Goal: Information Seeking & Learning: Learn about a topic

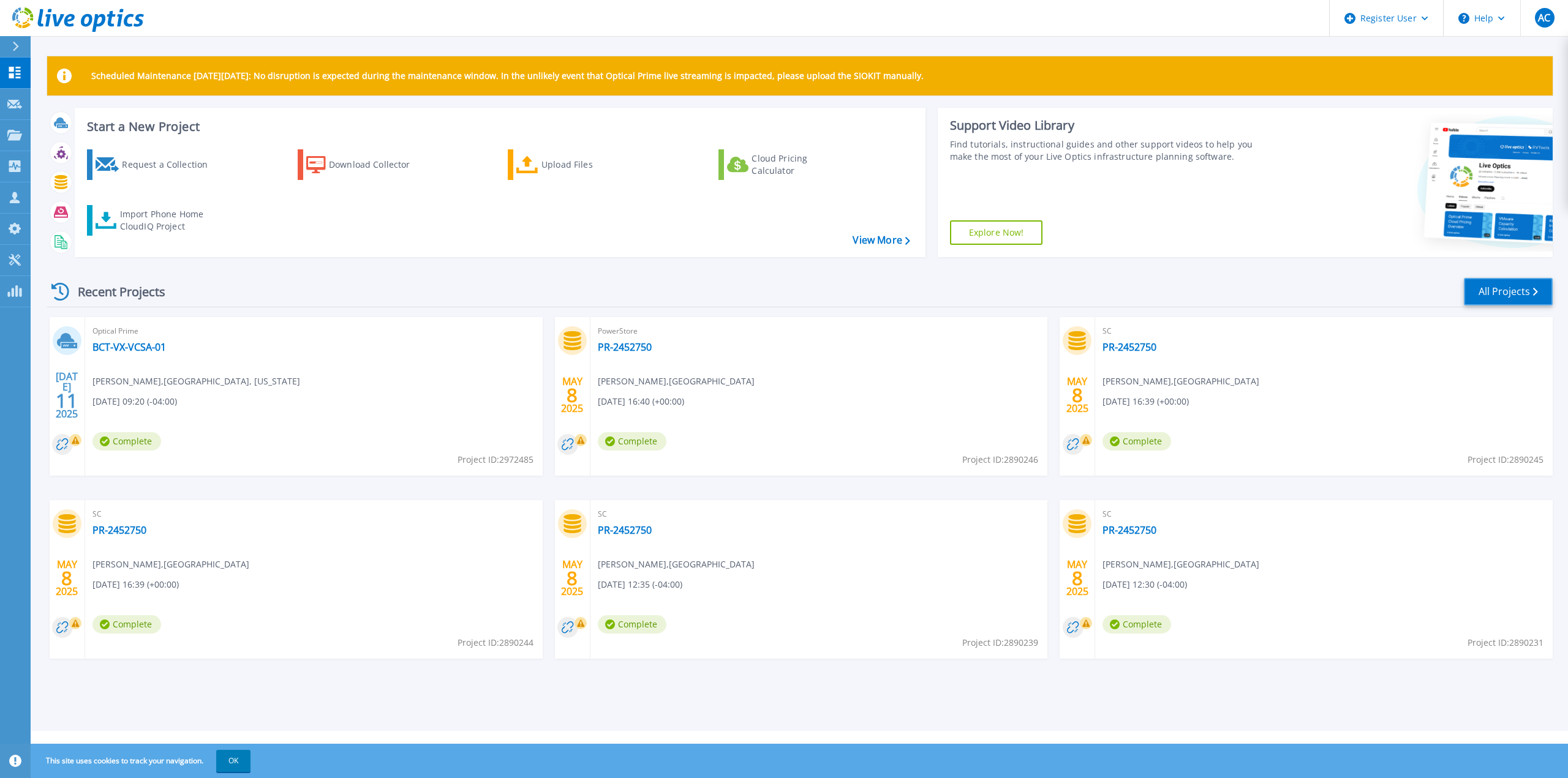
click at [1514, 285] on link "All Projects" at bounding box center [1509, 292] width 89 height 28
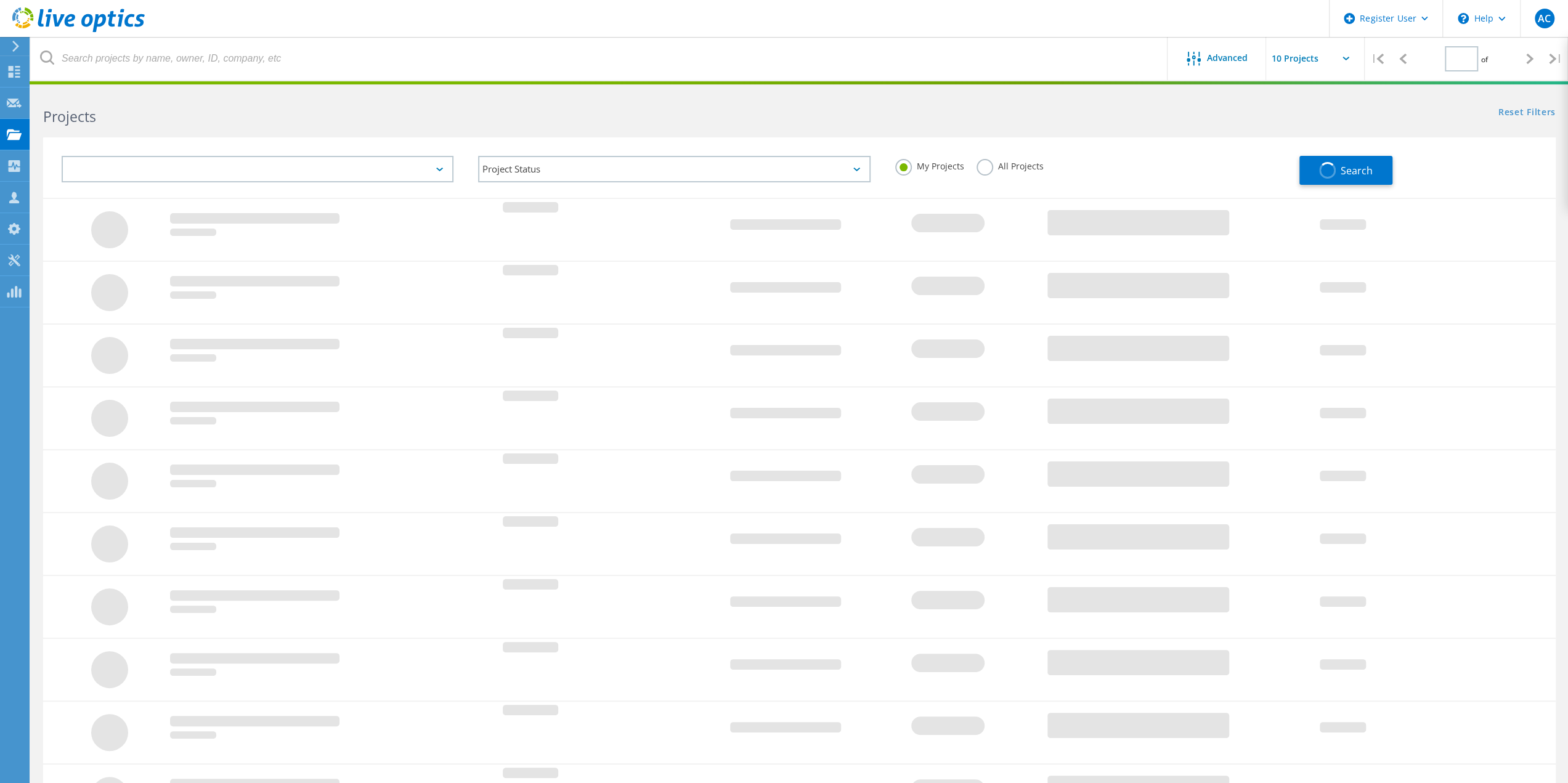
type input "1"
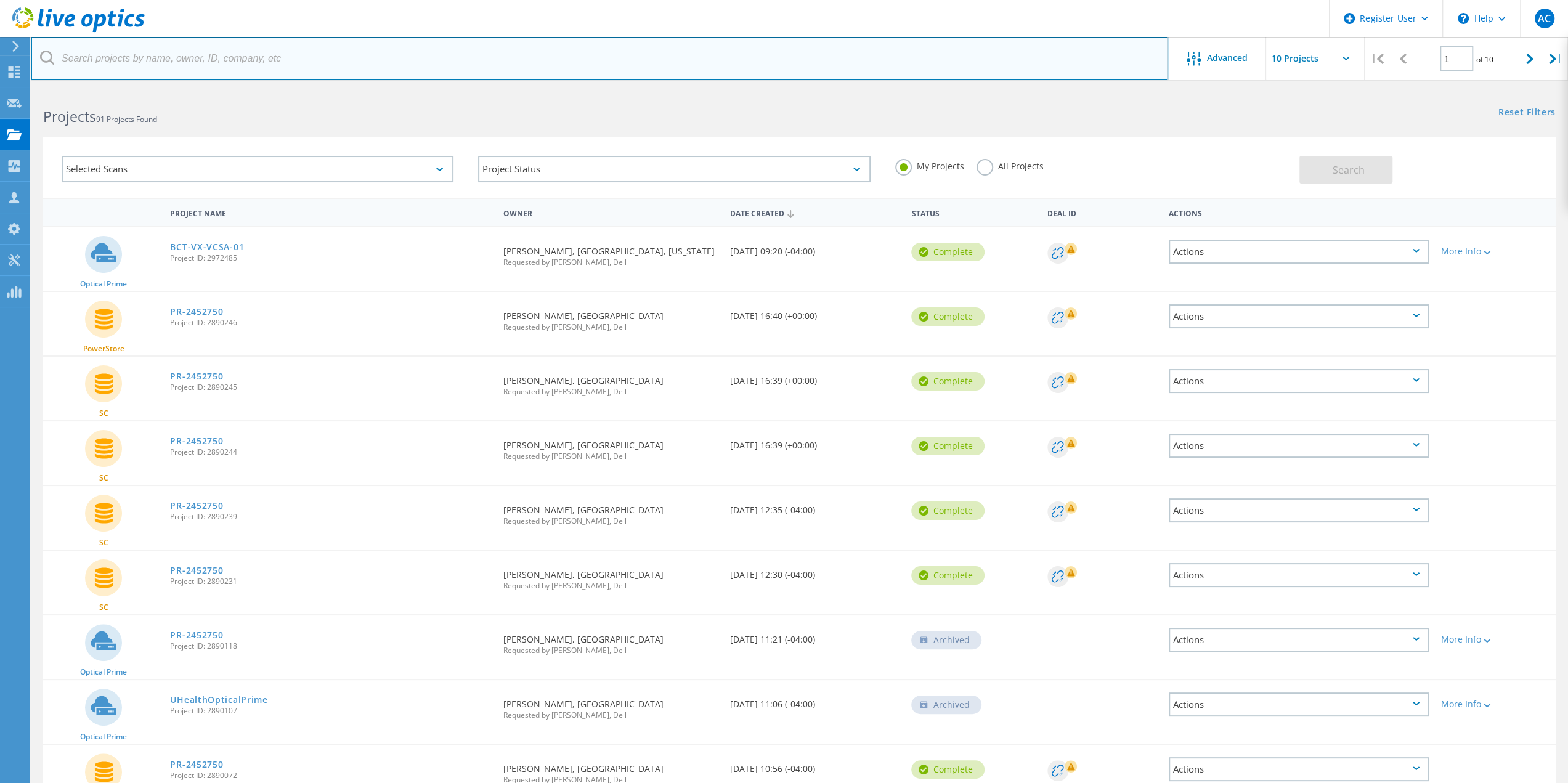
drag, startPoint x: 155, startPoint y: 53, endPoint x: 165, endPoint y: 39, distance: 17.2
click at [155, 53] on input "text" at bounding box center [599, 58] width 1138 height 43
type input "Broward Health"
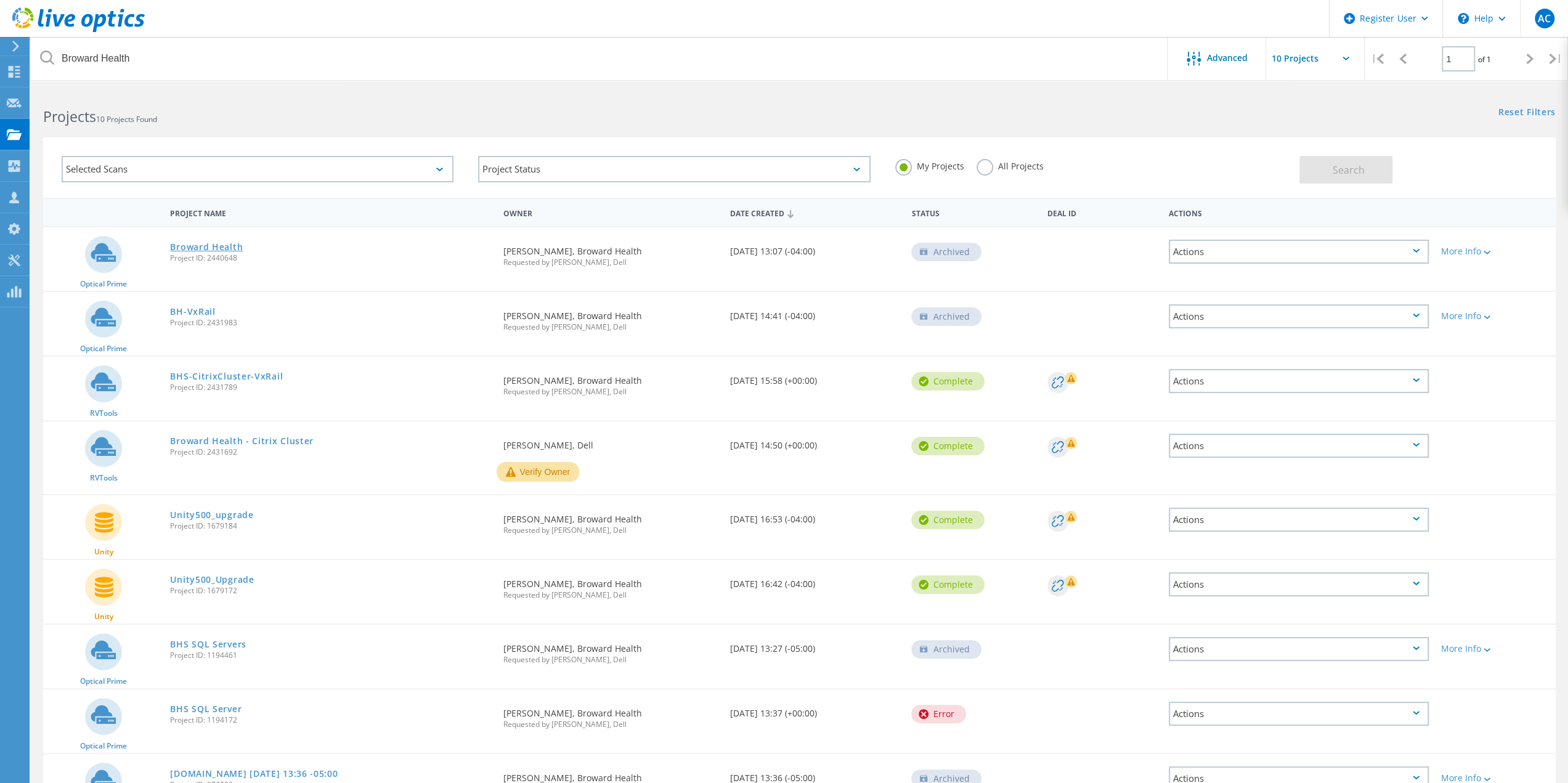
click at [213, 246] on link "Broward Health" at bounding box center [206, 247] width 73 height 9
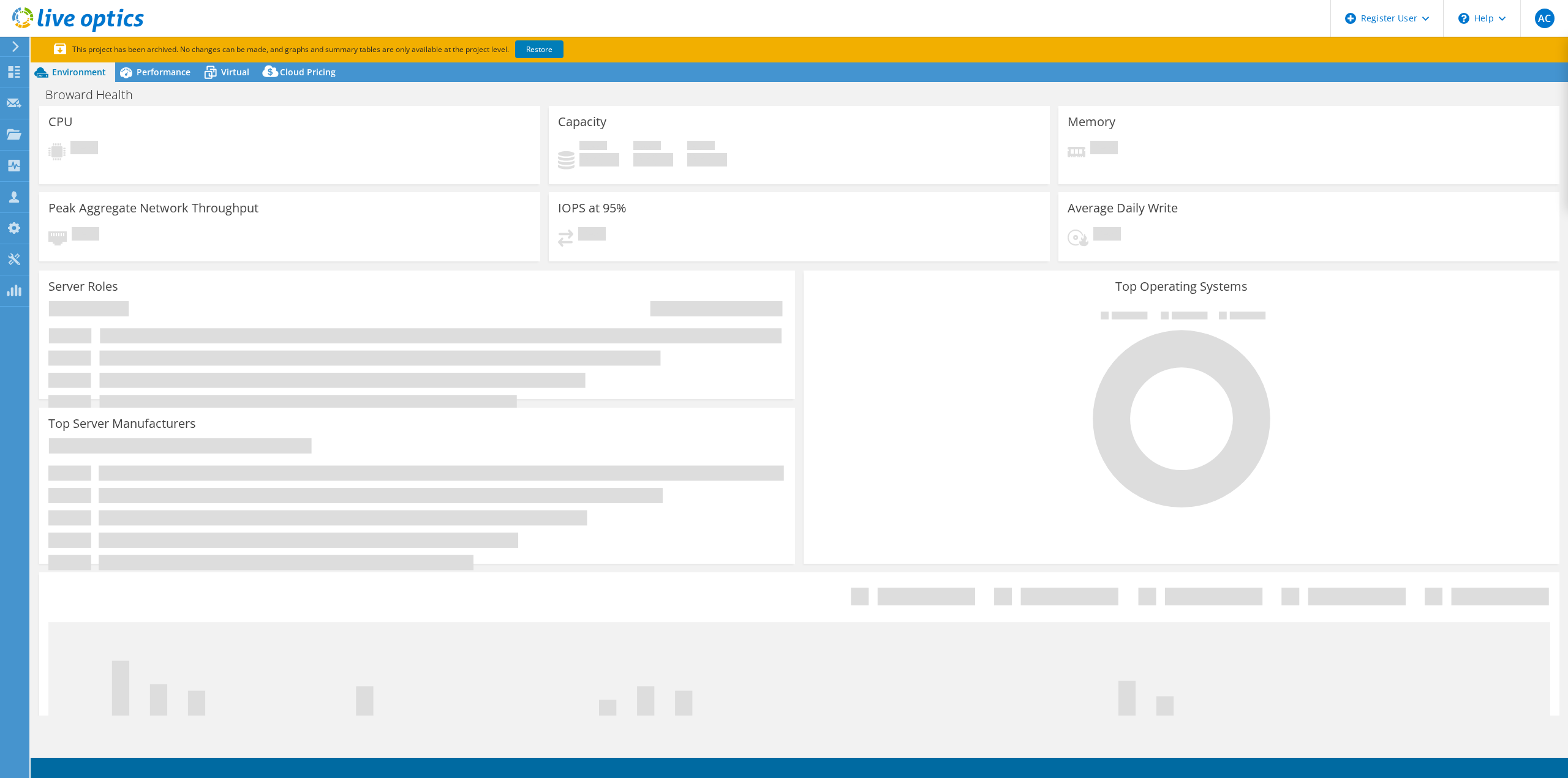
select select "USD"
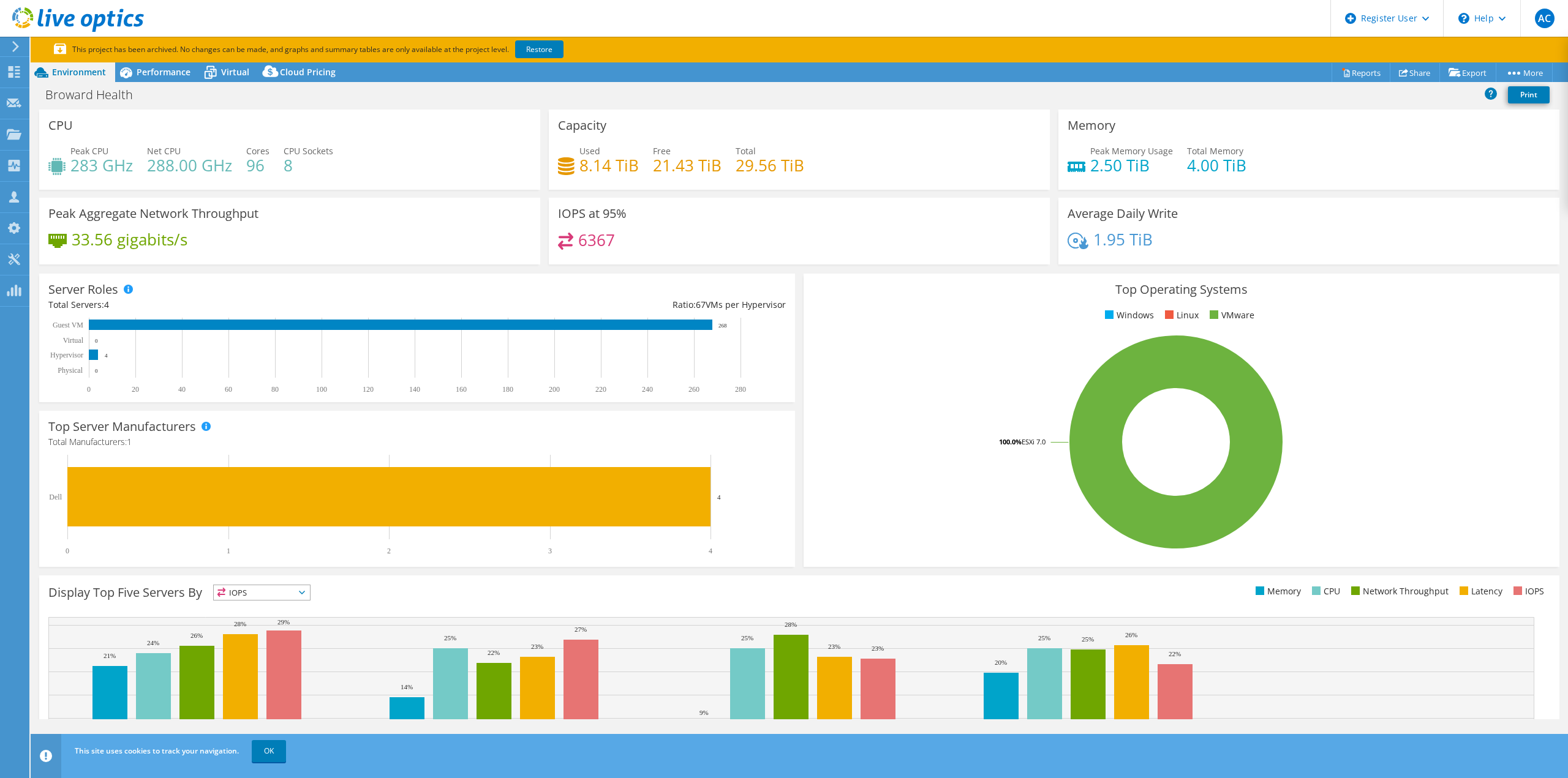
drag, startPoint x: 1401, startPoint y: 253, endPoint x: 1353, endPoint y: 257, distance: 48.2
click at [1401, 253] on div "1.95 TiB" at bounding box center [1309, 245] width 483 height 25
drag, startPoint x: 624, startPoint y: 240, endPoint x: 555, endPoint y: 229, distance: 69.9
click at [571, 233] on div "6367" at bounding box center [799, 246] width 483 height 26
click at [152, 74] on span "Performance" at bounding box center [164, 72] width 54 height 11
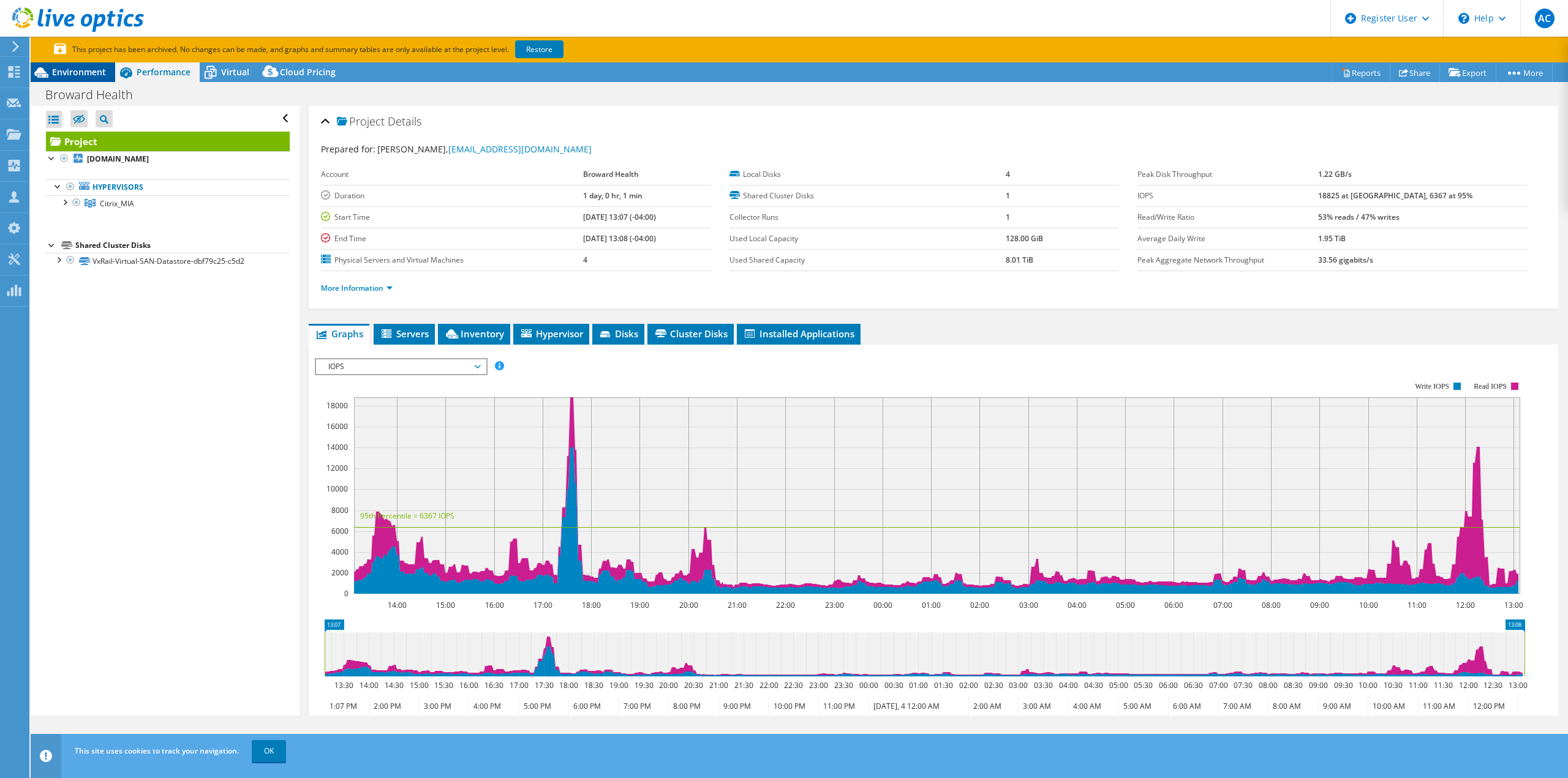
click at [74, 71] on span "Environment" at bounding box center [80, 72] width 54 height 11
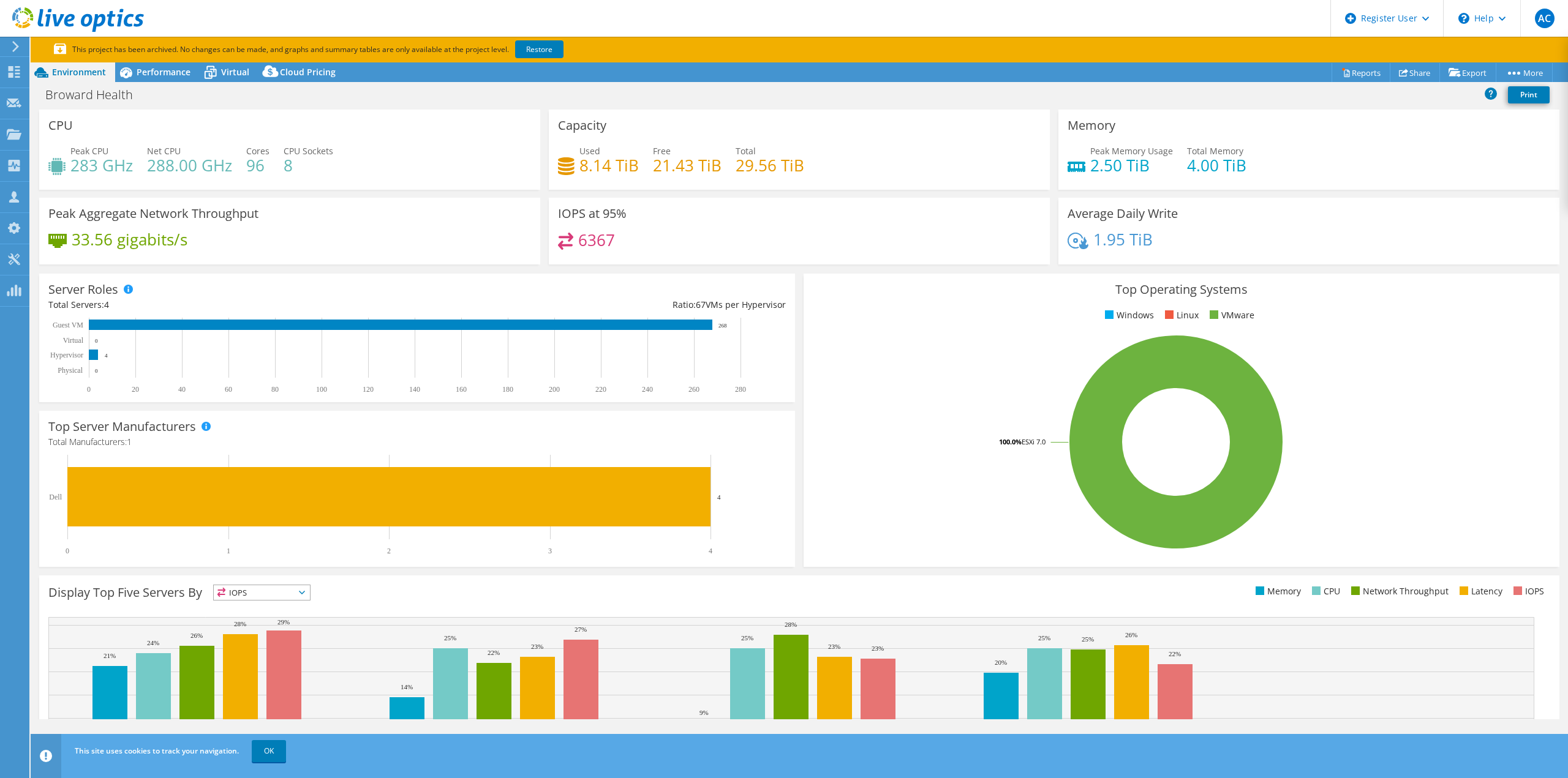
click at [15, 52] on icon at bounding box center [16, 46] width 10 height 11
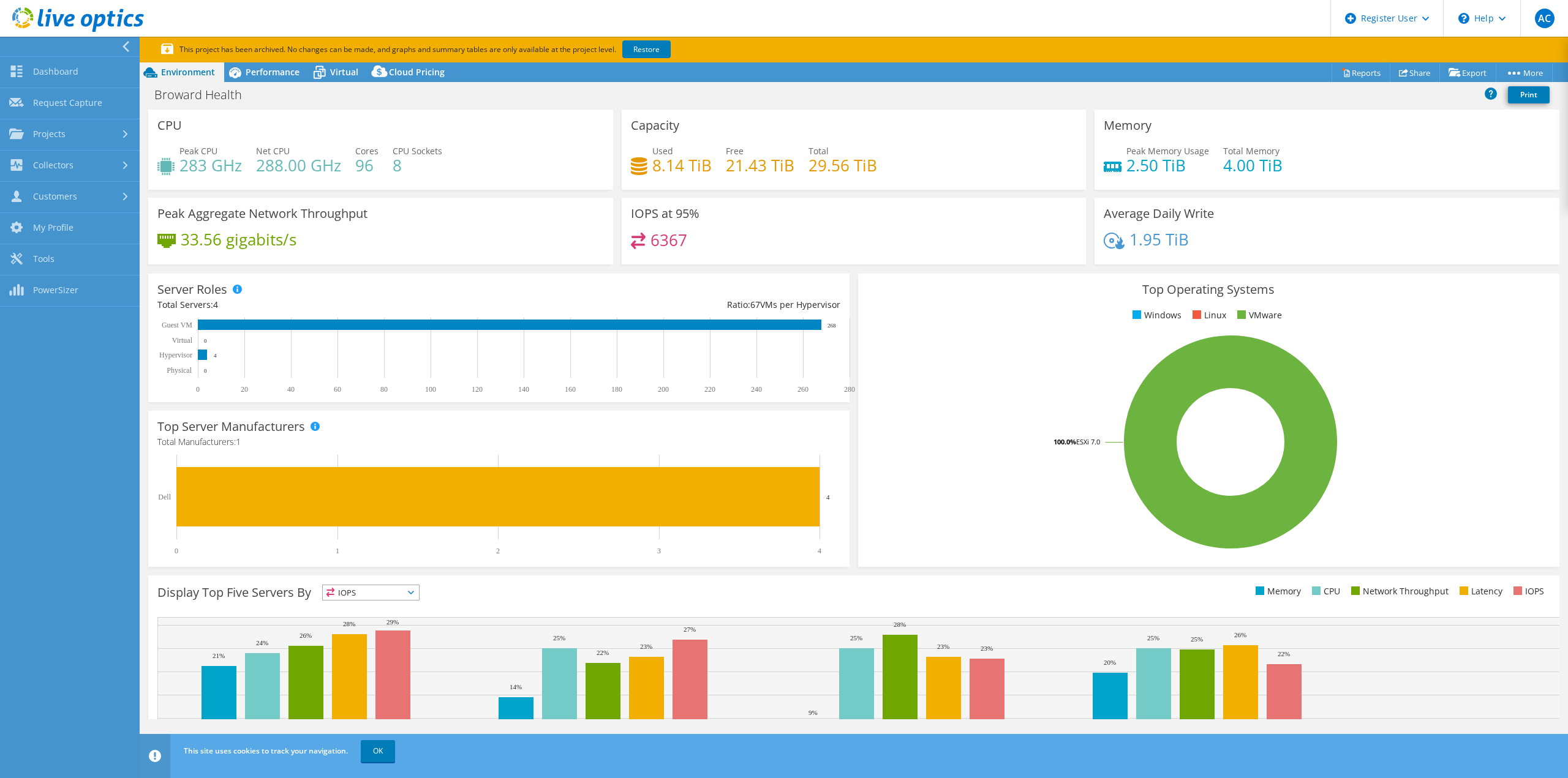
click at [108, 48] on div at bounding box center [66, 46] width 140 height 19
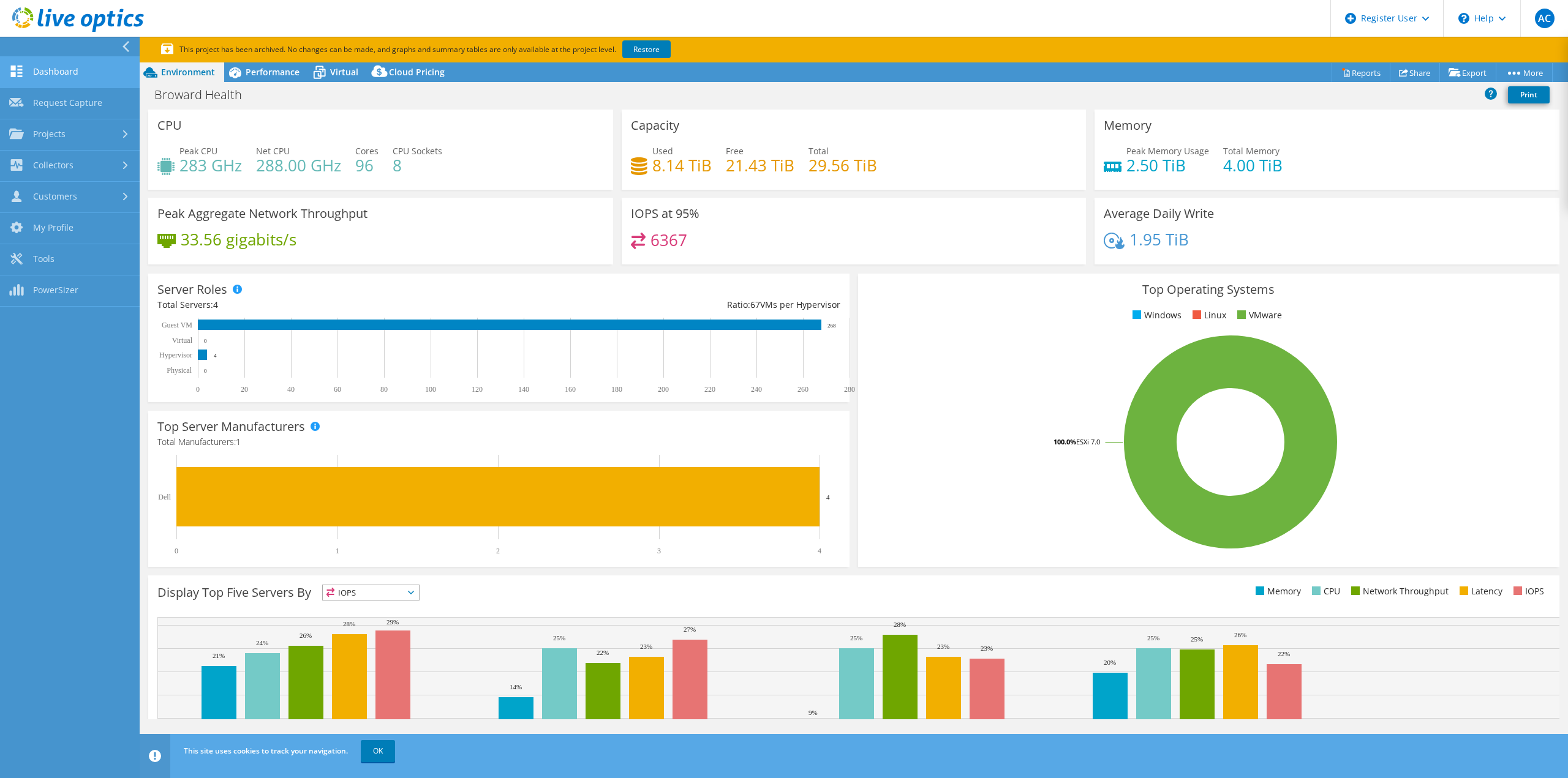
click at [87, 75] on link "Dashboard" at bounding box center [70, 73] width 140 height 31
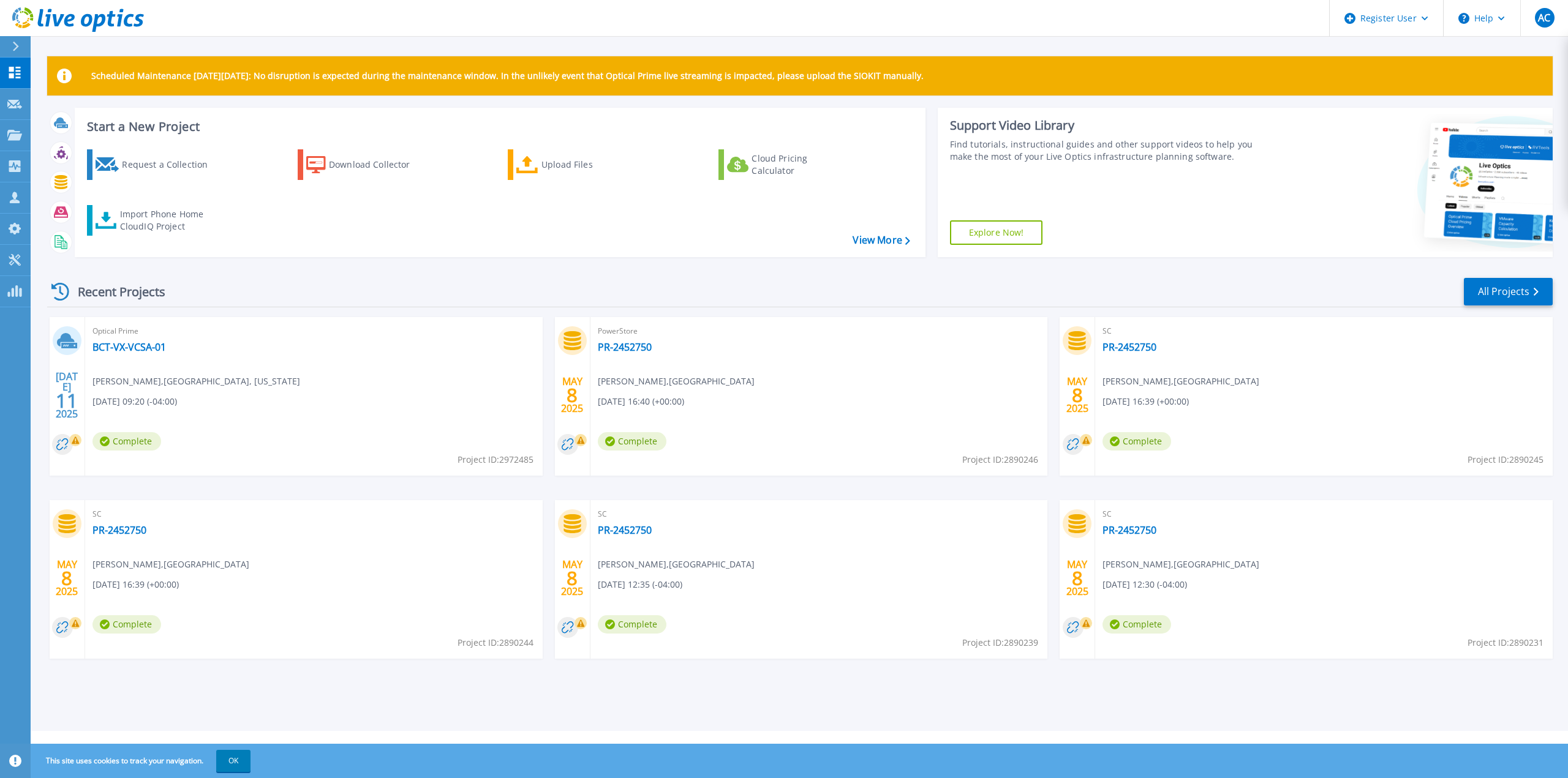
click at [352, 316] on div "Recent Projects All Projects JUL 11 2025 Optical Prime BCT-VX-VCSA-01 Charles W…" at bounding box center [799, 479] width 1505 height 426
click at [1502, 295] on link "All Projects" at bounding box center [1509, 292] width 89 height 28
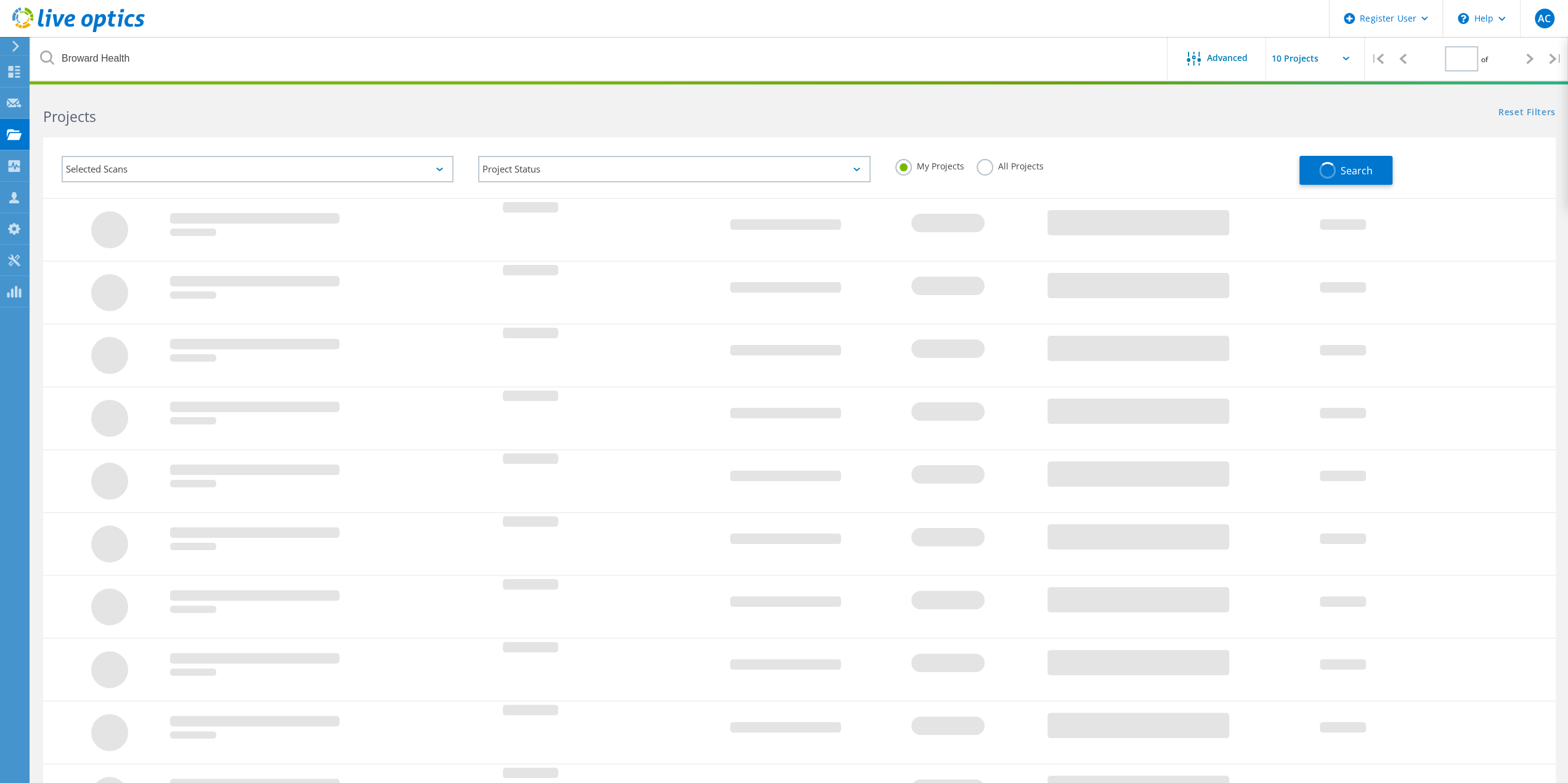
type input "1"
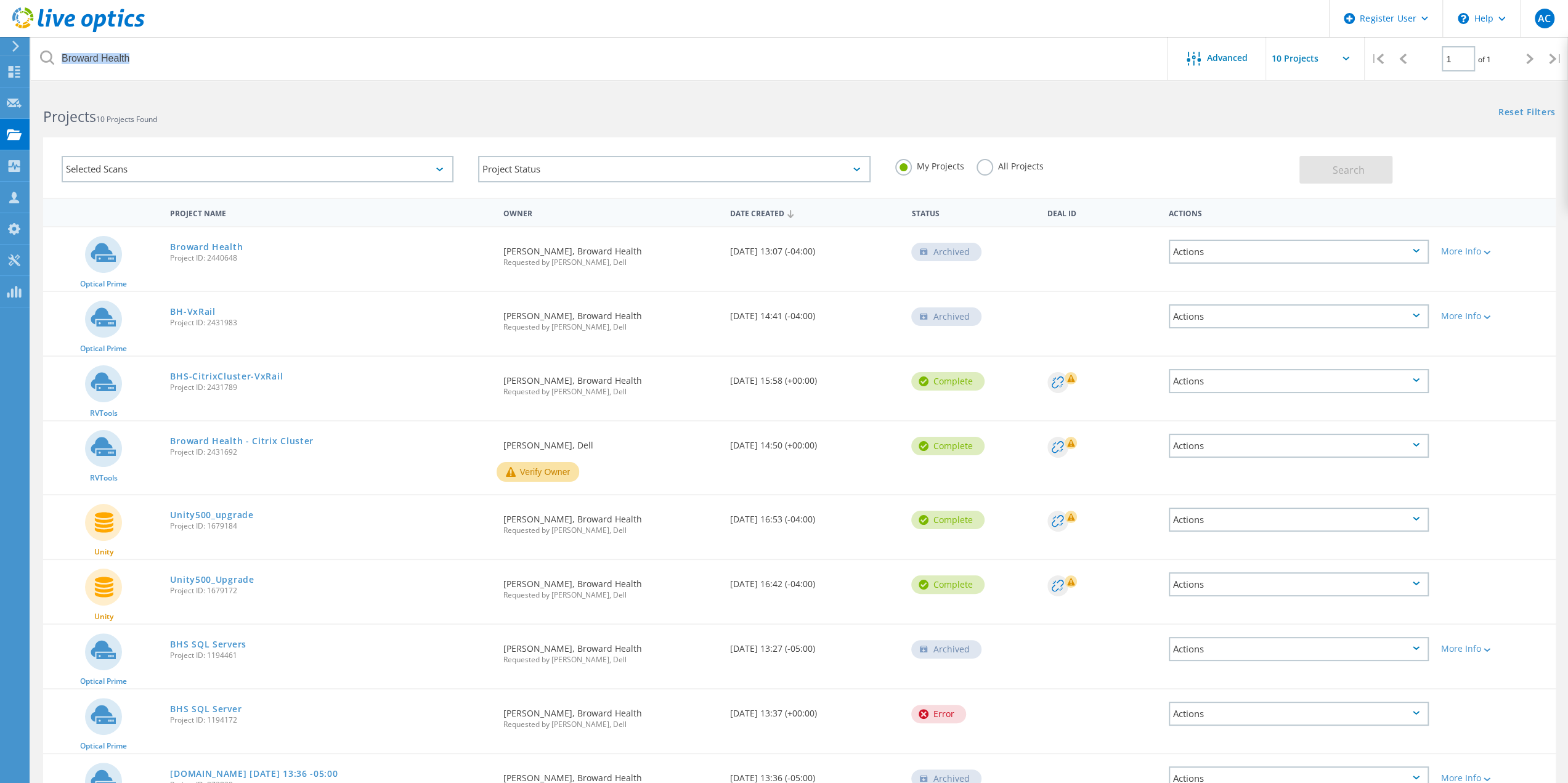
click at [234, 76] on div "Broward Health Advanced | 1 of 1 |" at bounding box center [799, 59] width 1537 height 44
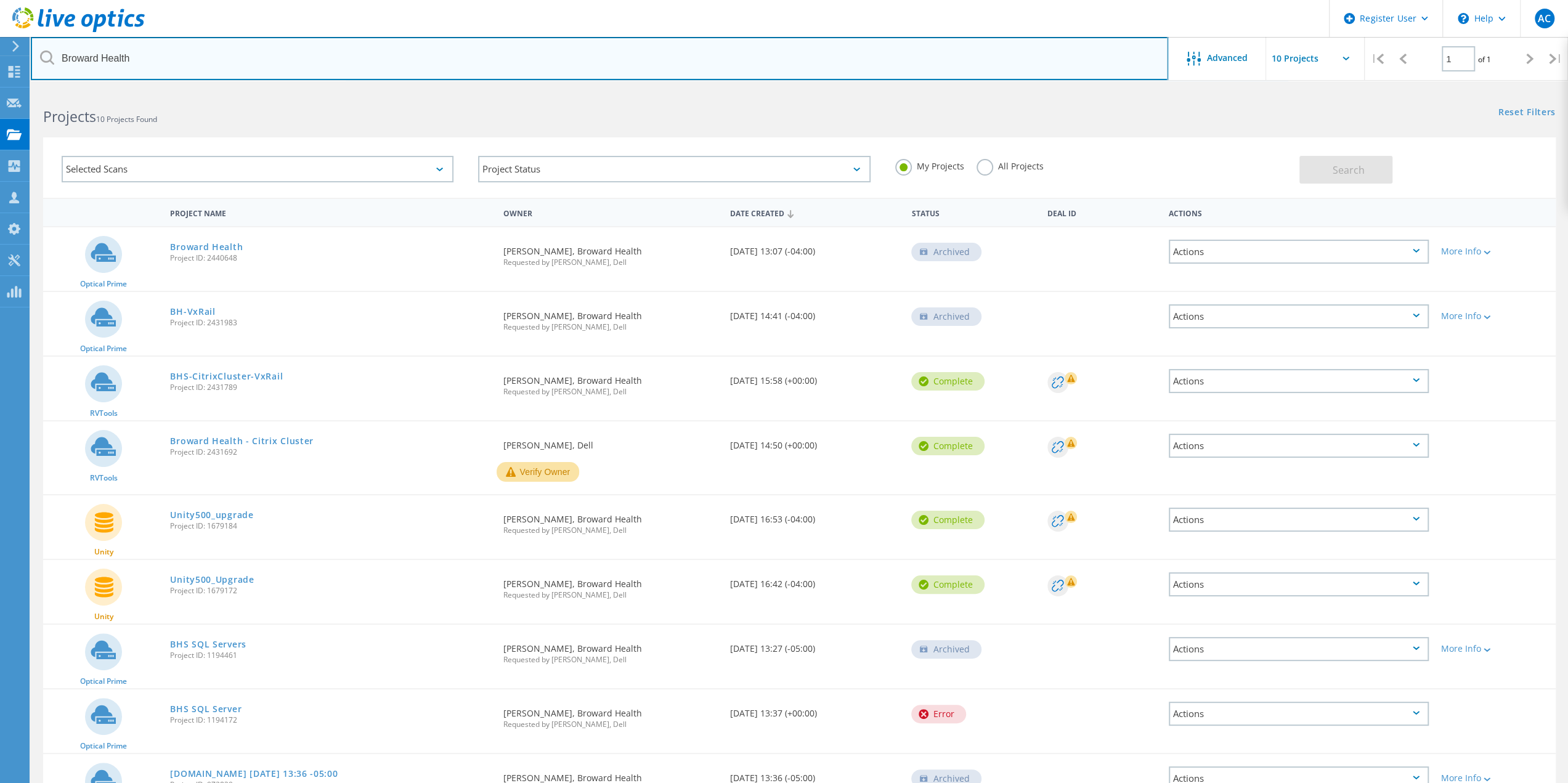
click at [247, 58] on input "Broward Health" at bounding box center [599, 58] width 1138 height 43
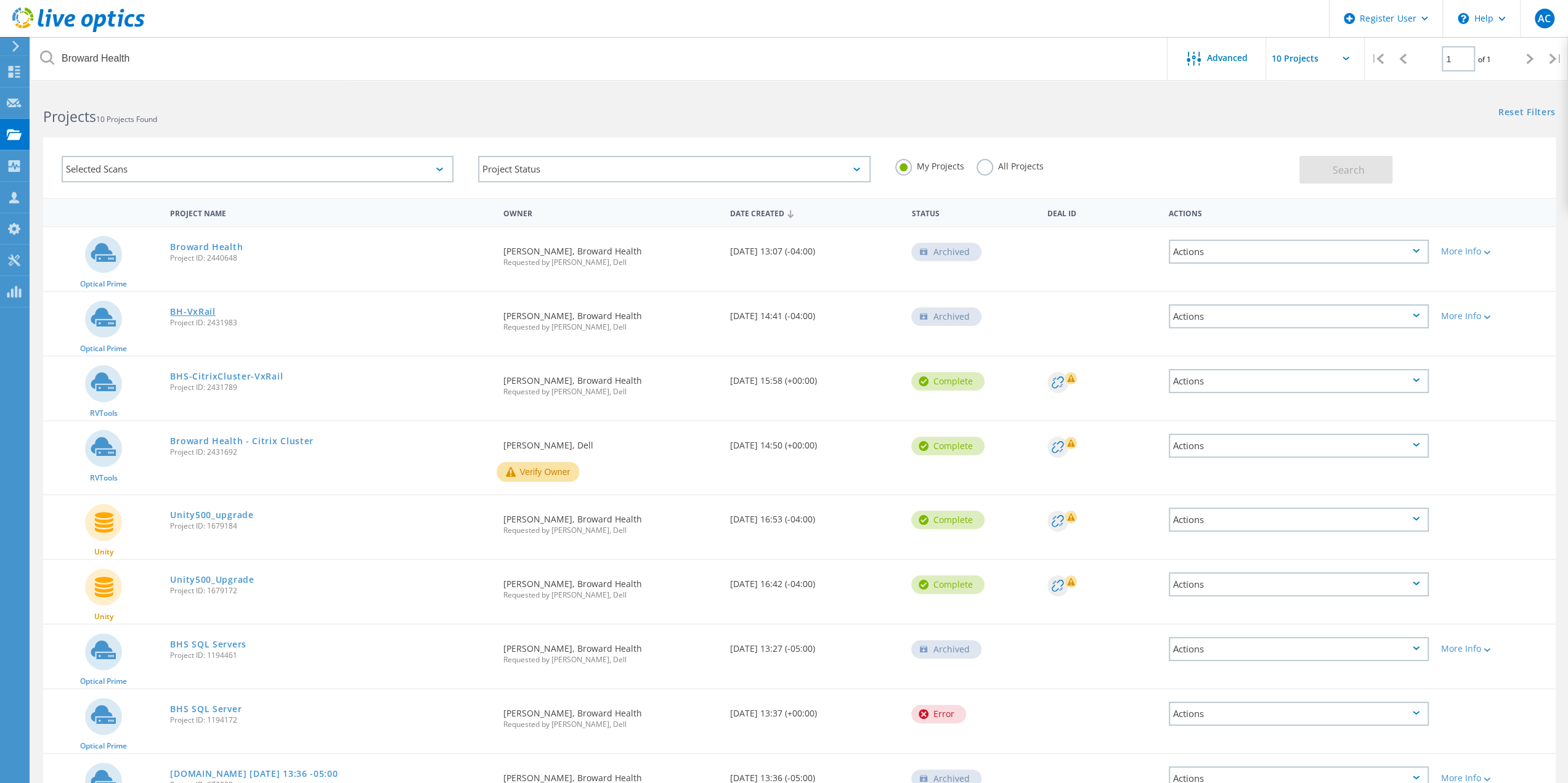
click at [203, 311] on link "BH-VxRail" at bounding box center [192, 311] width 45 height 9
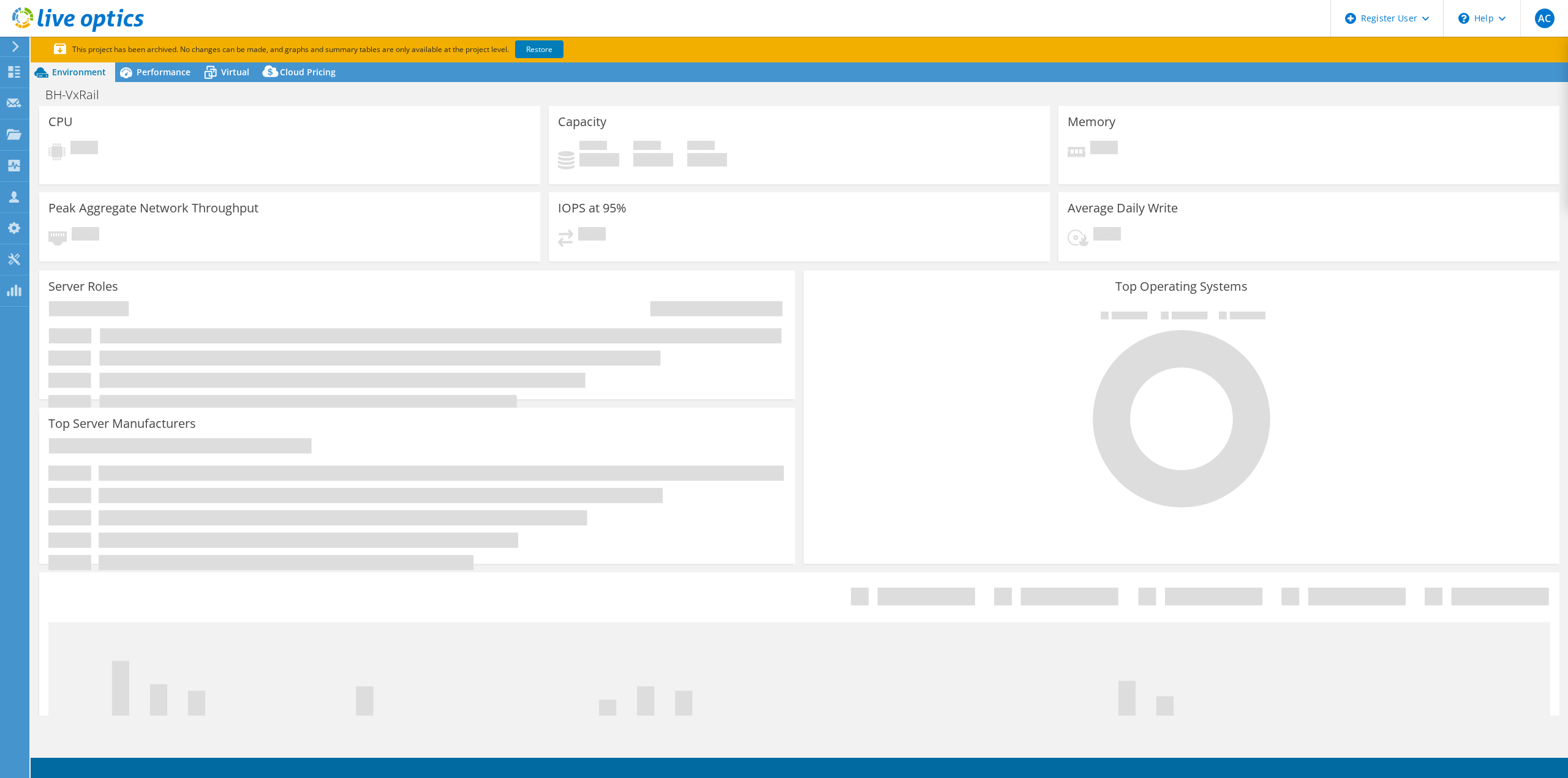
select select "USD"
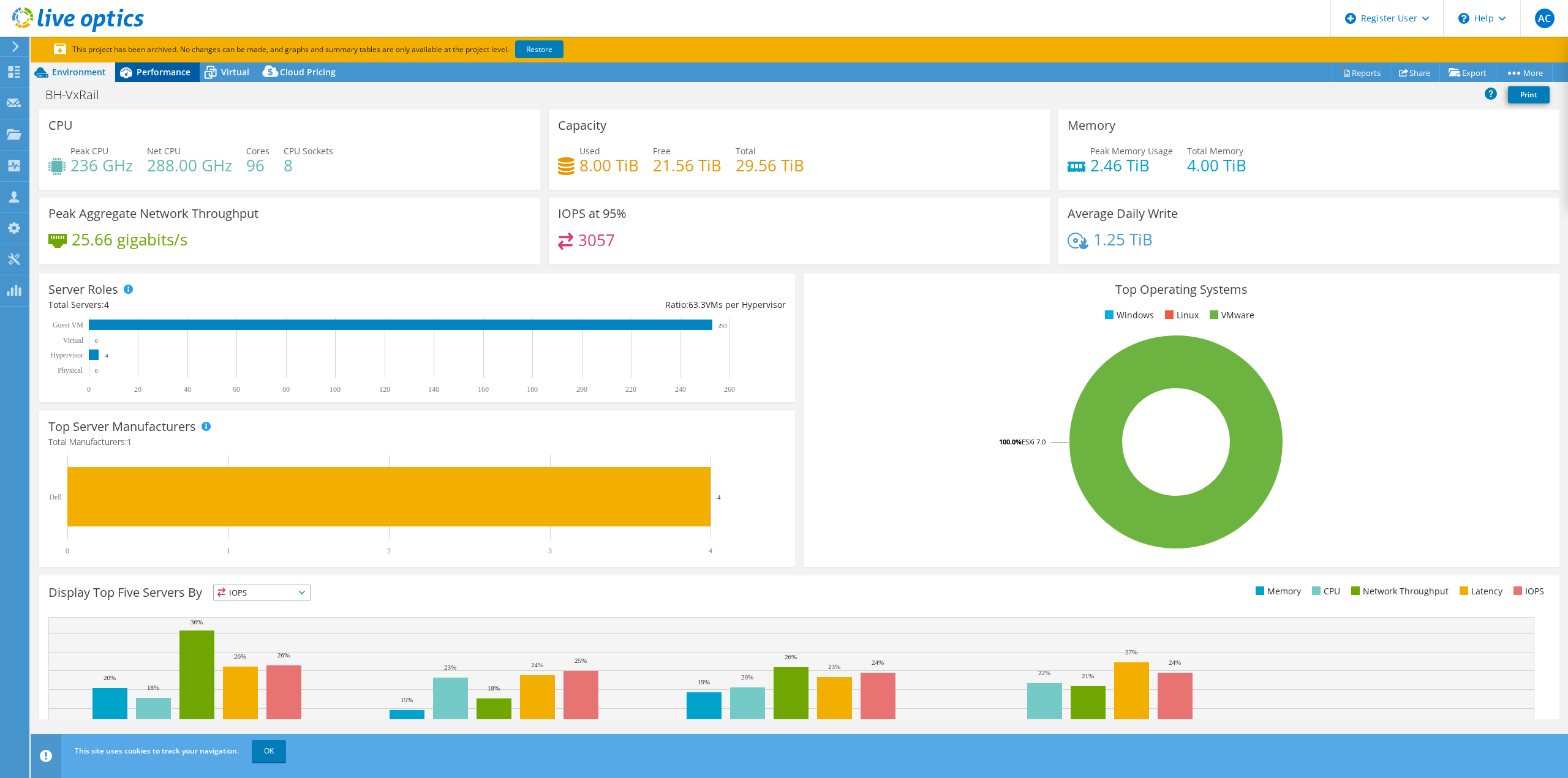
click at [167, 76] on span "Performance" at bounding box center [164, 72] width 54 height 11
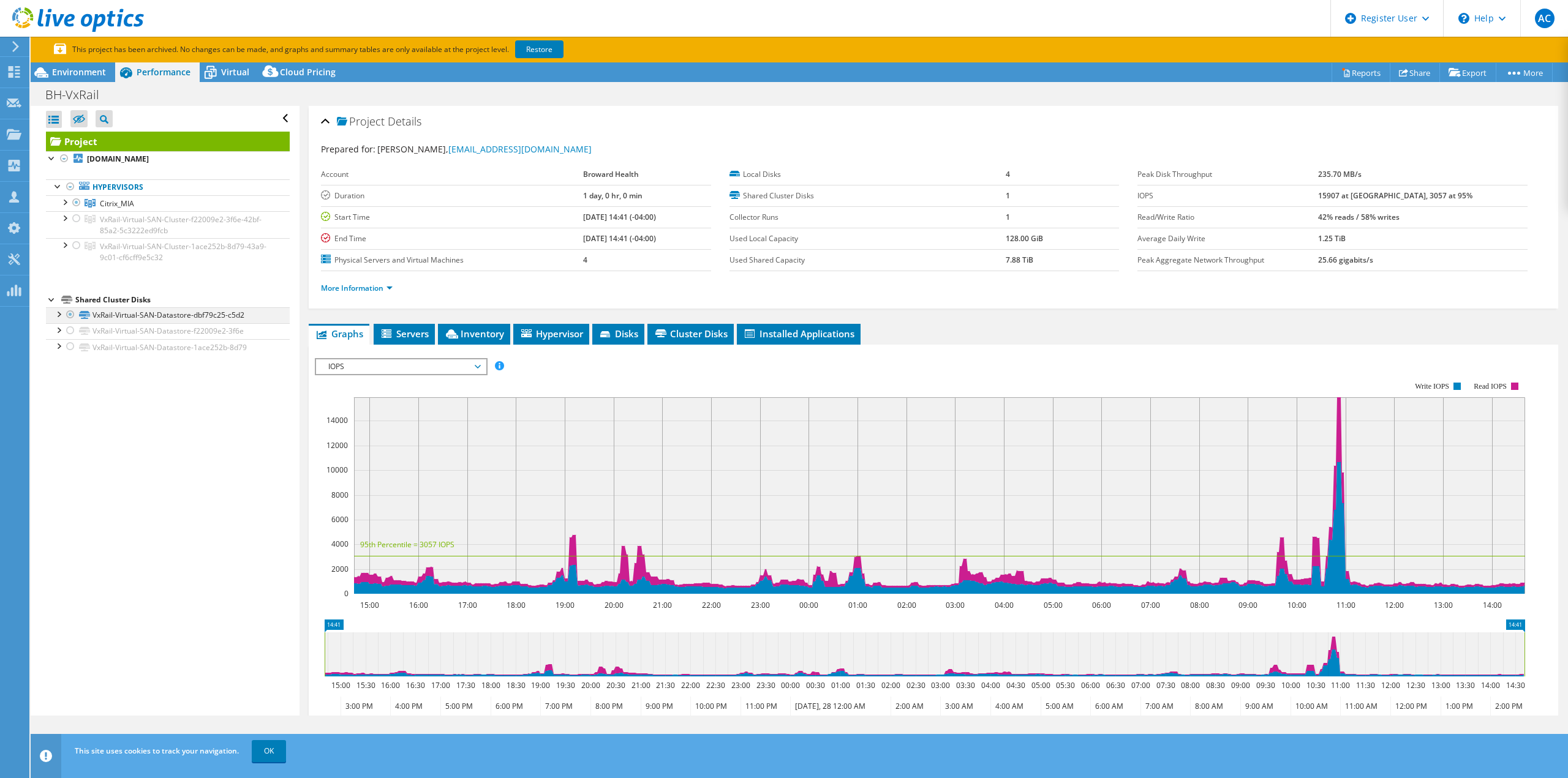
click at [56, 308] on div at bounding box center [59, 314] width 12 height 12
click at [68, 203] on div at bounding box center [65, 201] width 12 height 12
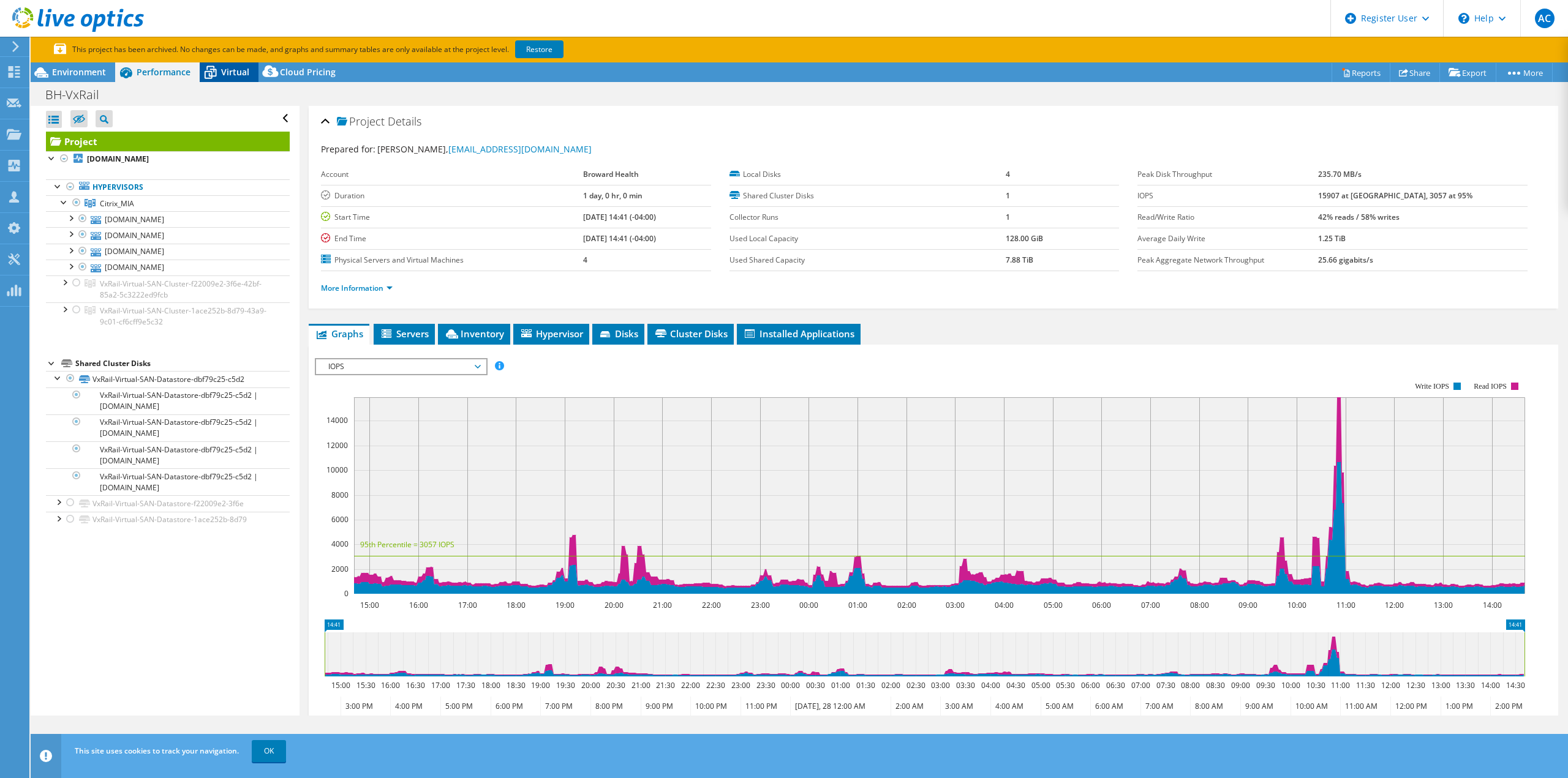
click at [224, 75] on span "Virtual" at bounding box center [235, 72] width 28 height 11
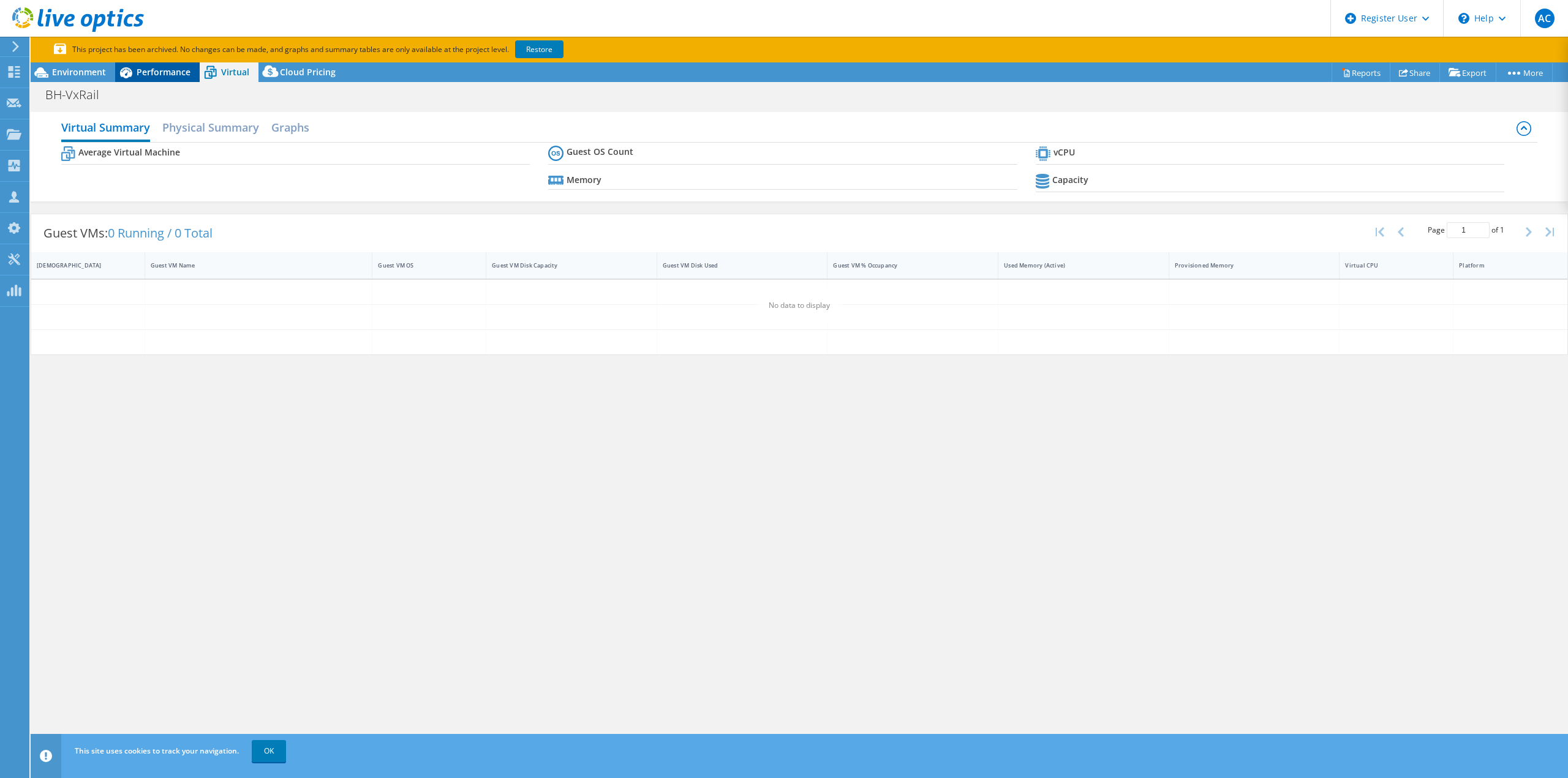
click at [182, 73] on span "Performance" at bounding box center [164, 72] width 54 height 11
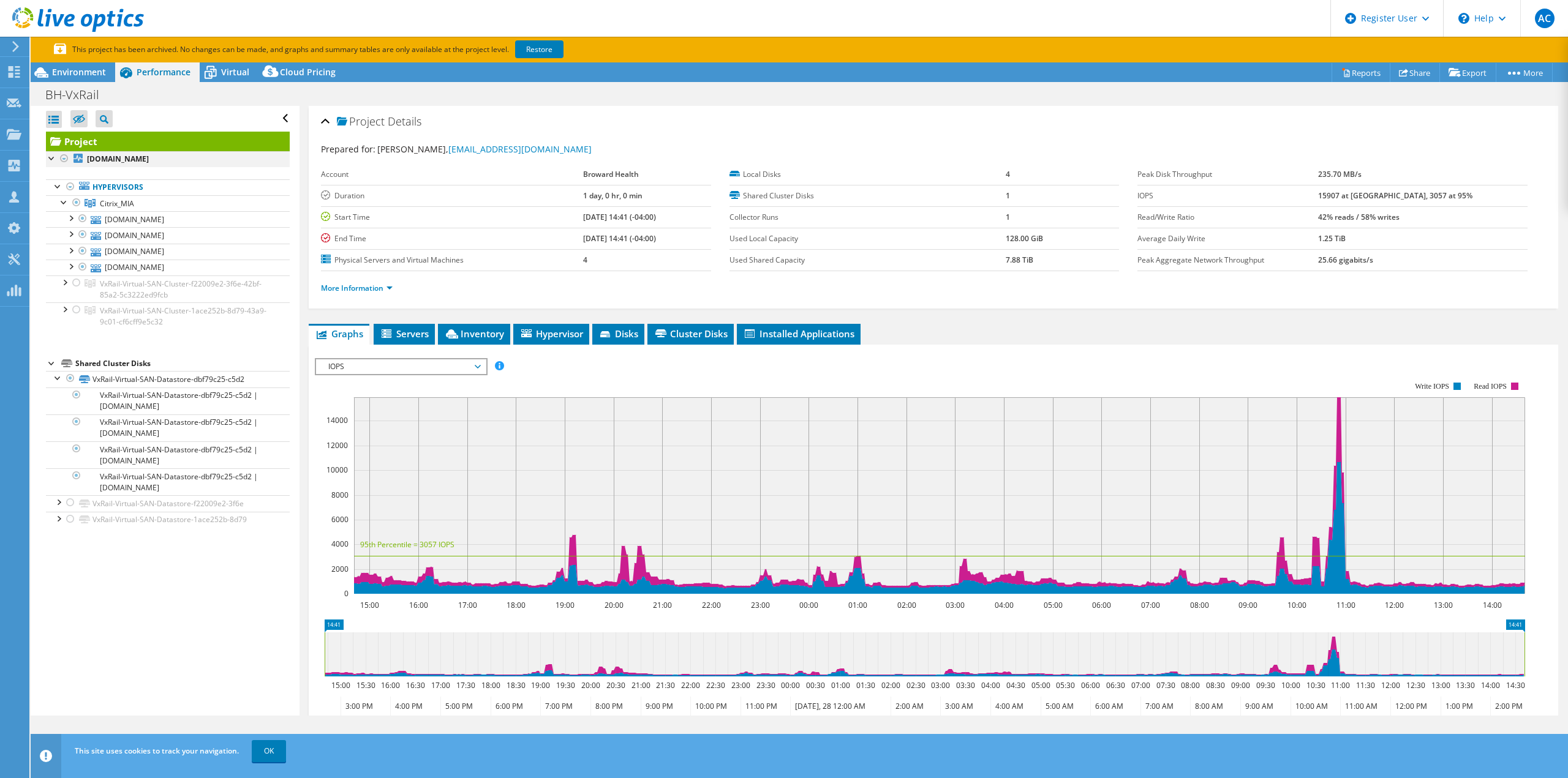
click at [66, 155] on div at bounding box center [65, 158] width 12 height 15
click at [76, 279] on div at bounding box center [77, 282] width 12 height 15
click at [80, 88] on h1 "BH-VxRail" at bounding box center [80, 94] width 79 height 13
click at [90, 68] on span "Environment" at bounding box center [80, 72] width 54 height 11
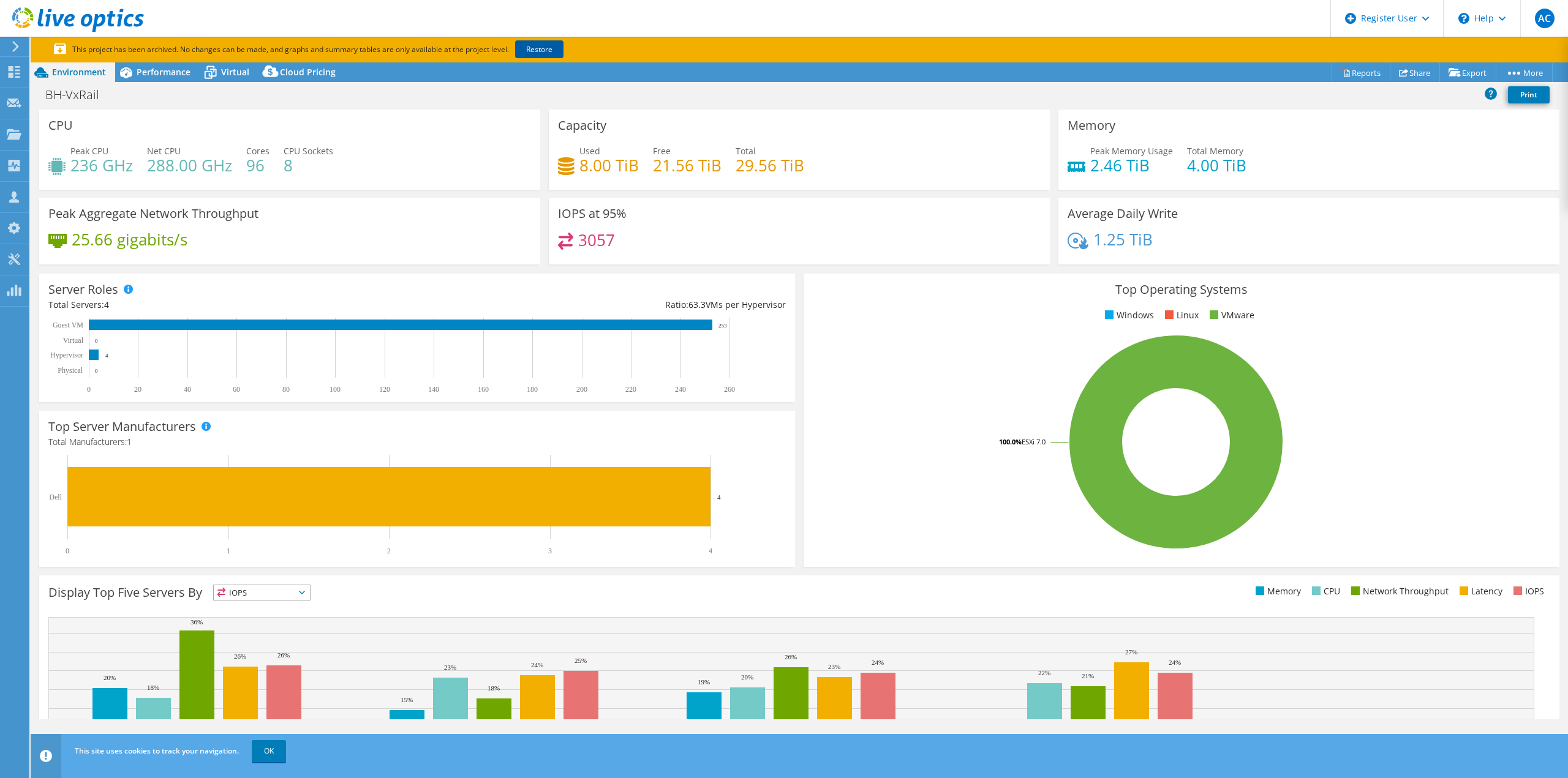
click at [549, 50] on link "Restore" at bounding box center [539, 49] width 48 height 17
click at [148, 78] on span "Performance" at bounding box center [164, 72] width 54 height 11
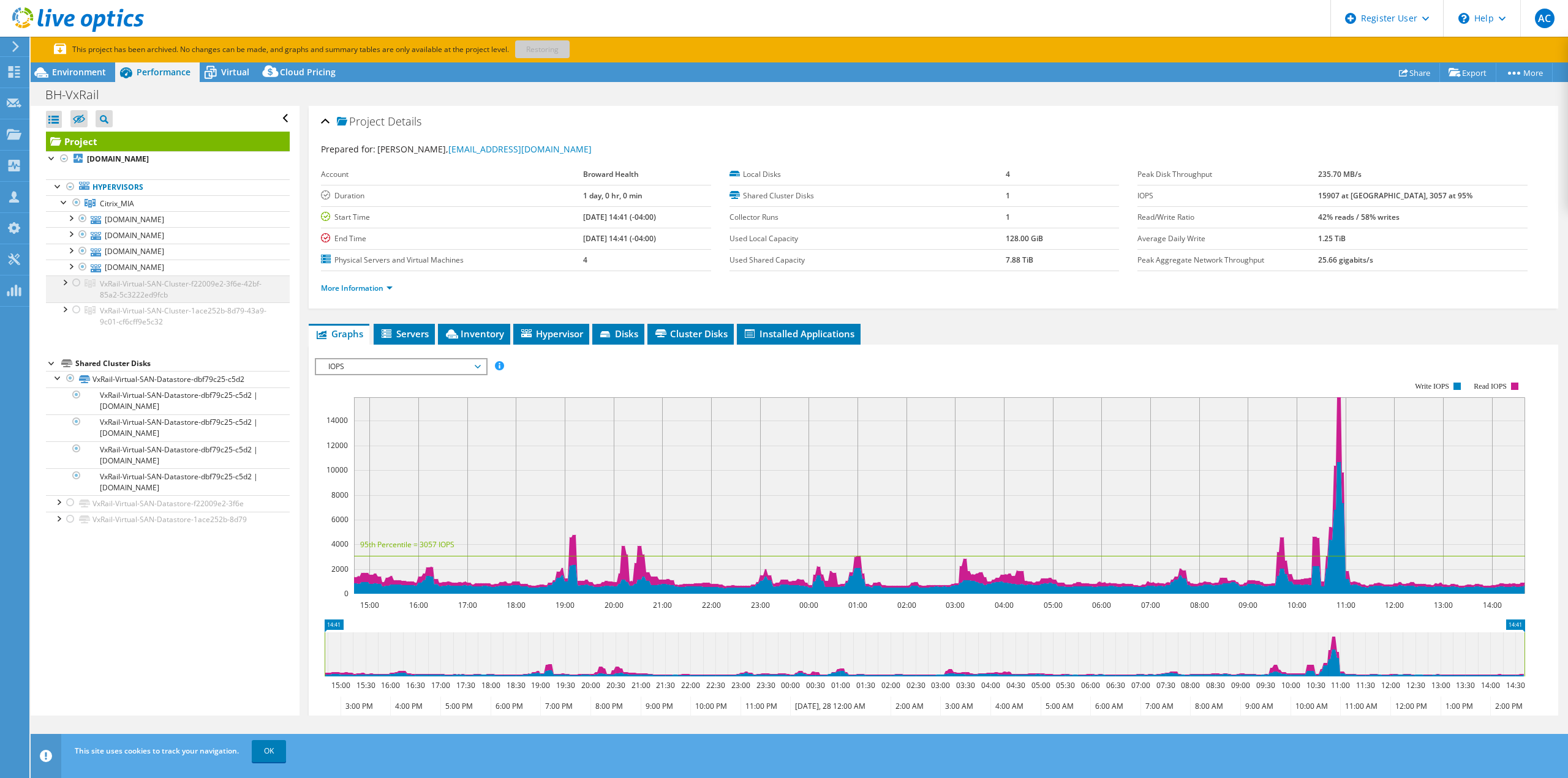
click at [74, 281] on div at bounding box center [77, 282] width 12 height 15
click at [68, 283] on div at bounding box center [65, 281] width 12 height 12
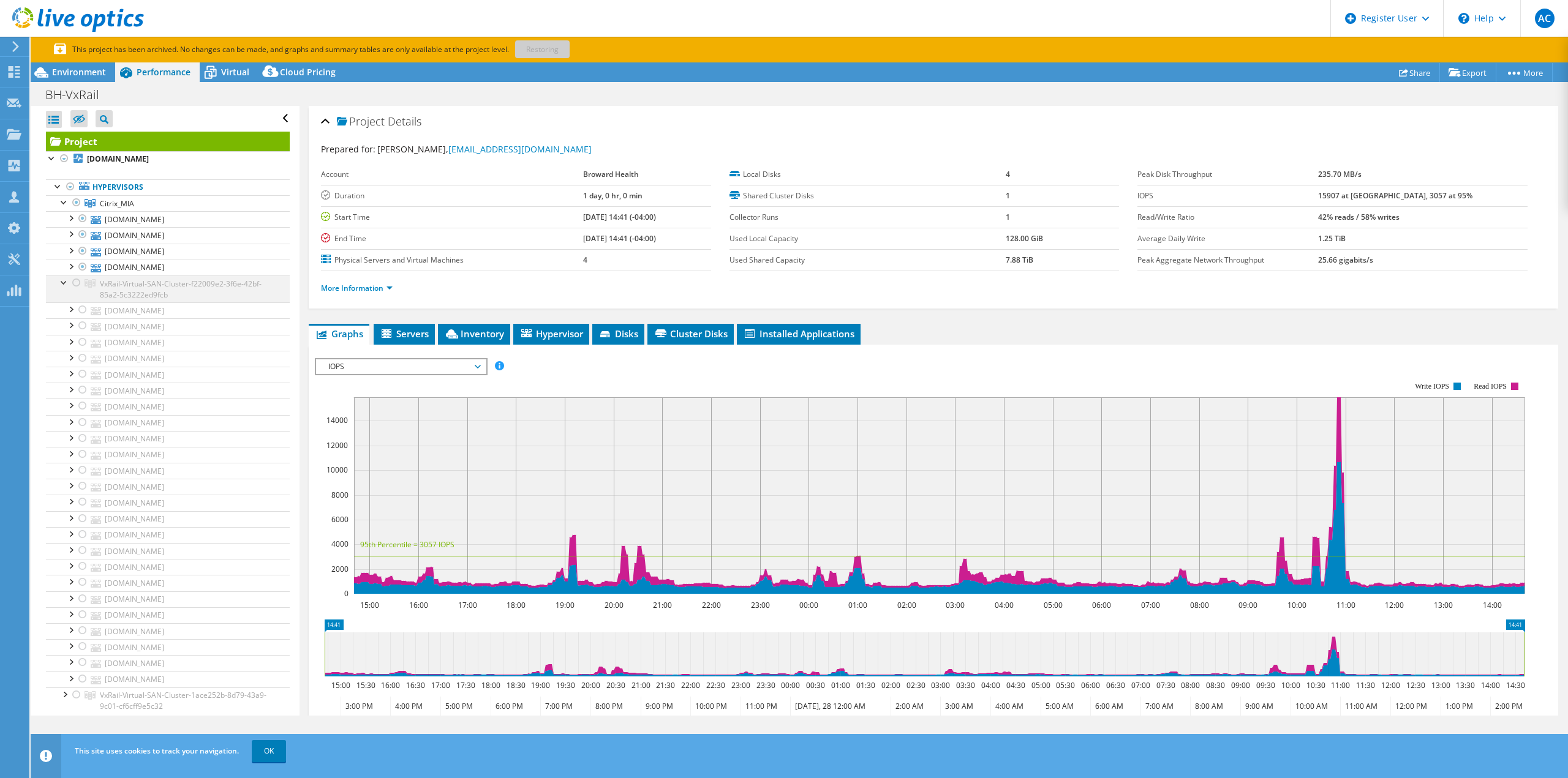
click at [65, 283] on div at bounding box center [65, 281] width 12 height 12
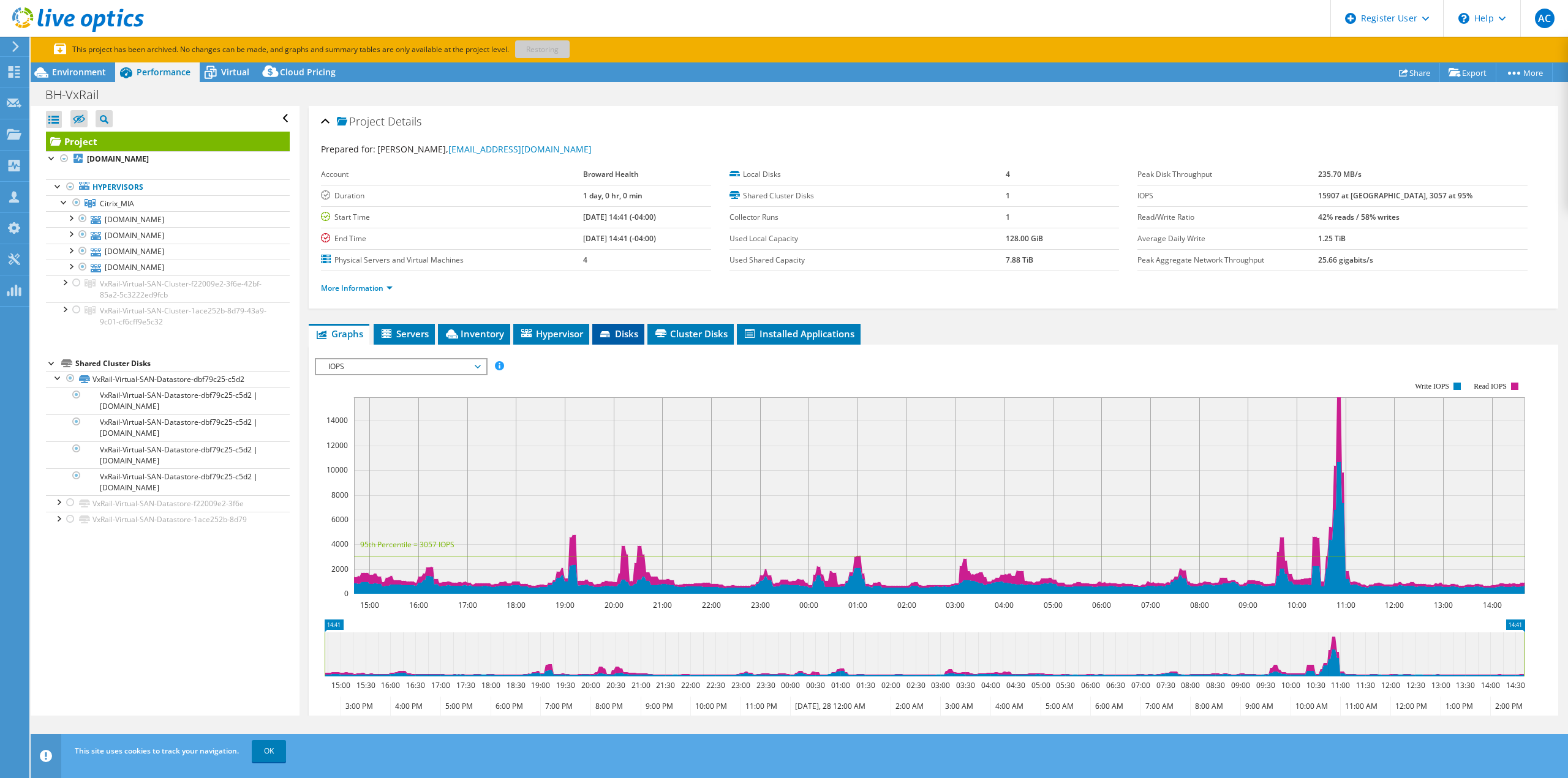
click at [624, 335] on span "Disks" at bounding box center [618, 334] width 40 height 12
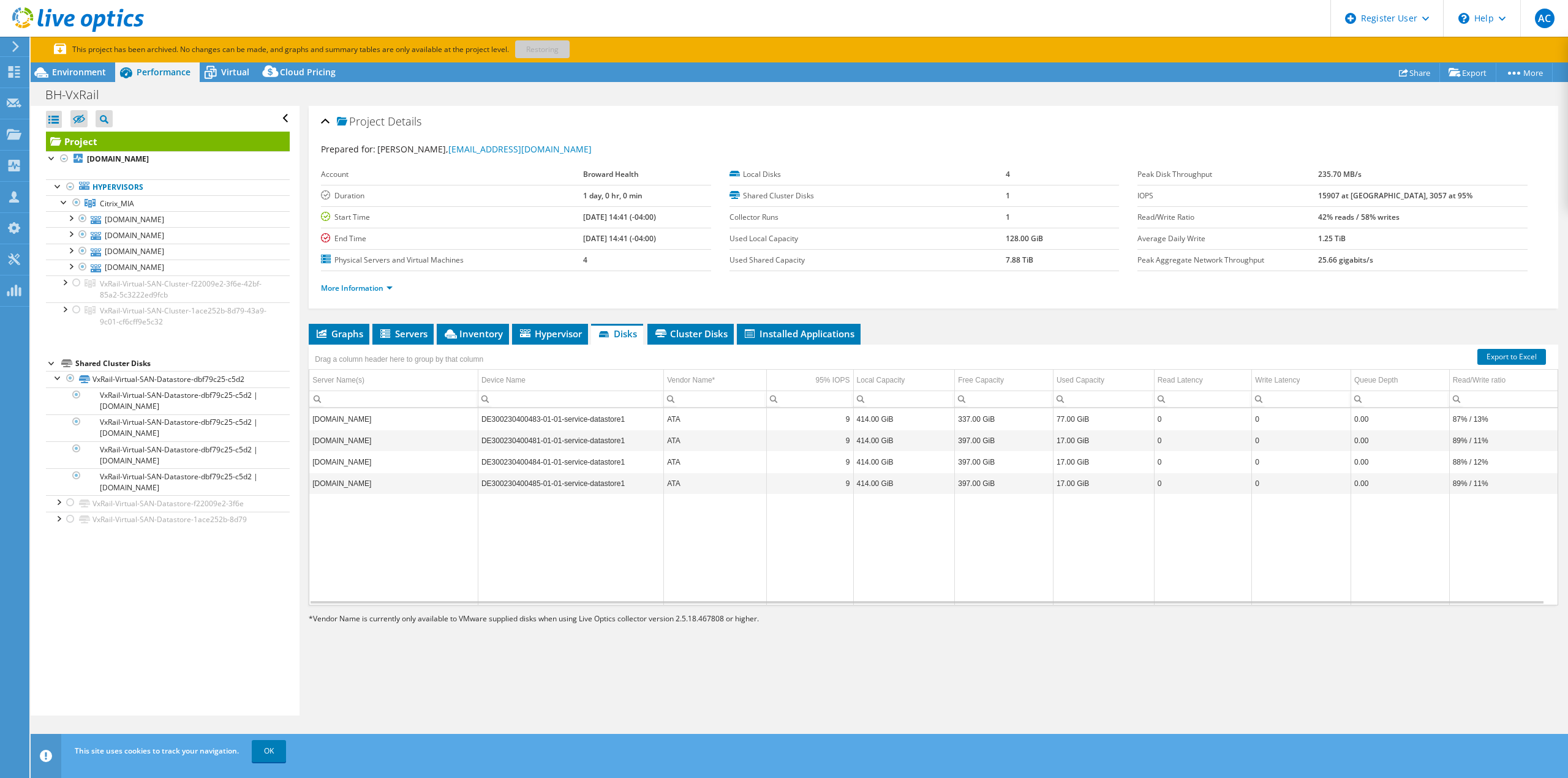
click at [360, 281] on li "More Information" at bounding box center [360, 288] width 79 height 13
click at [386, 287] on link "More Information" at bounding box center [357, 288] width 72 height 10
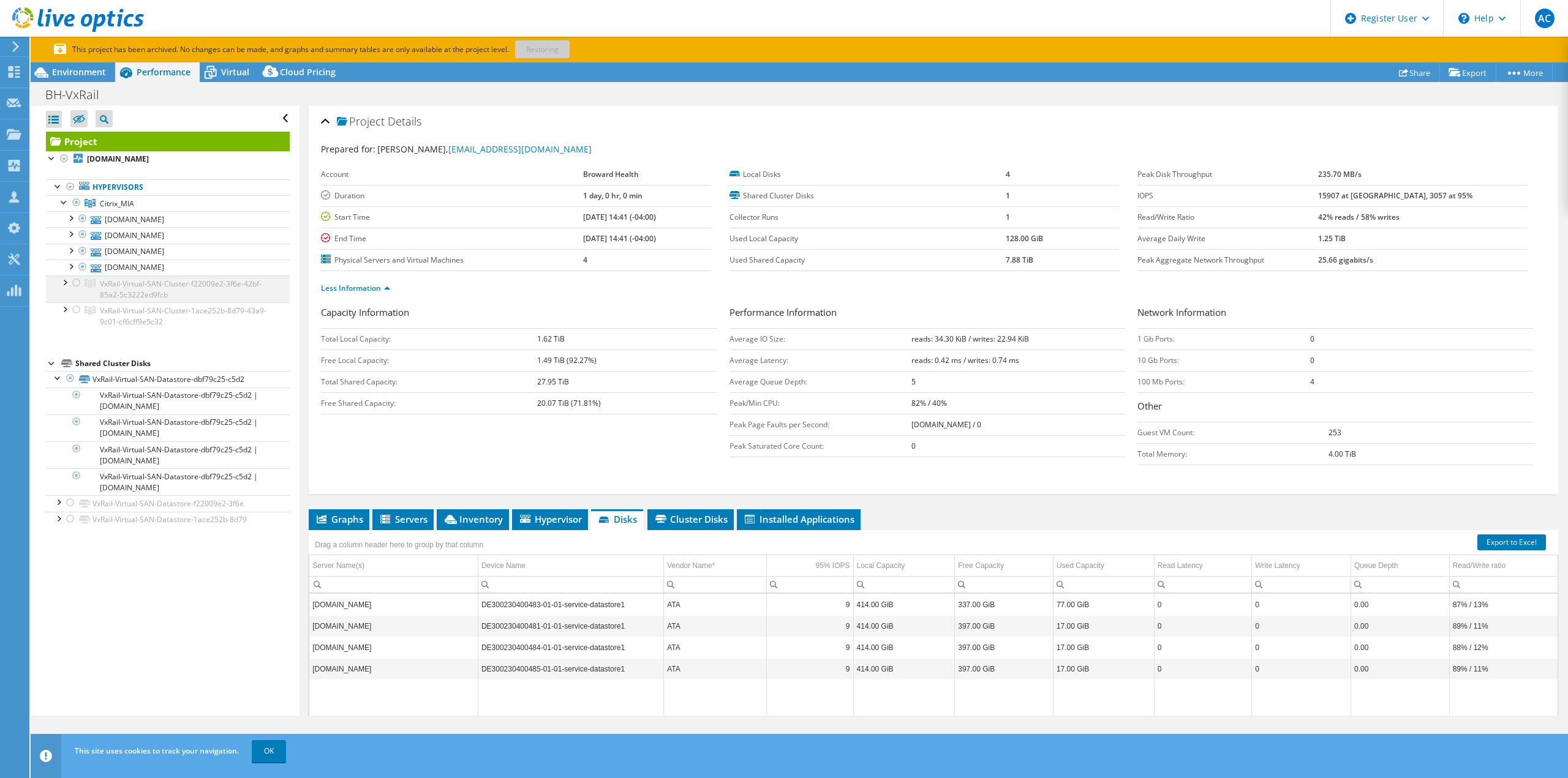
click at [66, 279] on div at bounding box center [65, 281] width 12 height 12
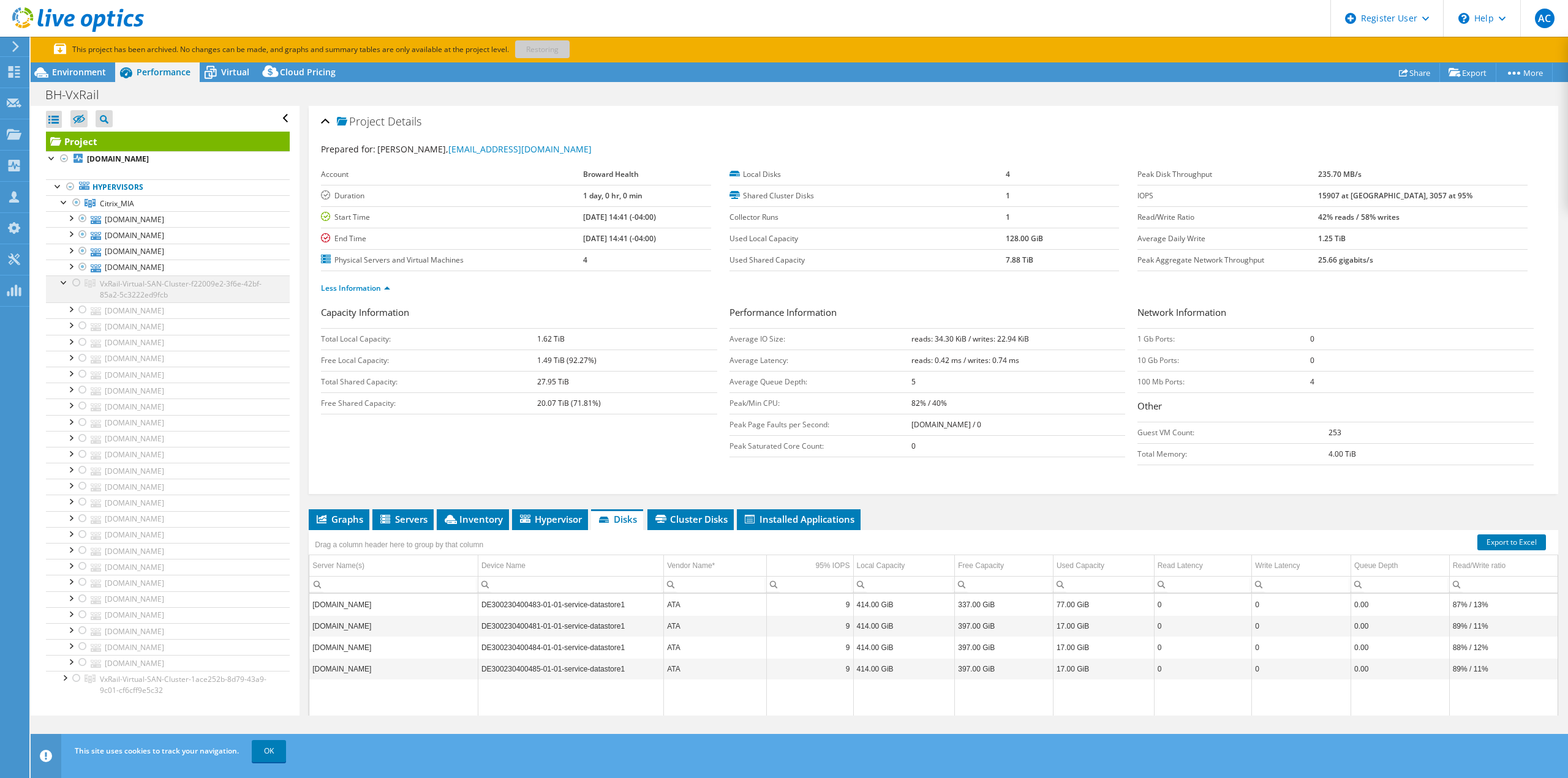
click at [65, 281] on div at bounding box center [65, 281] width 12 height 12
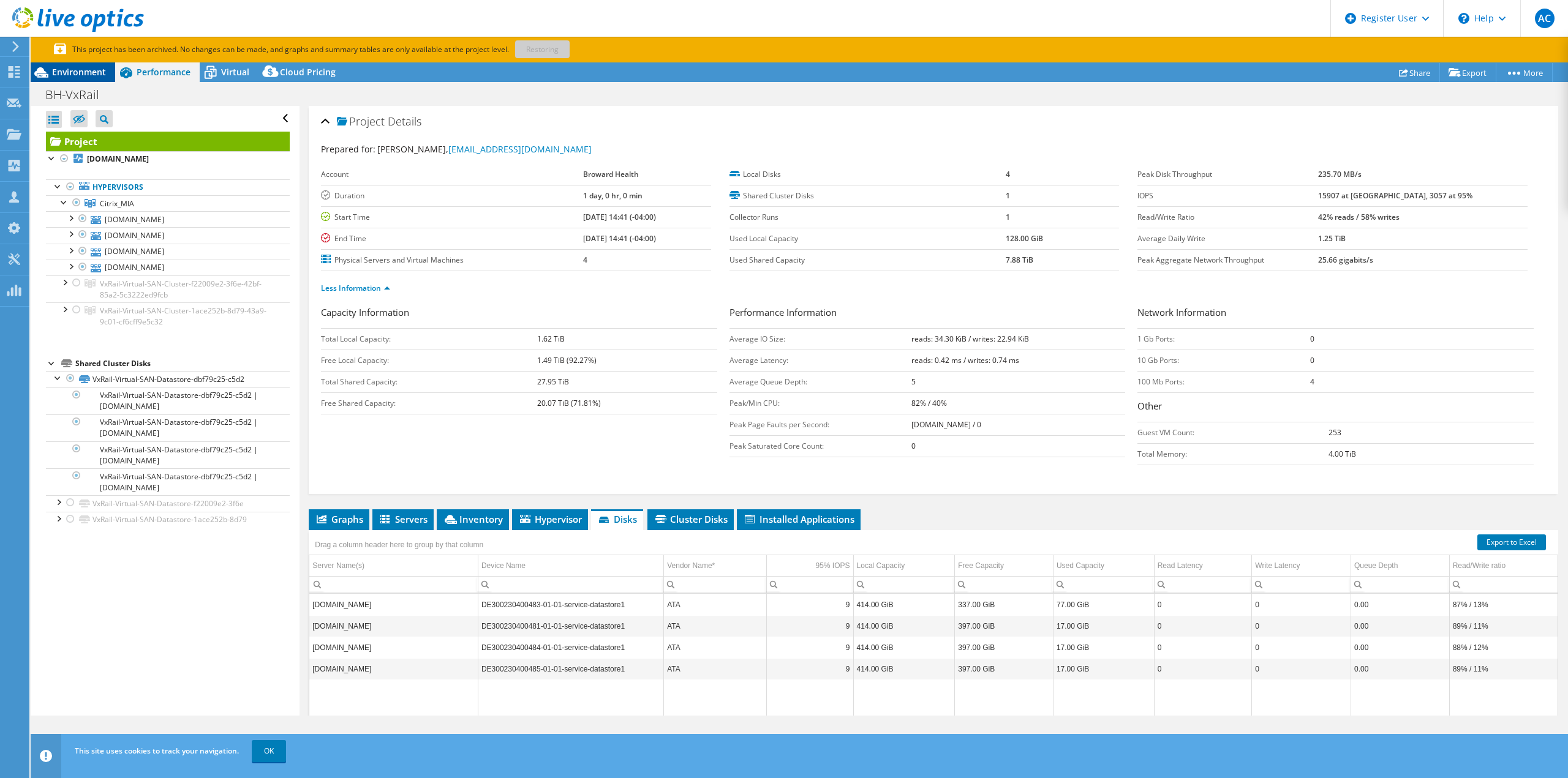
click at [89, 69] on span "Environment" at bounding box center [80, 72] width 54 height 11
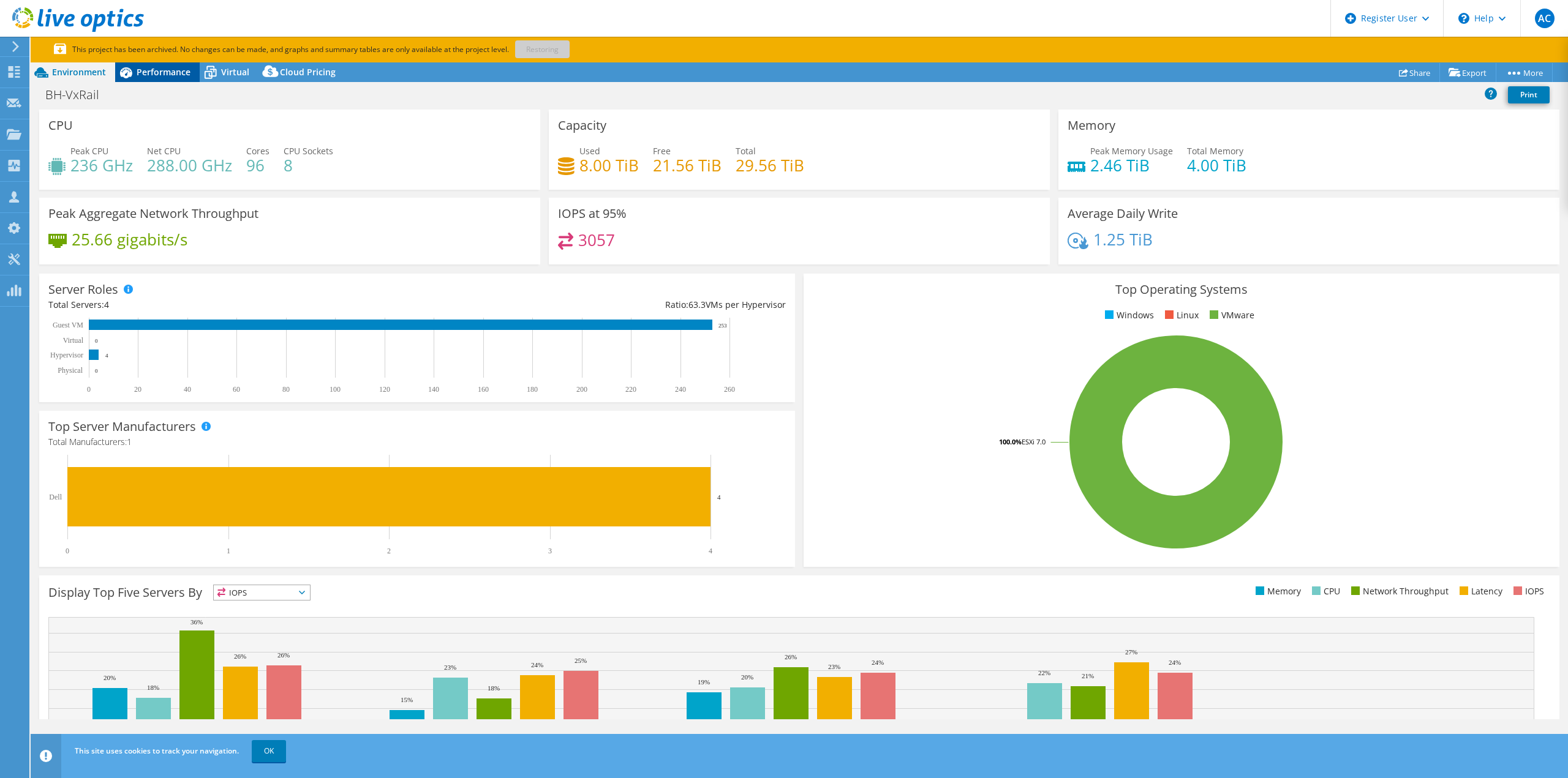
click at [143, 69] on span "Performance" at bounding box center [164, 72] width 54 height 11
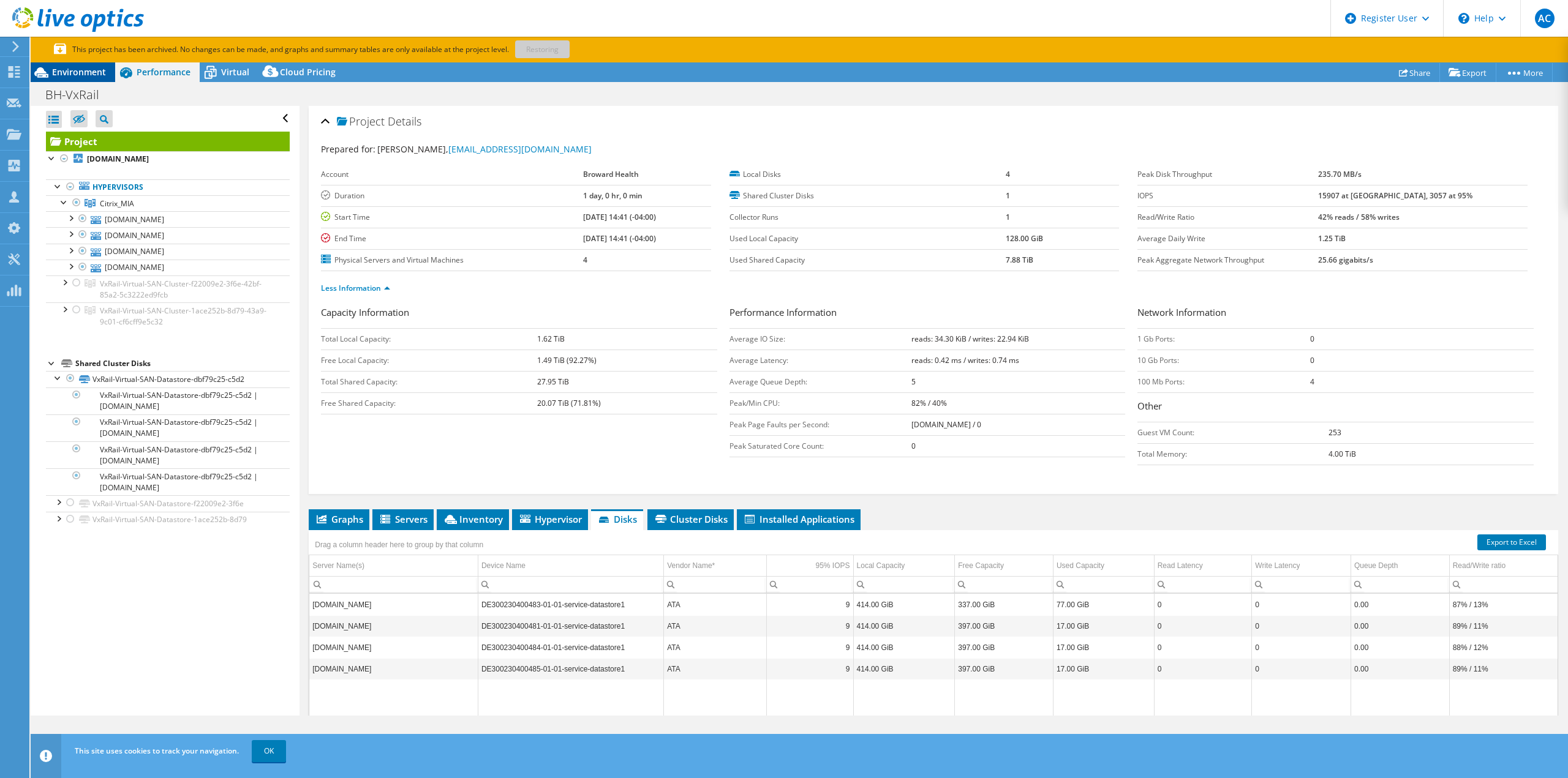
click at [104, 71] on span "Environment" at bounding box center [80, 72] width 54 height 11
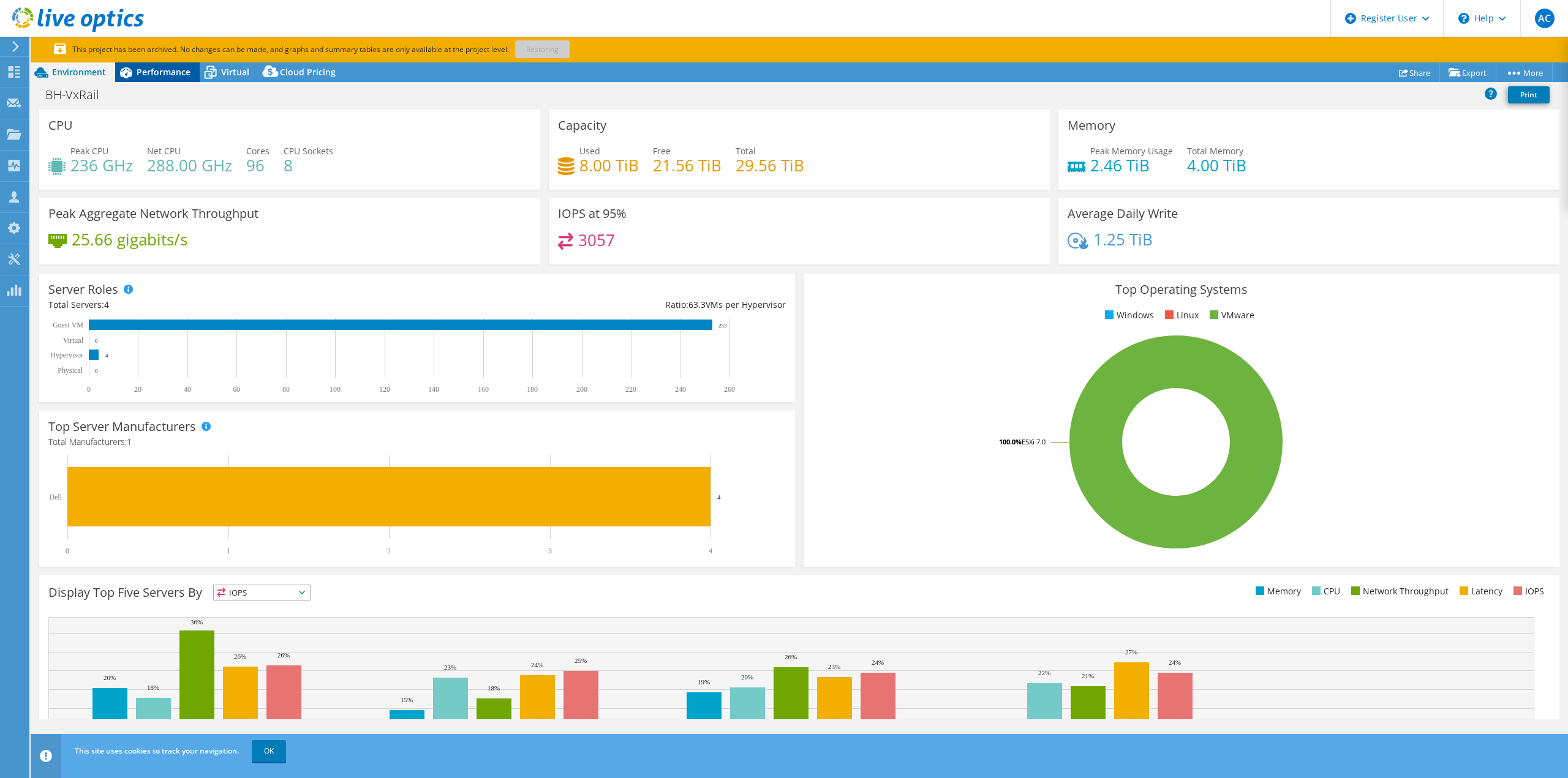
click at [153, 77] on span "Performance" at bounding box center [164, 72] width 54 height 11
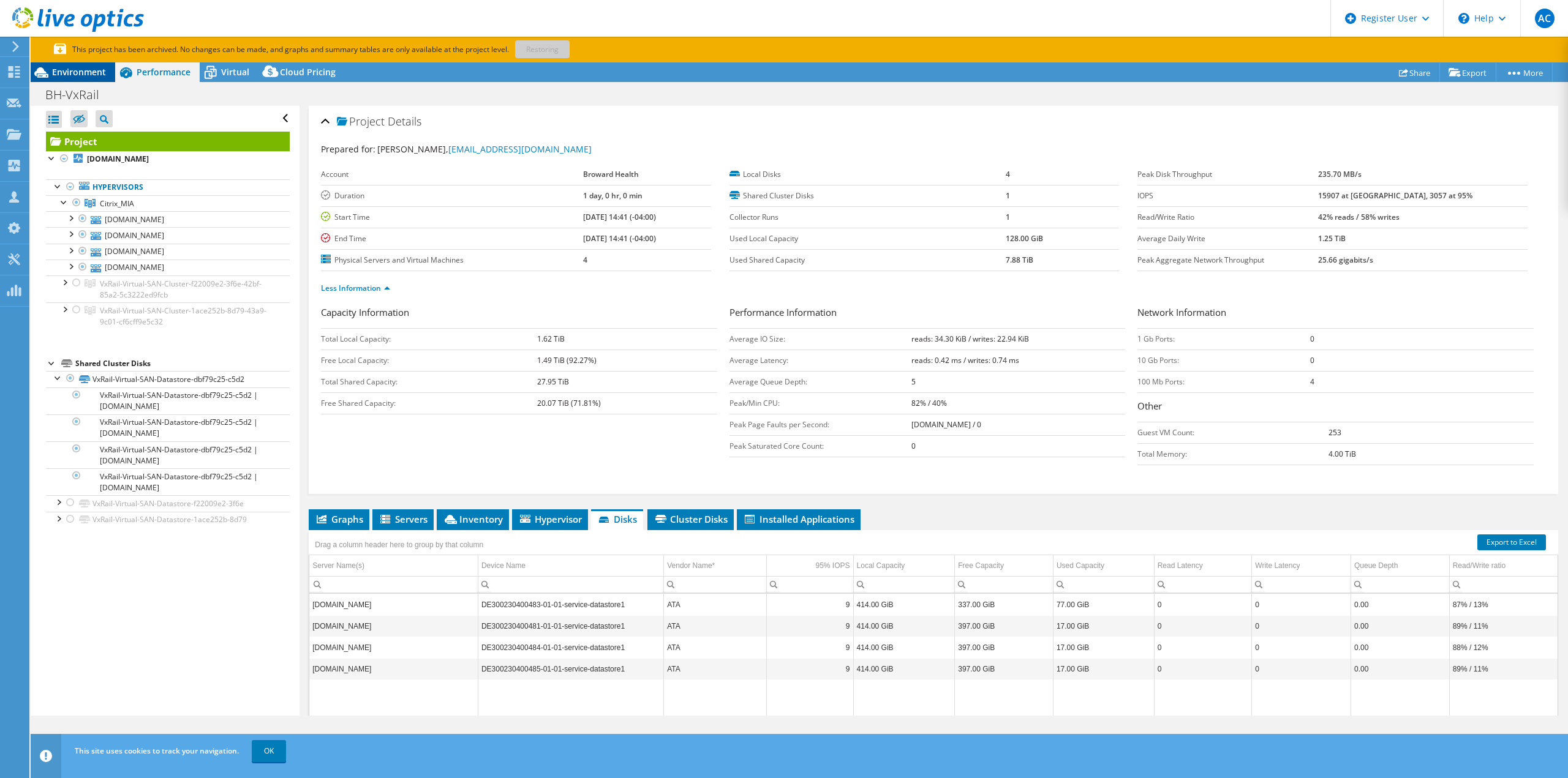
click at [101, 71] on span "Environment" at bounding box center [80, 72] width 54 height 11
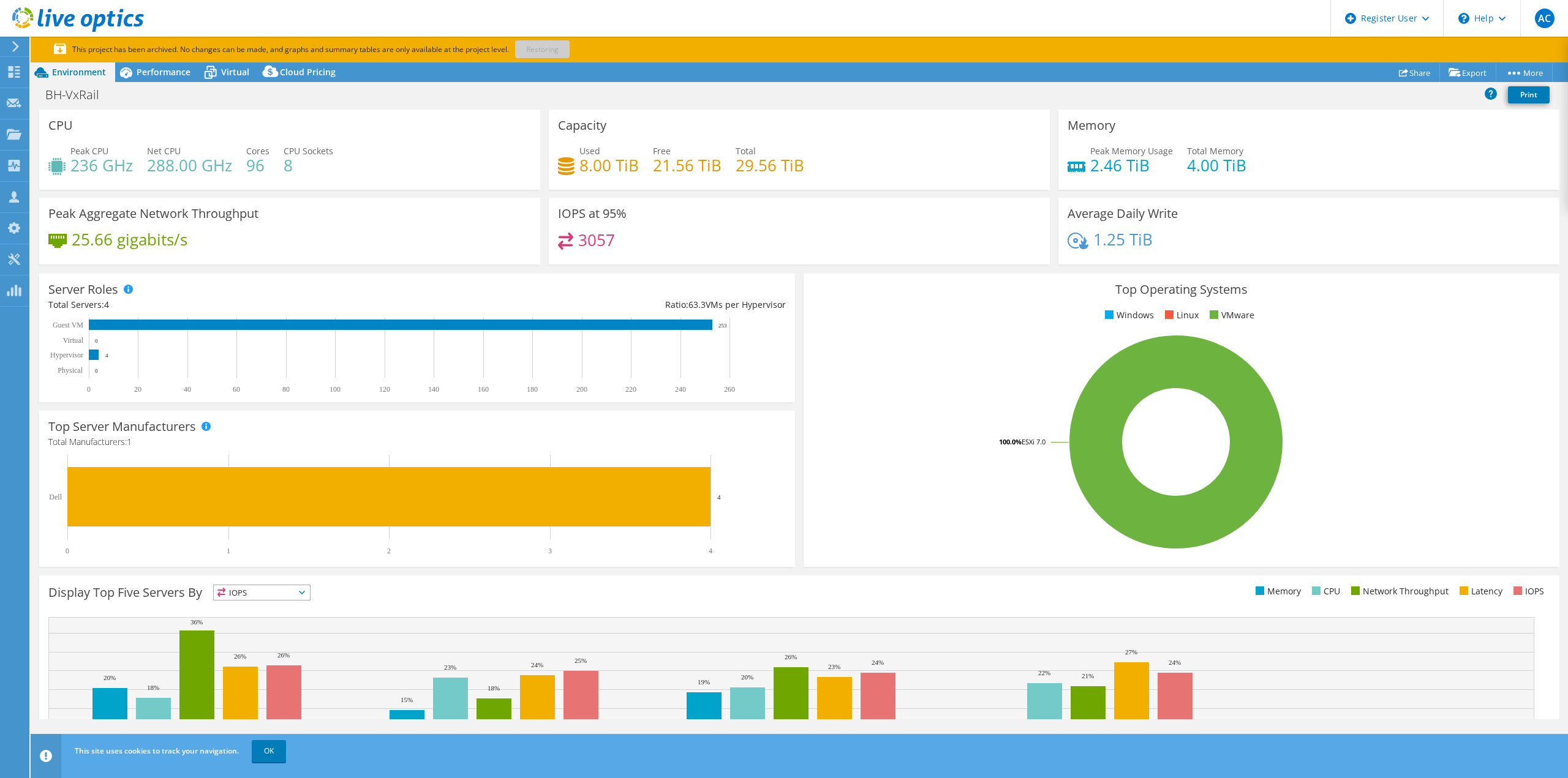
click at [66, 16] on use at bounding box center [78, 19] width 132 height 24
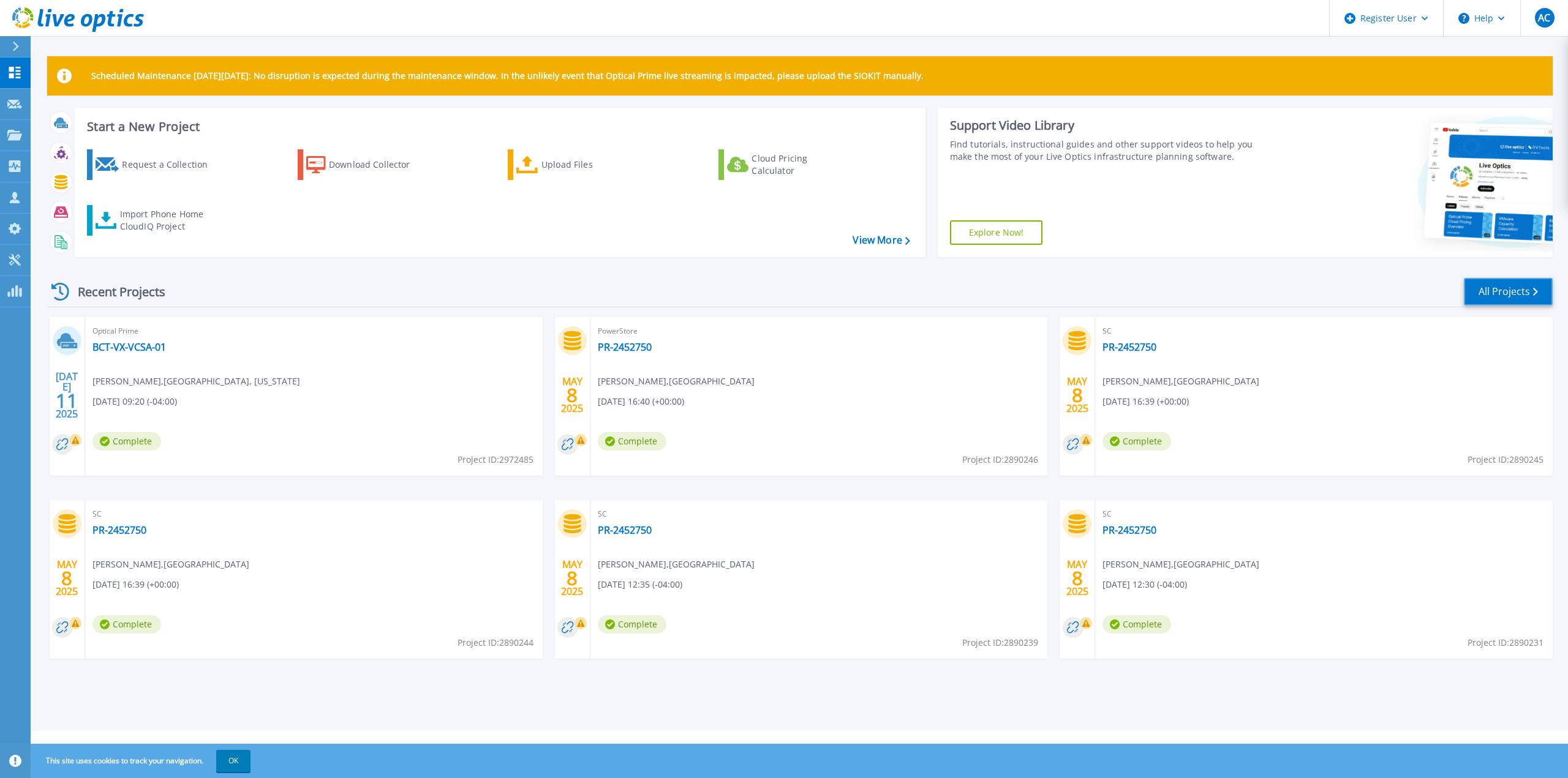
click at [1506, 301] on link "All Projects" at bounding box center [1509, 292] width 89 height 28
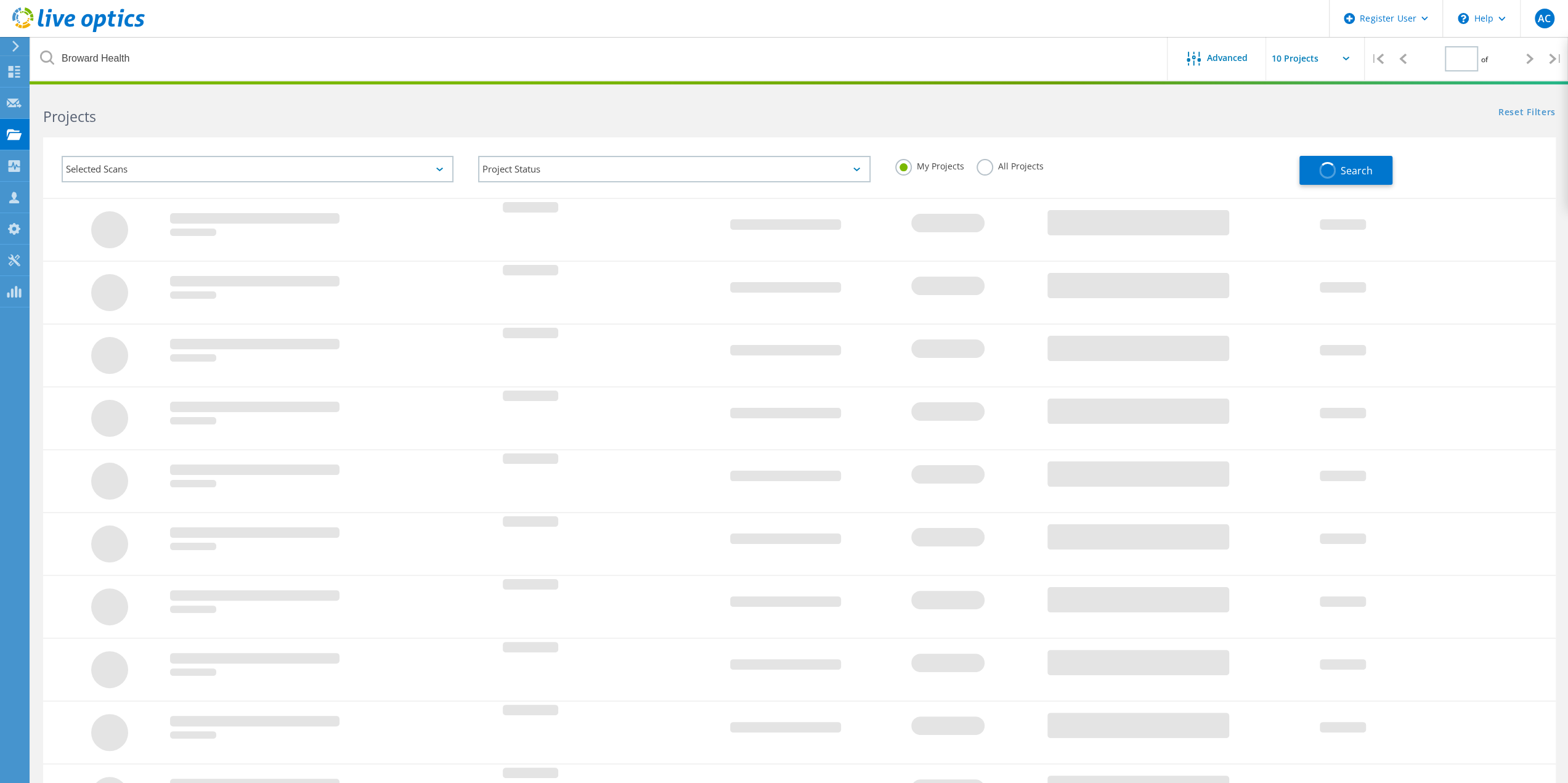
type input "1"
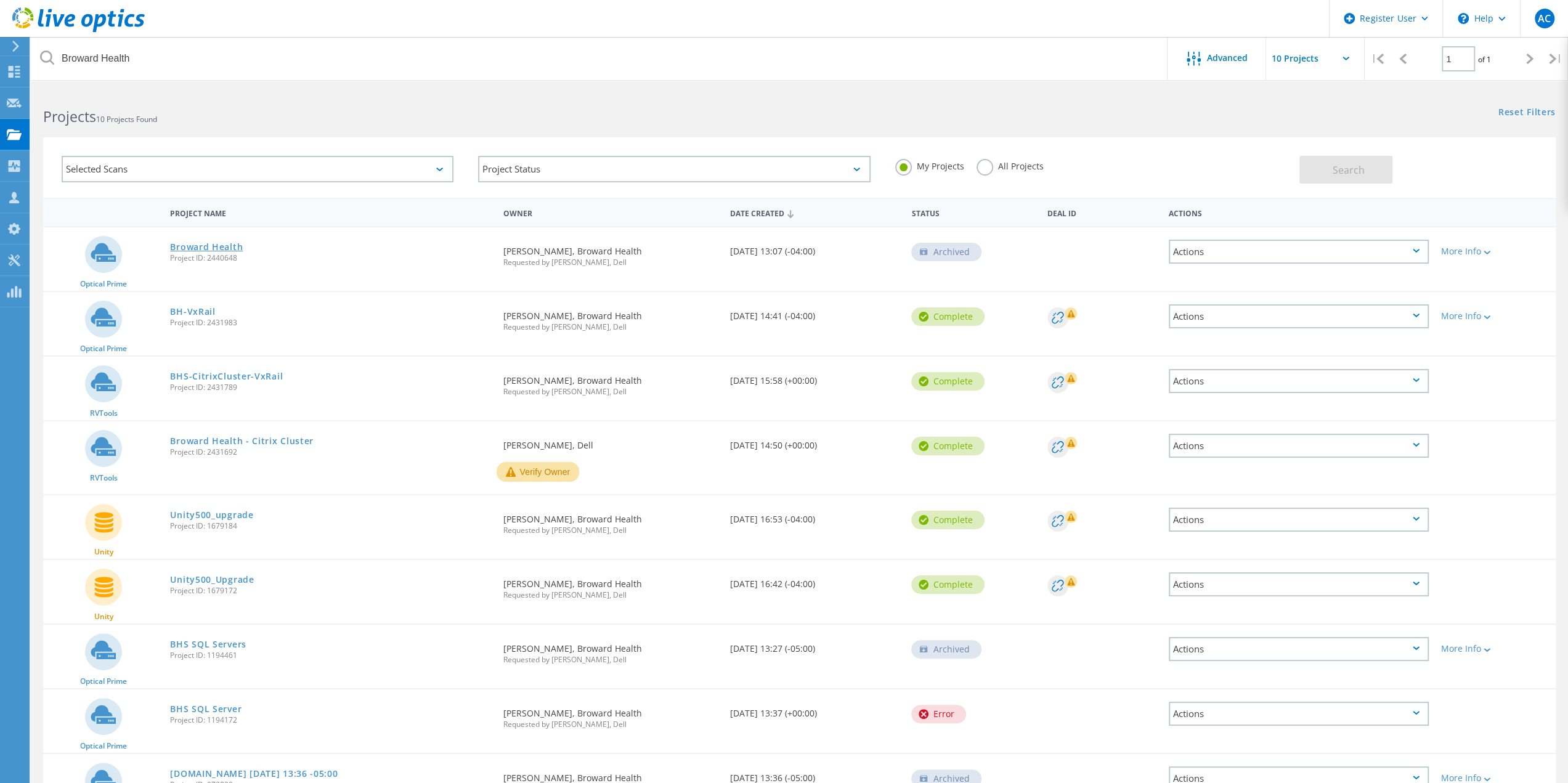
click at [199, 245] on link "Broward Health" at bounding box center [206, 247] width 73 height 9
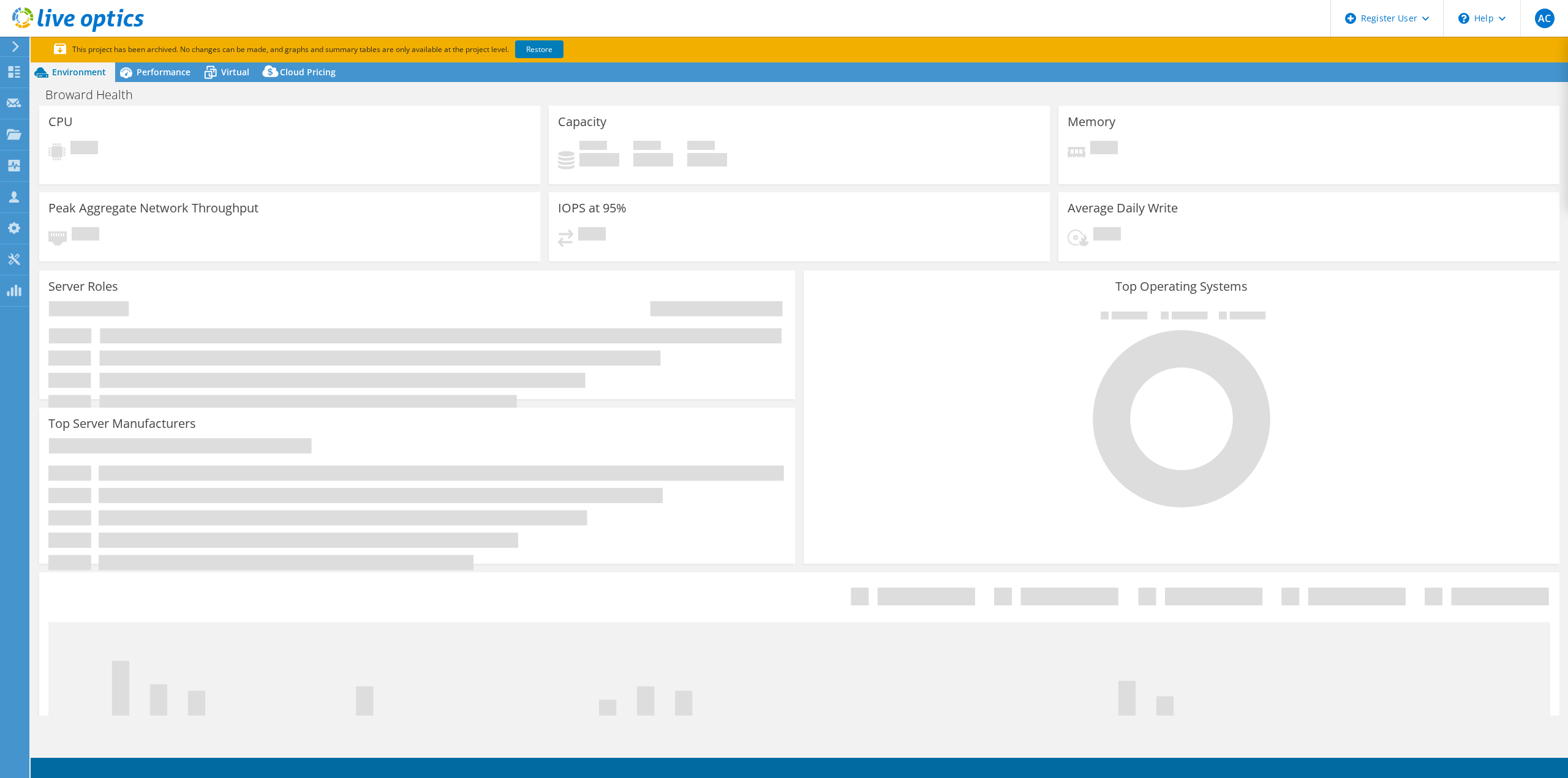
select select "USD"
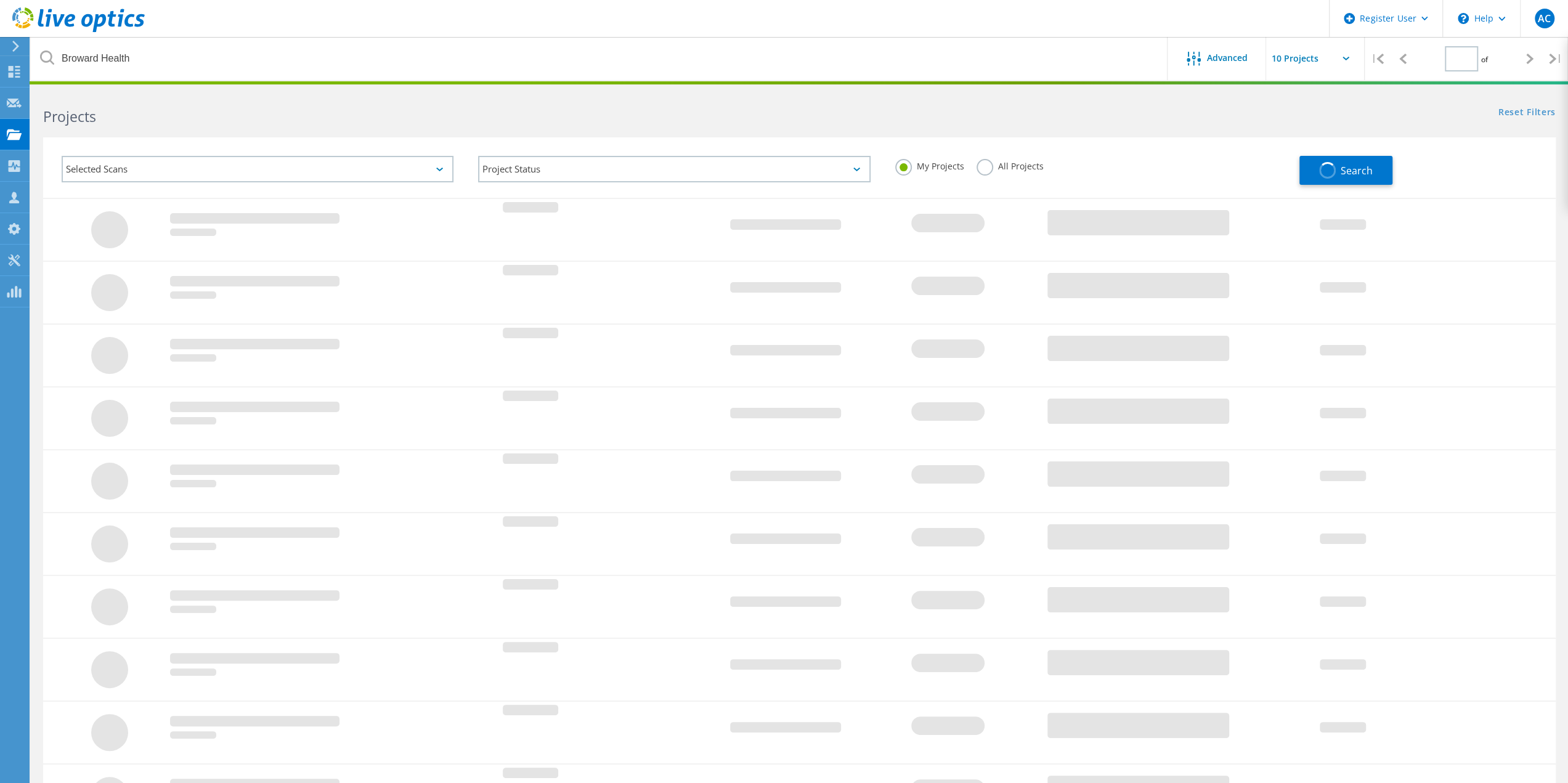
type input "1"
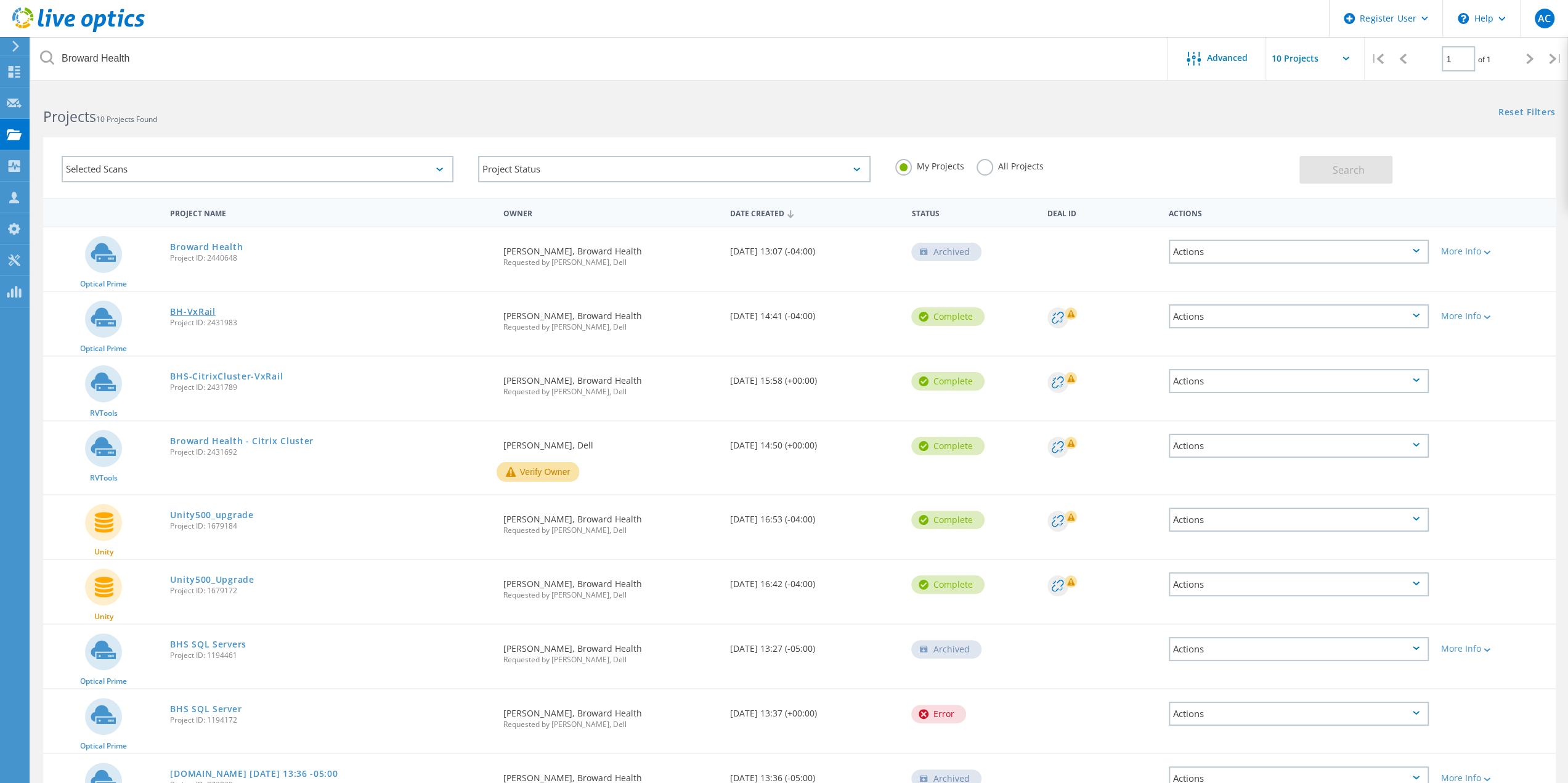
click at [197, 311] on link "BH-VxRail" at bounding box center [192, 311] width 45 height 9
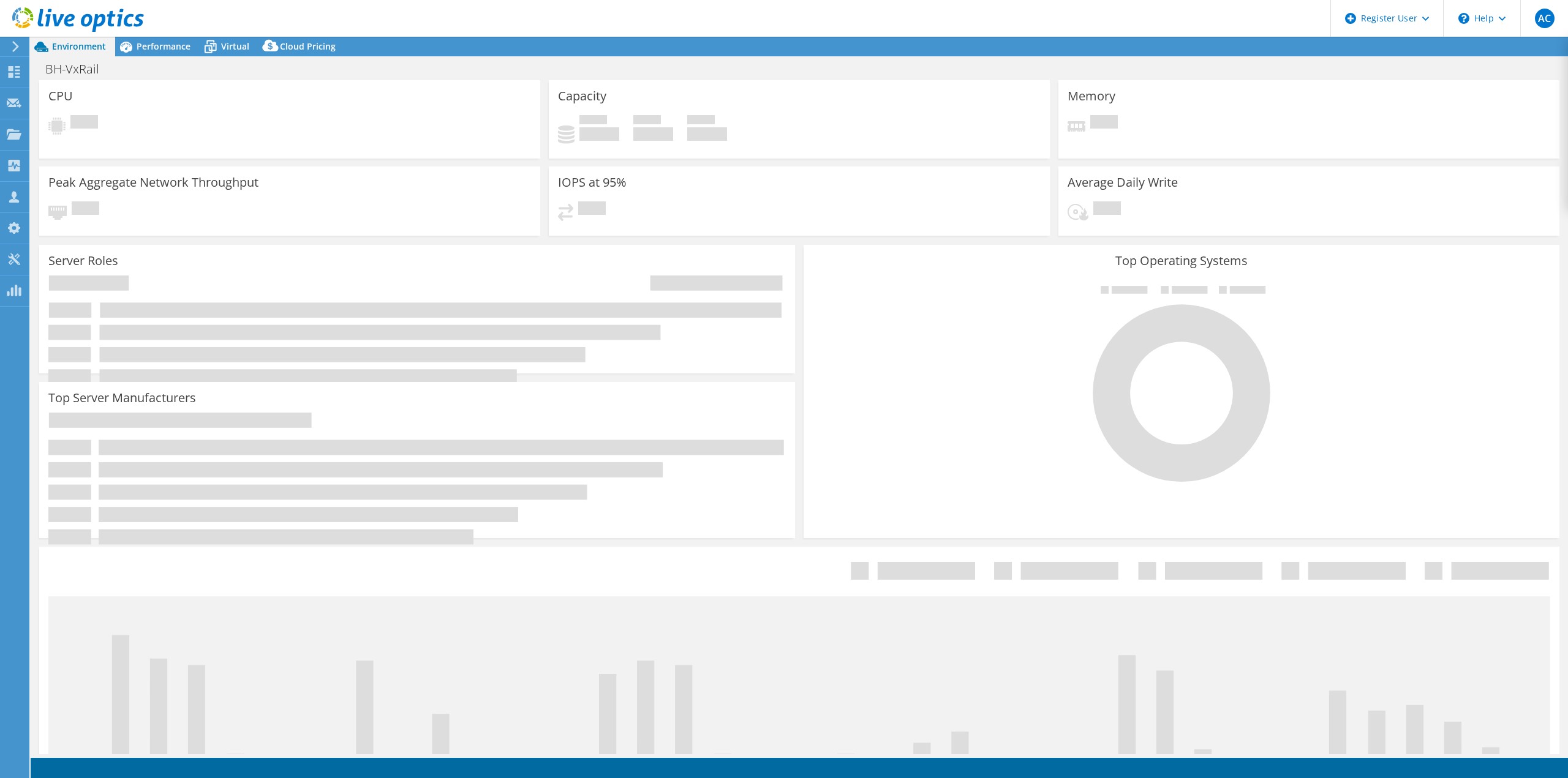
select select "USD"
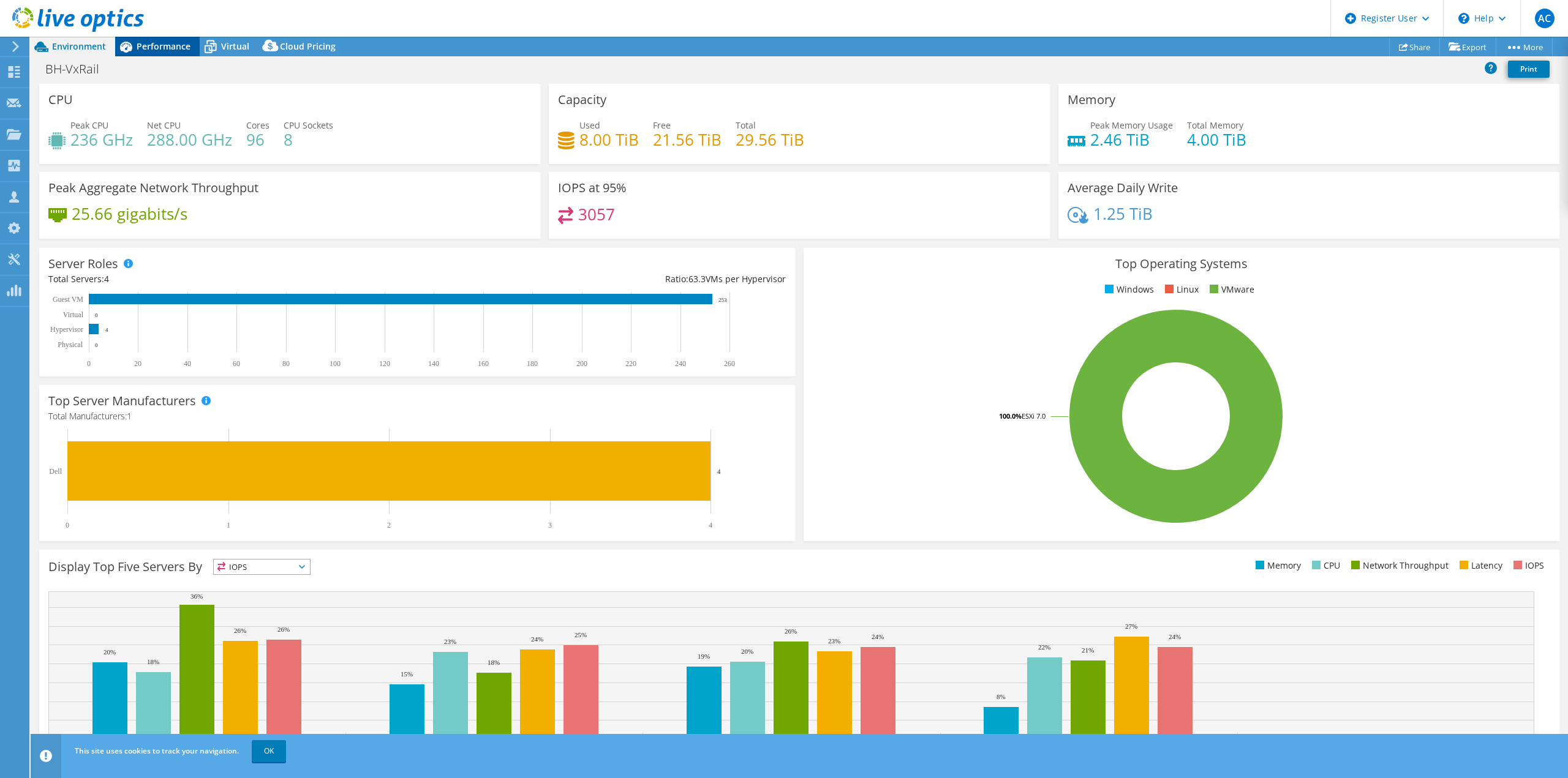
click at [146, 46] on span "Performance" at bounding box center [164, 45] width 54 height 11
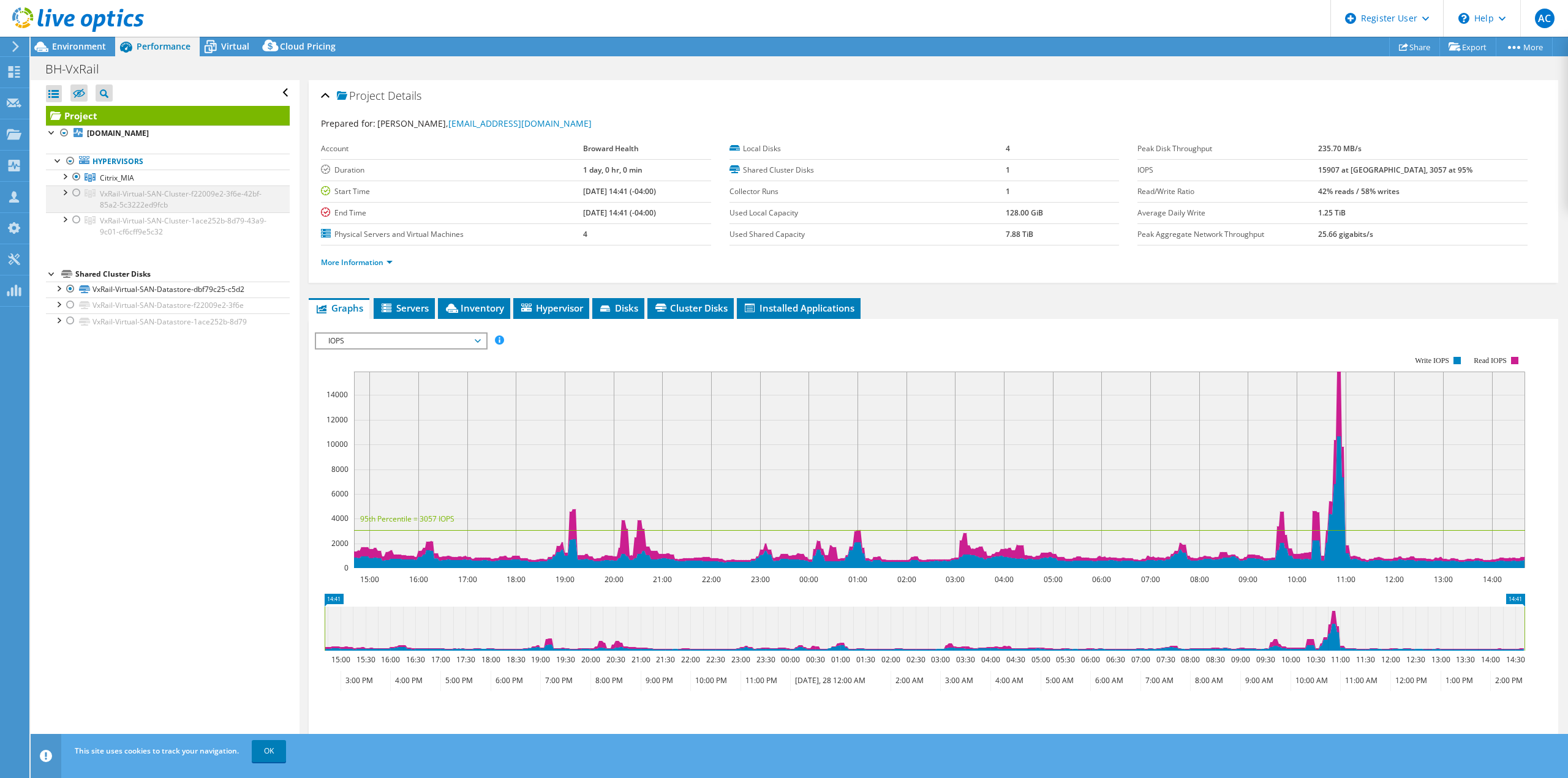
click at [77, 190] on div at bounding box center [77, 192] width 12 height 15
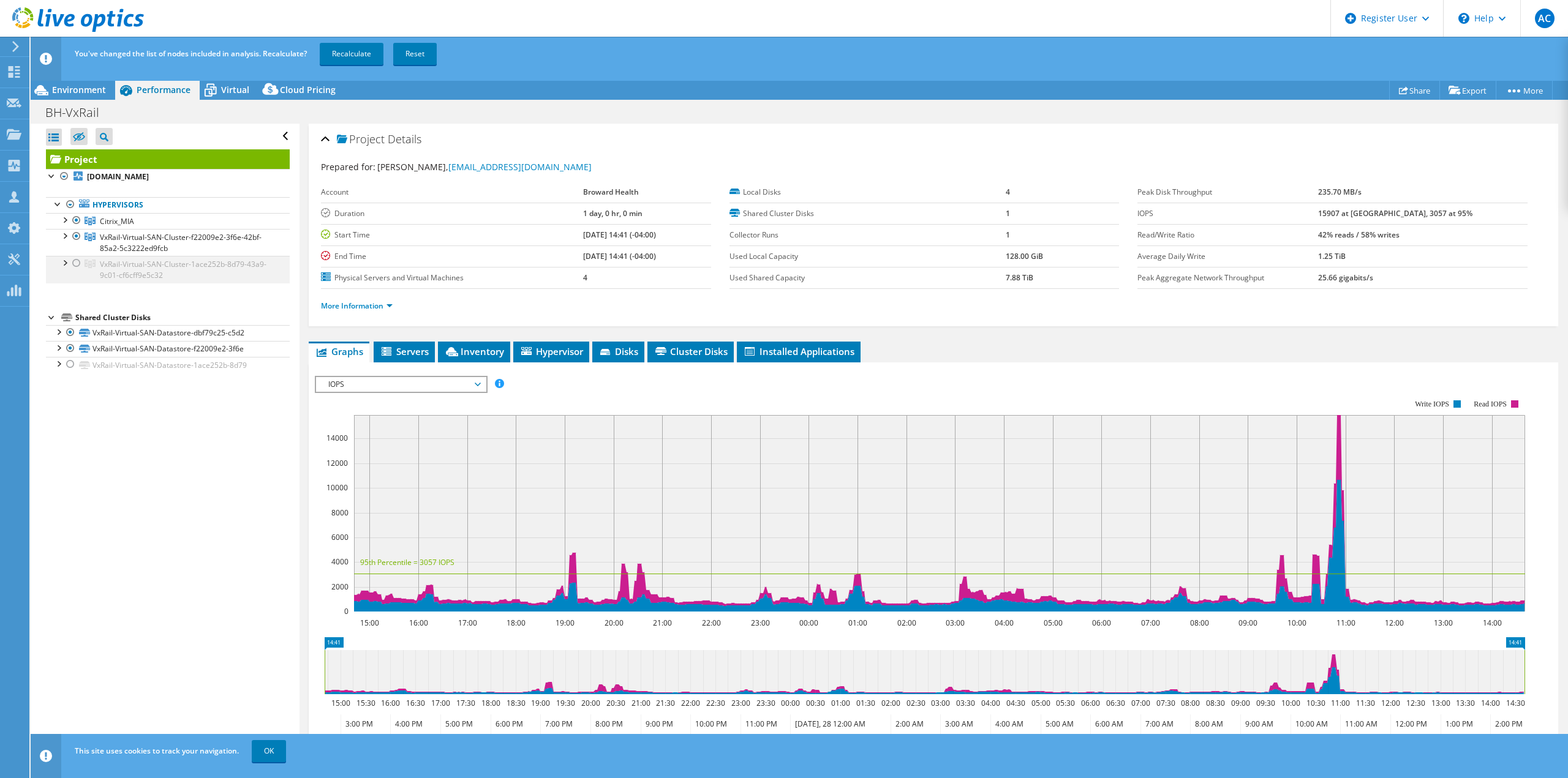
click at [76, 265] on div at bounding box center [77, 263] width 12 height 15
click at [356, 59] on link "Recalculate" at bounding box center [352, 53] width 64 height 22
click at [375, 307] on link "More Information" at bounding box center [357, 306] width 72 height 10
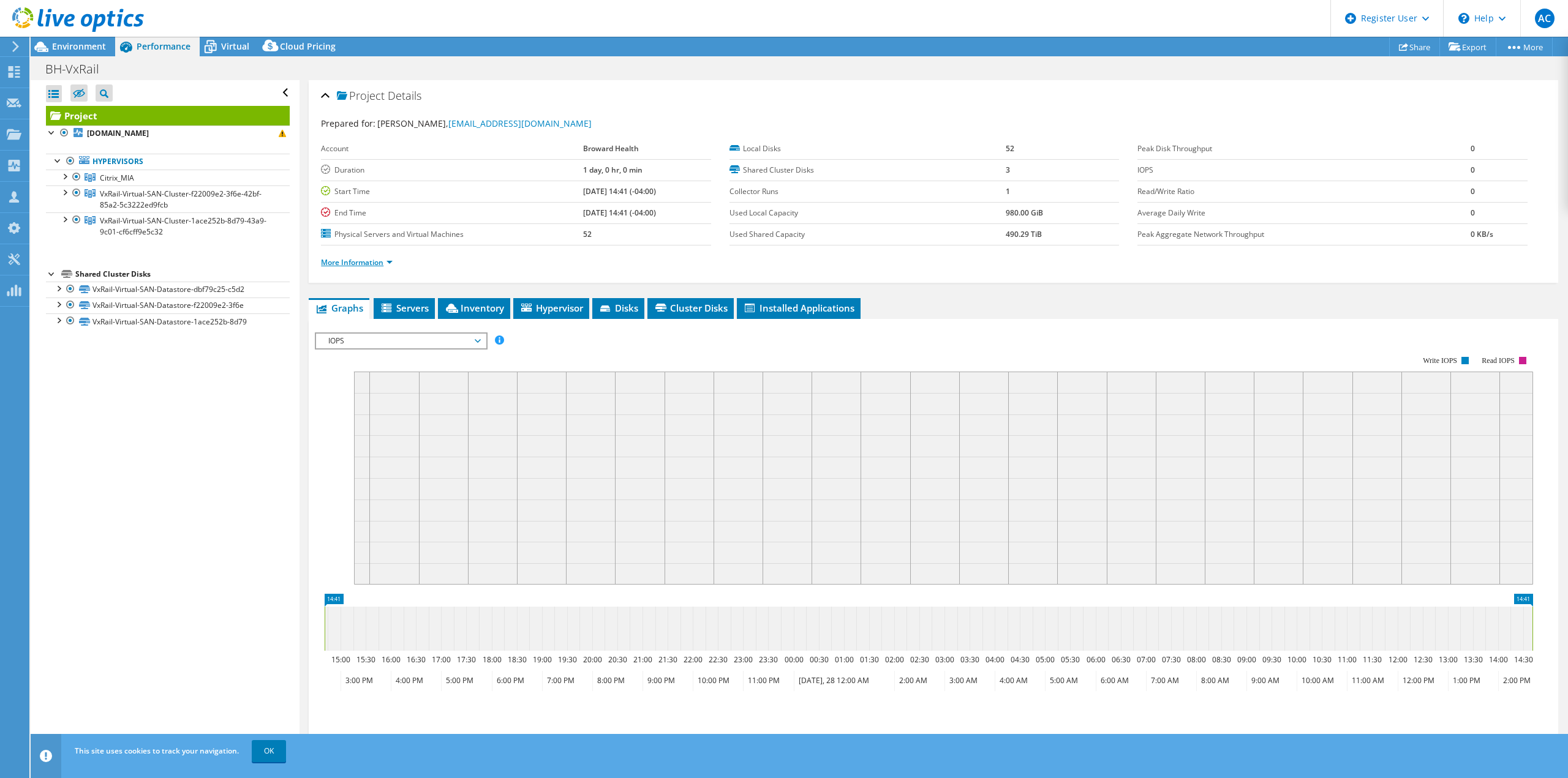
click at [362, 260] on link "More Information" at bounding box center [357, 262] width 72 height 10
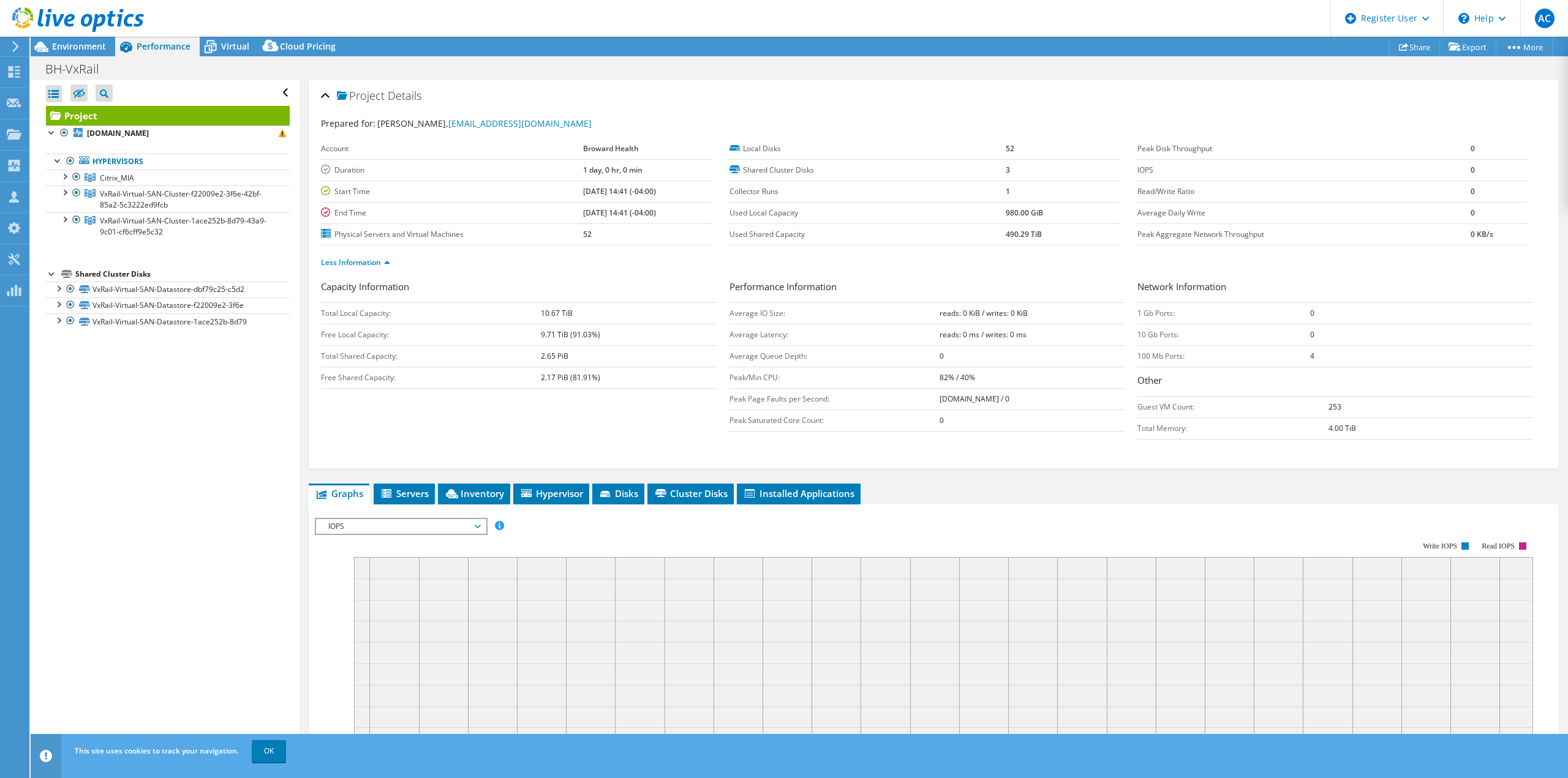
drag, startPoint x: 535, startPoint y: 375, endPoint x: 610, endPoint y: 383, distance: 75.4
click at [612, 383] on tr "Free Shared Capacity: 2.17 PiB (81.91%)" at bounding box center [519, 378] width 396 height 22
click at [626, 487] on span "Disks" at bounding box center [618, 493] width 40 height 12
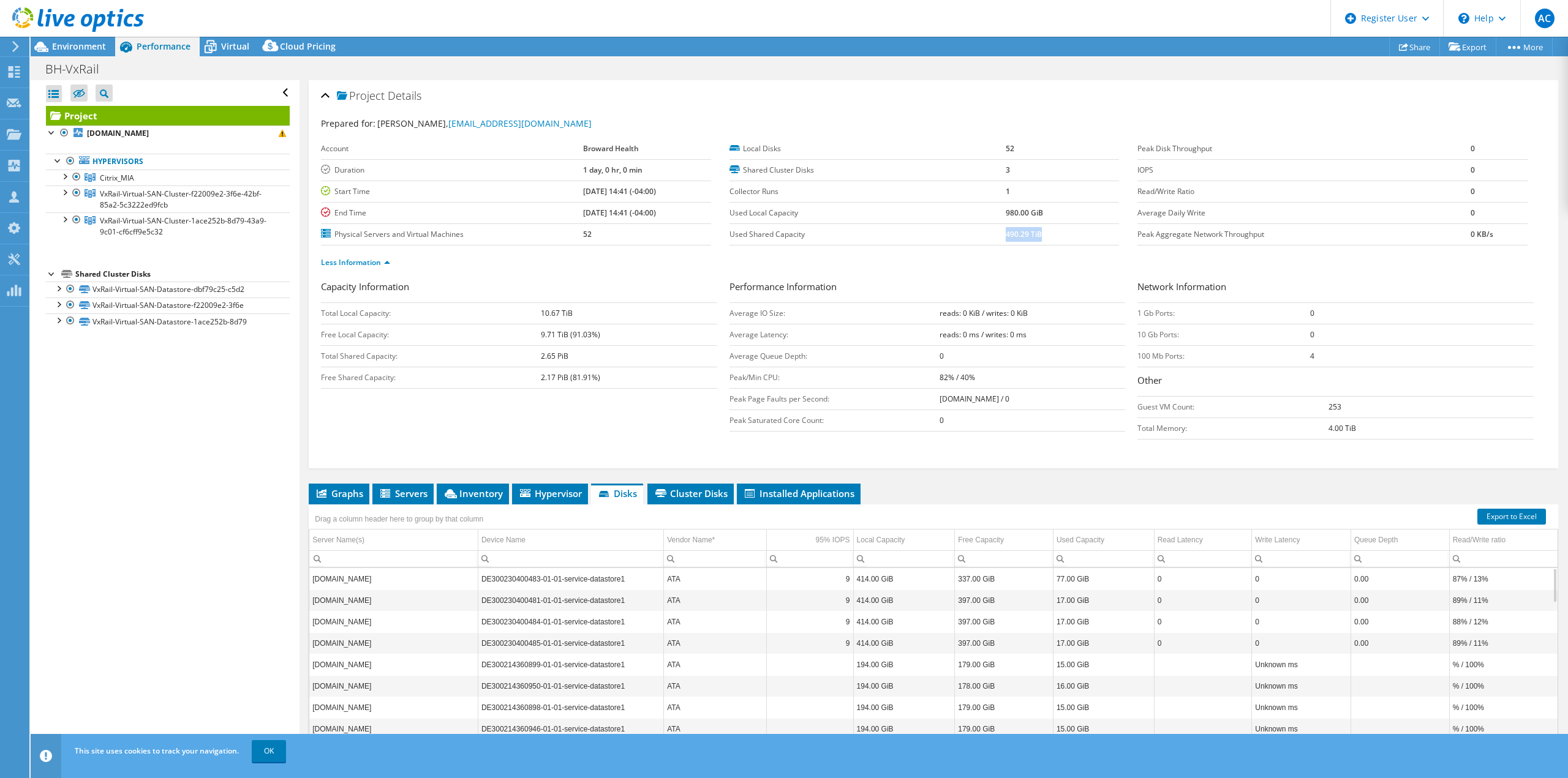
drag, startPoint x: 1001, startPoint y: 236, endPoint x: 1041, endPoint y: 233, distance: 40.1
click at [1041, 233] on td "490.29 TiB" at bounding box center [1063, 234] width 114 height 22
click at [555, 492] on span "Hypervisor" at bounding box center [549, 493] width 64 height 12
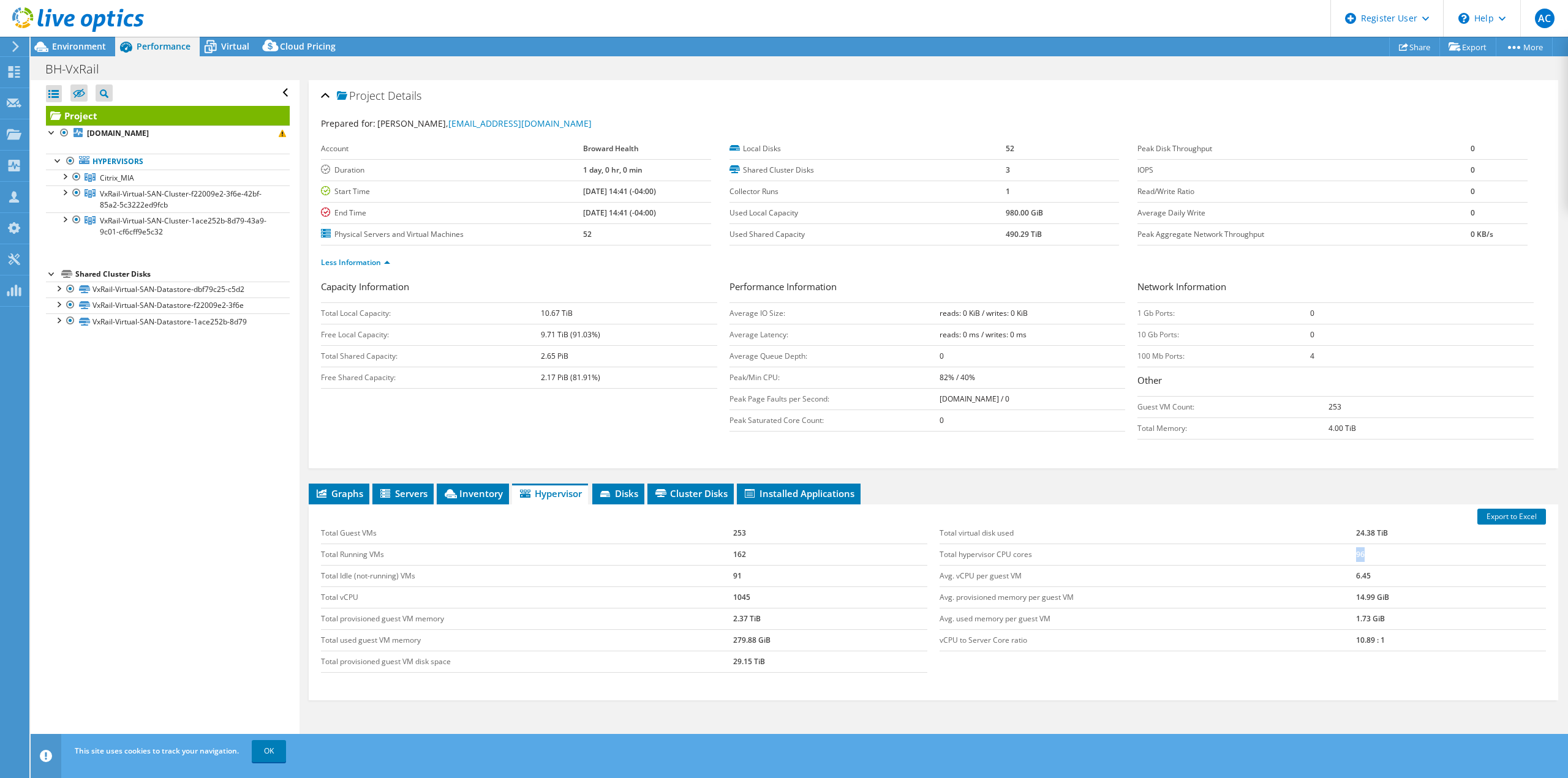
drag, startPoint x: 1367, startPoint y: 555, endPoint x: 1334, endPoint y: 560, distance: 33.4
click at [1339, 549] on tr "Total hypervisor CPU cores 96" at bounding box center [1242, 554] width 606 height 22
click at [470, 495] on span "Inventory" at bounding box center [472, 493] width 60 height 12
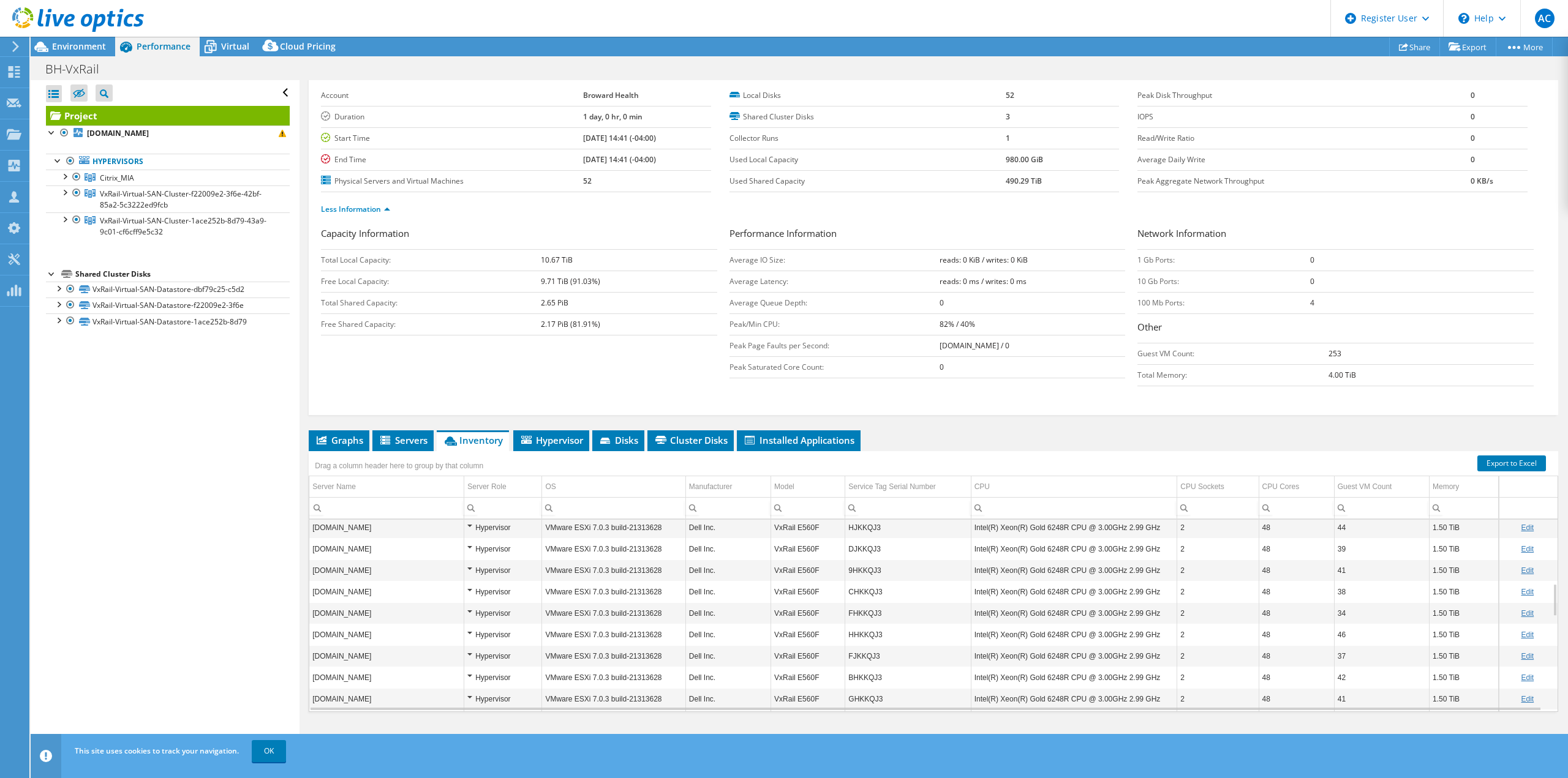
scroll to position [514, 0]
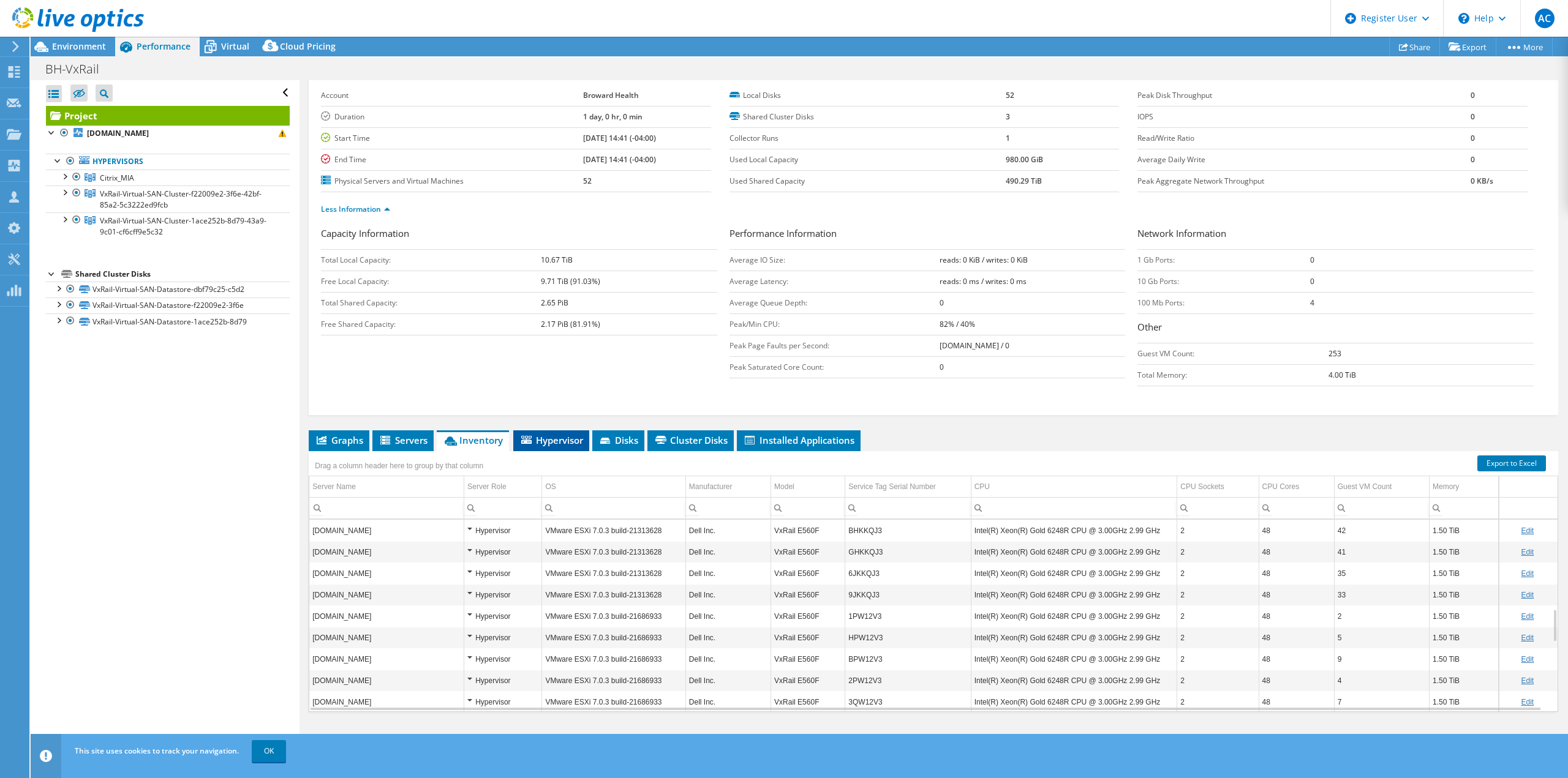
click at [561, 437] on span "Hypervisor" at bounding box center [551, 441] width 64 height 12
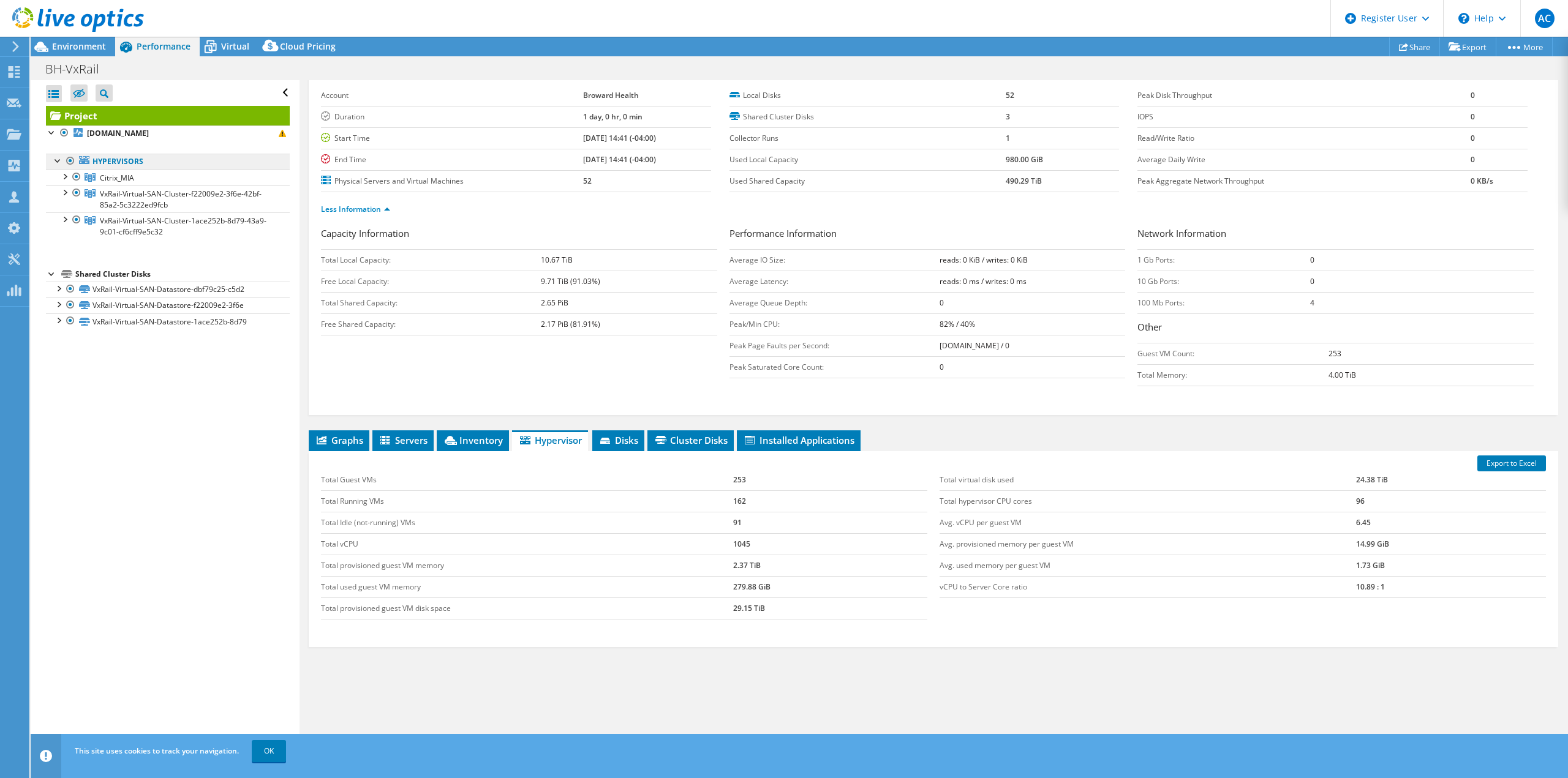
click at [132, 157] on link "Hypervisors" at bounding box center [168, 162] width 244 height 16
click at [137, 137] on b "[DOMAIN_NAME]" at bounding box center [117, 133] width 62 height 10
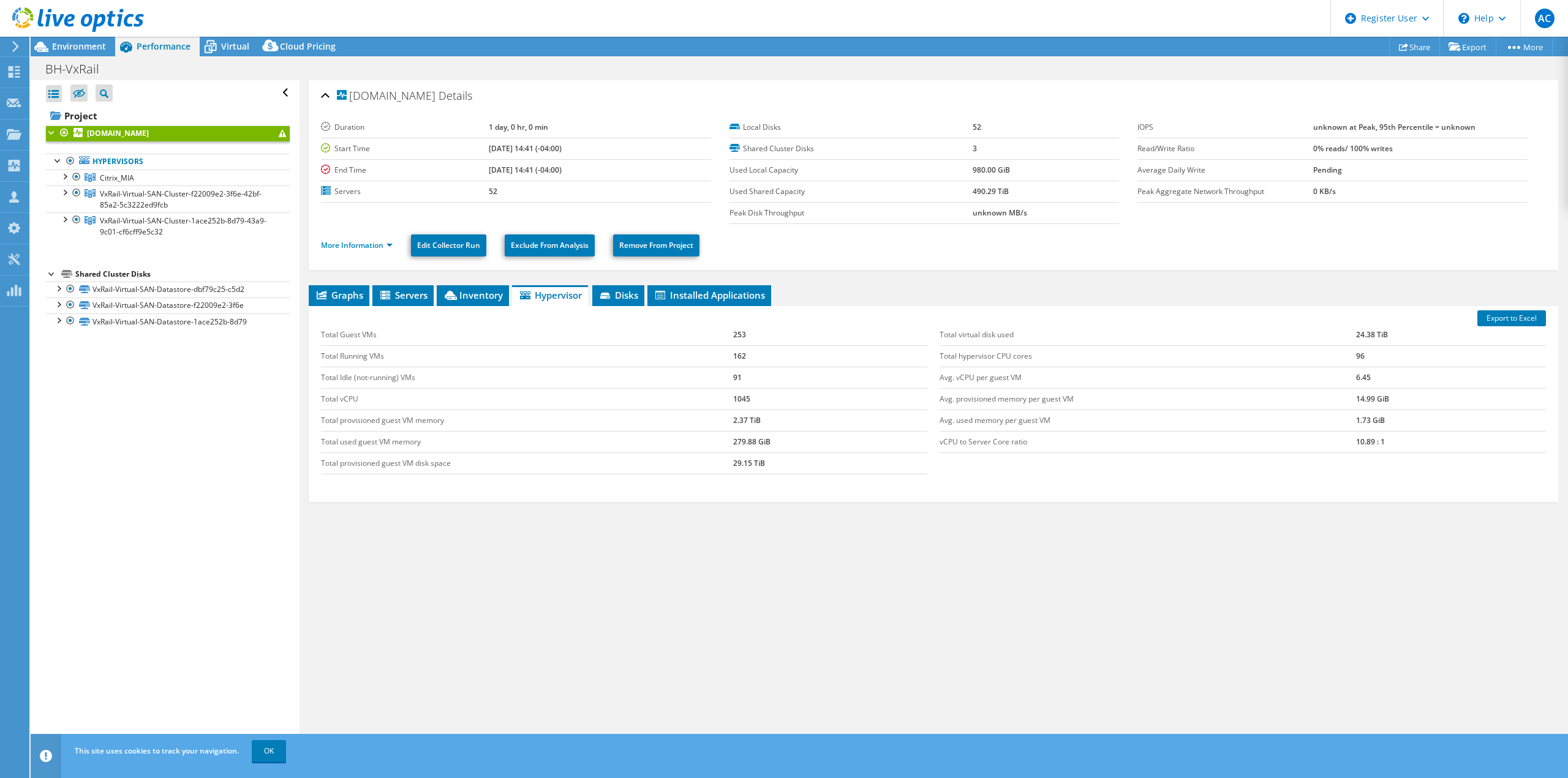
click at [137, 136] on b "[DOMAIN_NAME]" at bounding box center [117, 133] width 62 height 10
click at [363, 241] on link "More Information" at bounding box center [357, 246] width 72 height 10
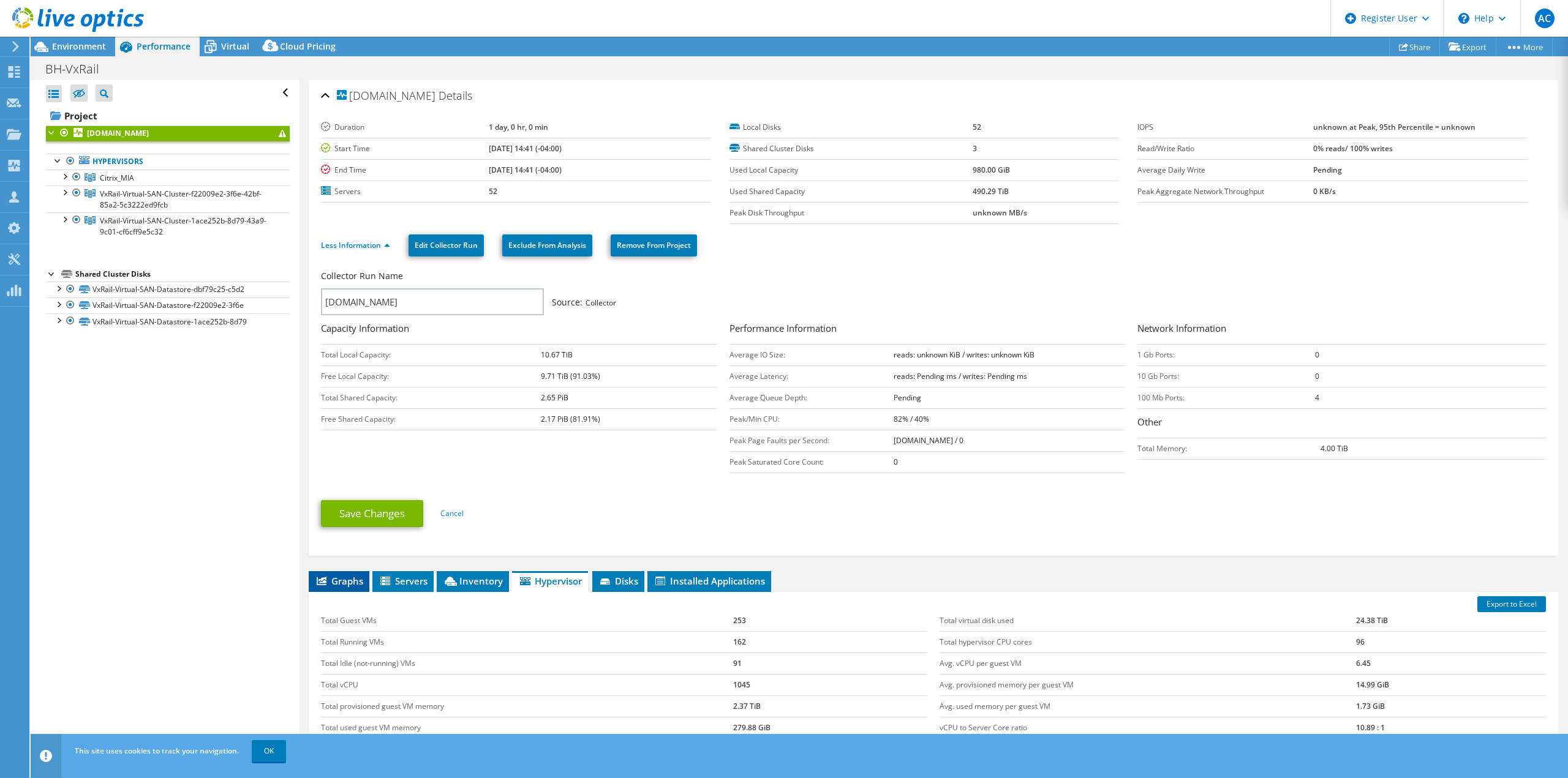
click at [351, 575] on span "Graphs" at bounding box center [338, 581] width 48 height 12
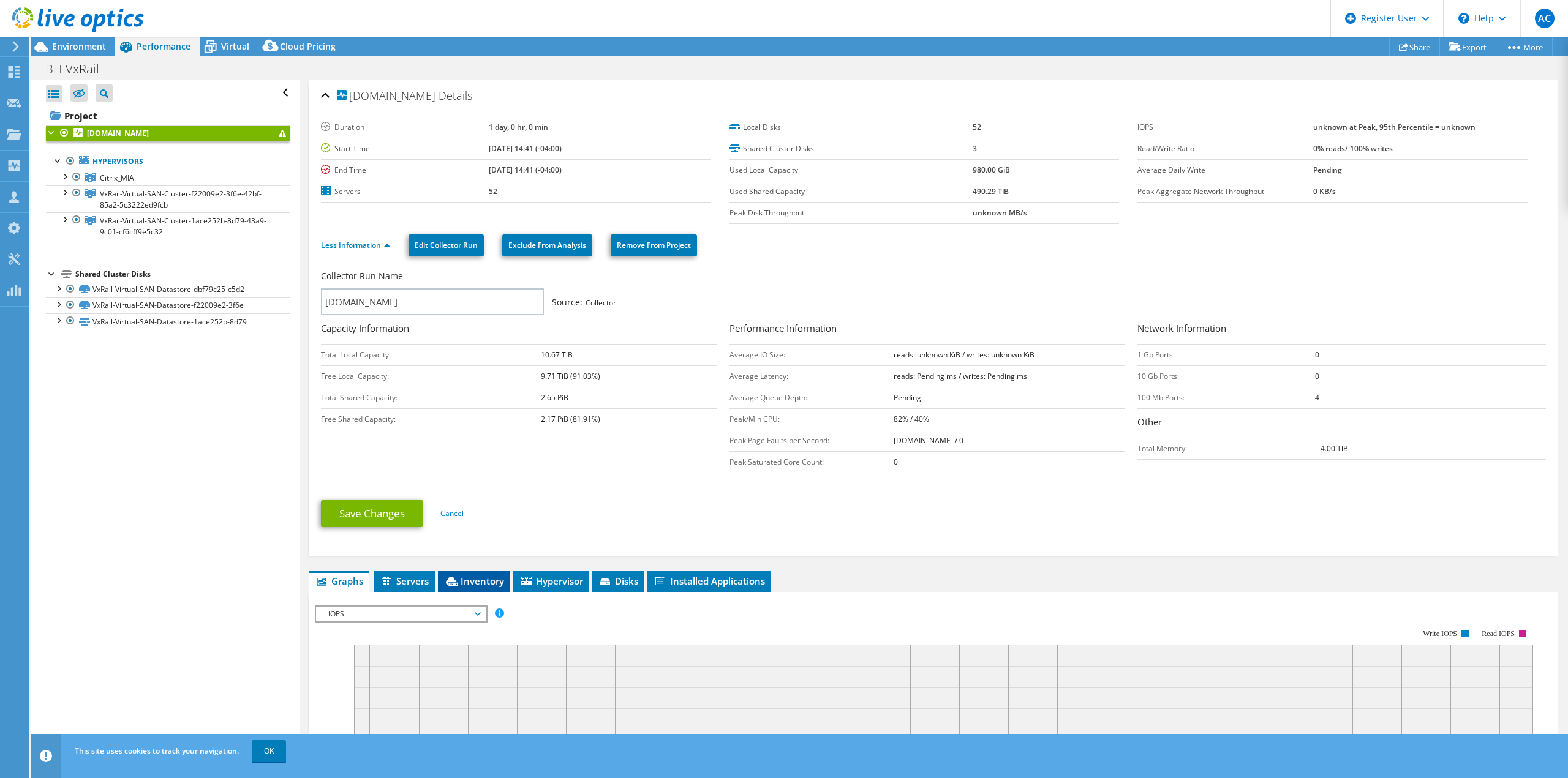
click at [490, 580] on span "Inventory" at bounding box center [474, 581] width 60 height 12
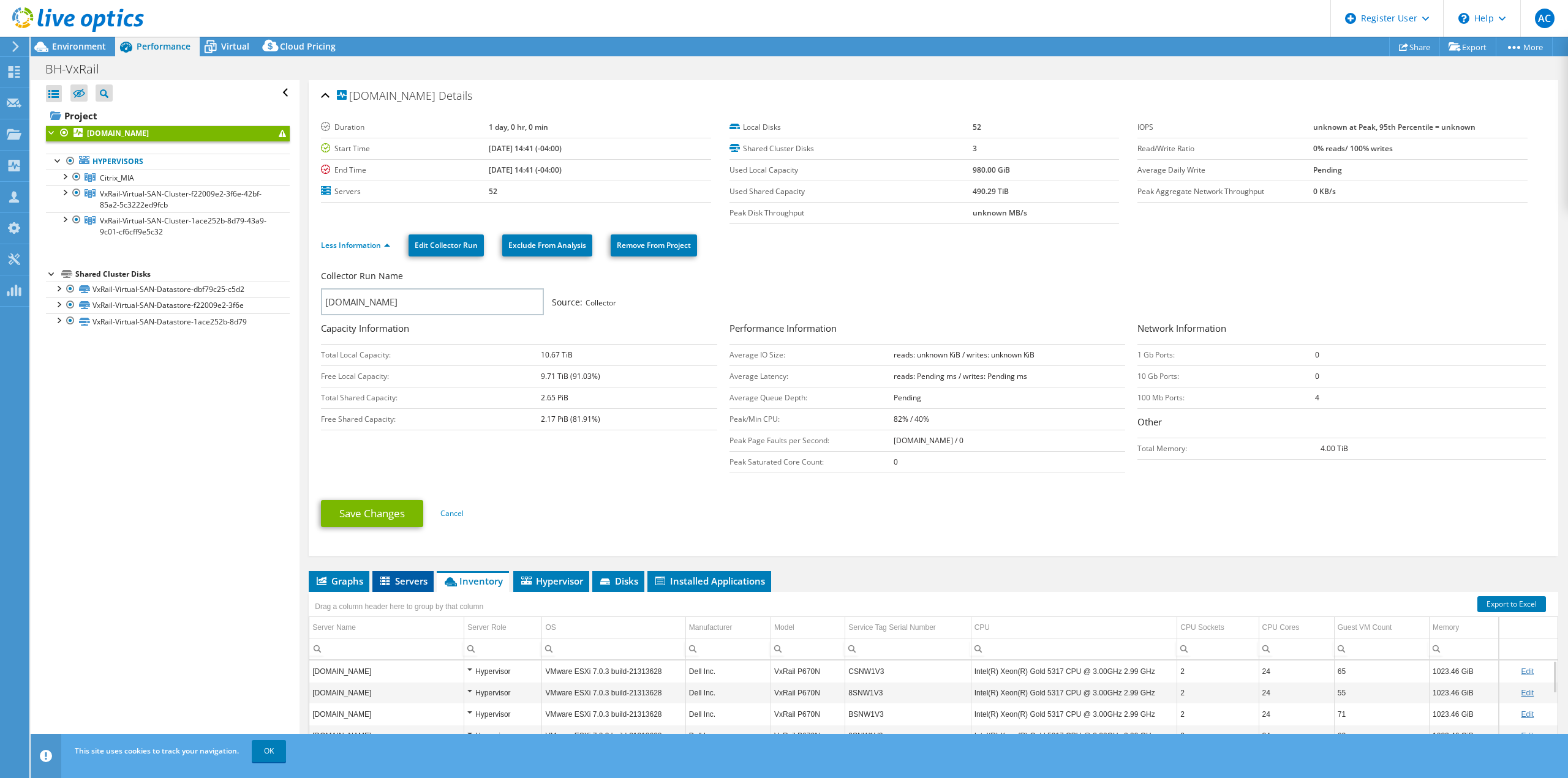
click at [422, 580] on span "Servers" at bounding box center [403, 581] width 49 height 12
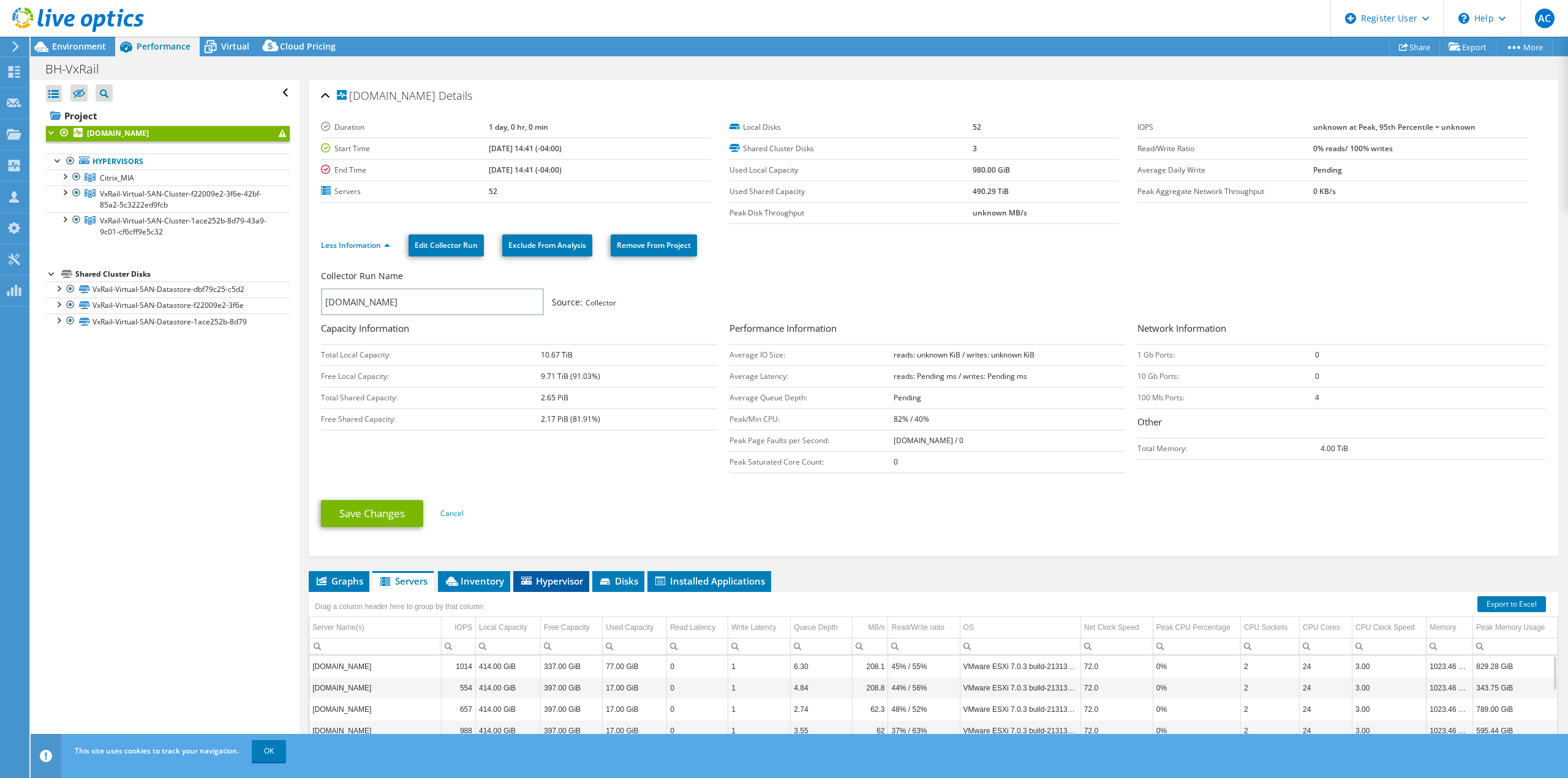
click at [547, 581] on span "Hypervisor" at bounding box center [551, 581] width 64 height 12
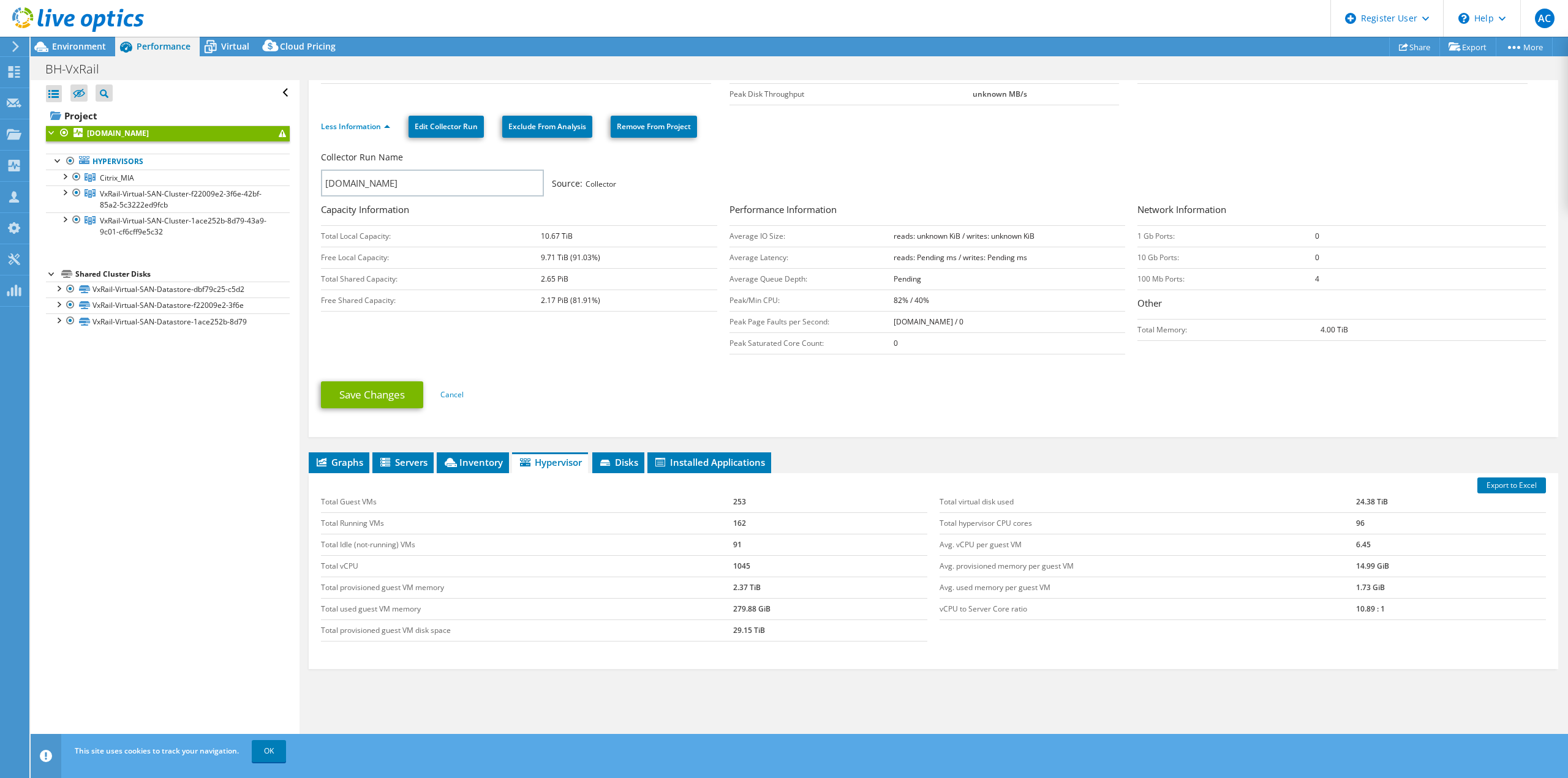
scroll to position [122, 0]
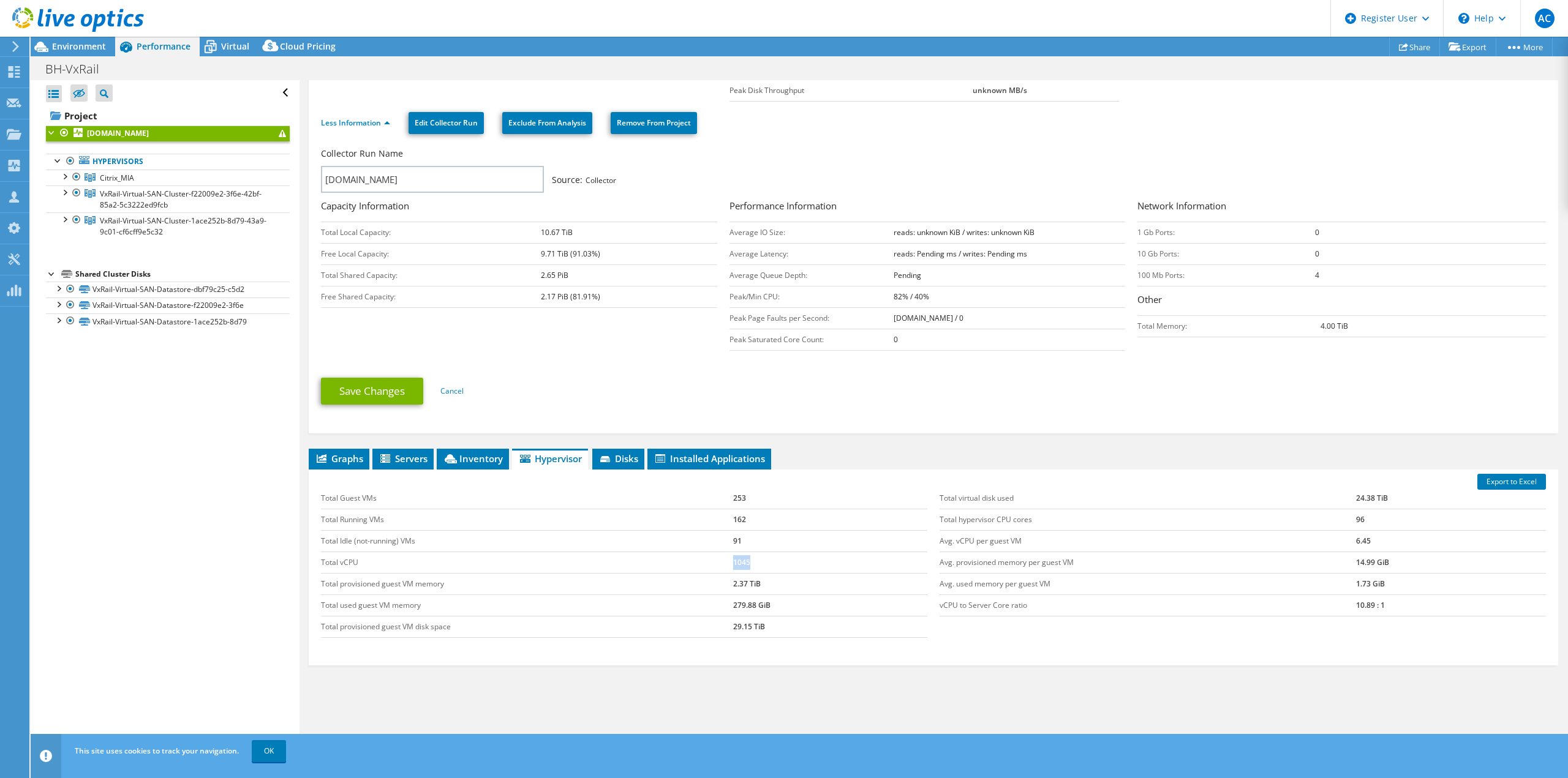
drag, startPoint x: 749, startPoint y: 561, endPoint x: 741, endPoint y: 564, distance: 8.5
click at [719, 554] on tr "Total vCPU 1045" at bounding box center [624, 562] width 606 height 22
drag, startPoint x: 1349, startPoint y: 518, endPoint x: 1369, endPoint y: 518, distance: 20.0
click at [1367, 518] on td "96" at bounding box center [1451, 519] width 190 height 22
click at [233, 45] on span "Virtual" at bounding box center [235, 45] width 28 height 11
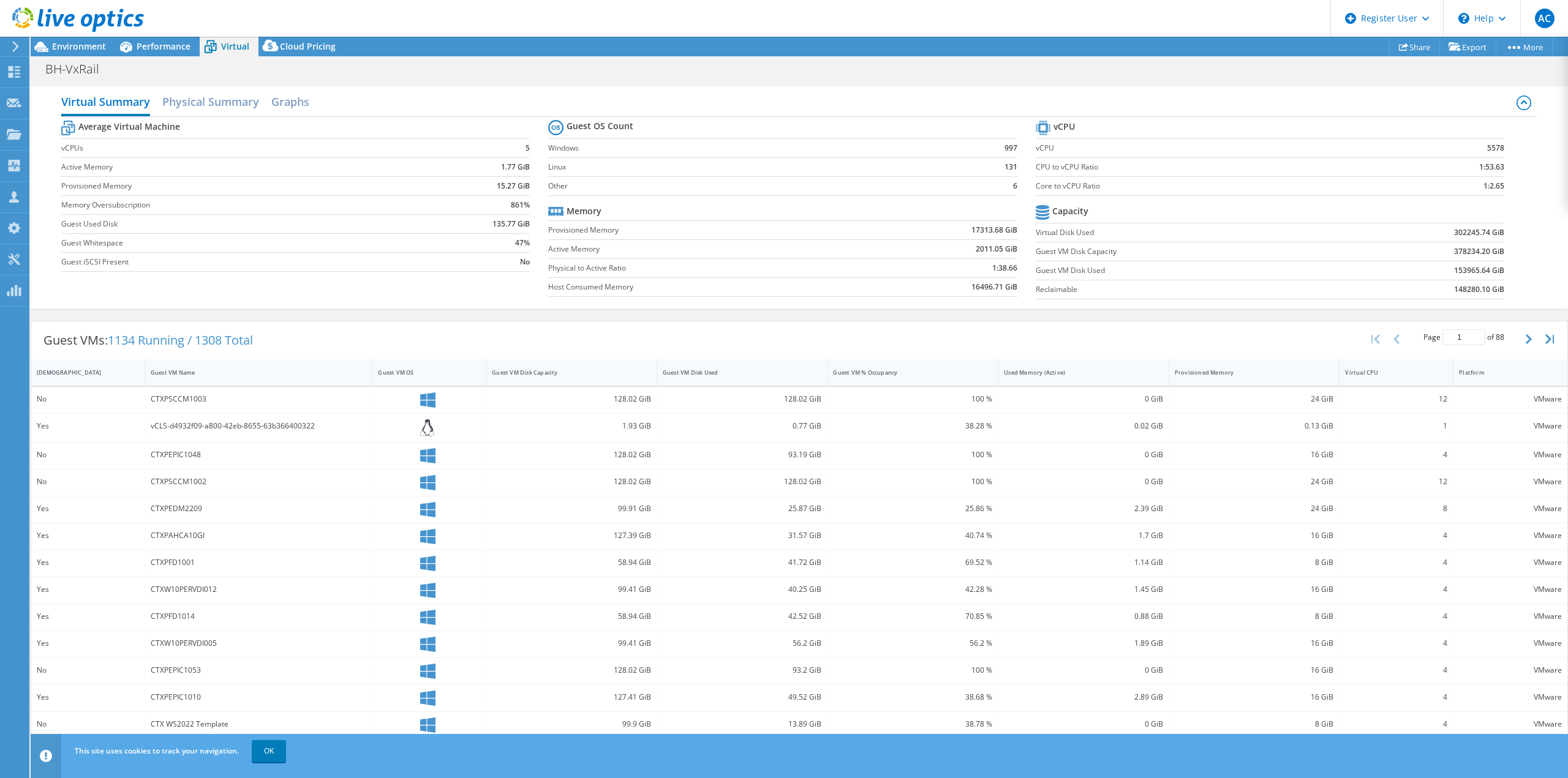
drag, startPoint x: 520, startPoint y: 142, endPoint x: 545, endPoint y: 149, distance: 26.0
click at [532, 144] on section "Average Virtual Machine vCPUs 5 Active Memory 1.77 GiB Provisioned Memory 15.27…" at bounding box center [304, 197] width 487 height 160
click at [887, 209] on td at bounding box center [937, 212] width 157 height 19
drag, startPoint x: 1502, startPoint y: 150, endPoint x: 1458, endPoint y: 154, distance: 44.2
click at [1462, 148] on section "vCPU vCPU 5578 CPU to vCPU Ratio 1:53.63 Core to vCPU Ratio 1:2.65 Capacity Vir…" at bounding box center [1279, 211] width 487 height 188
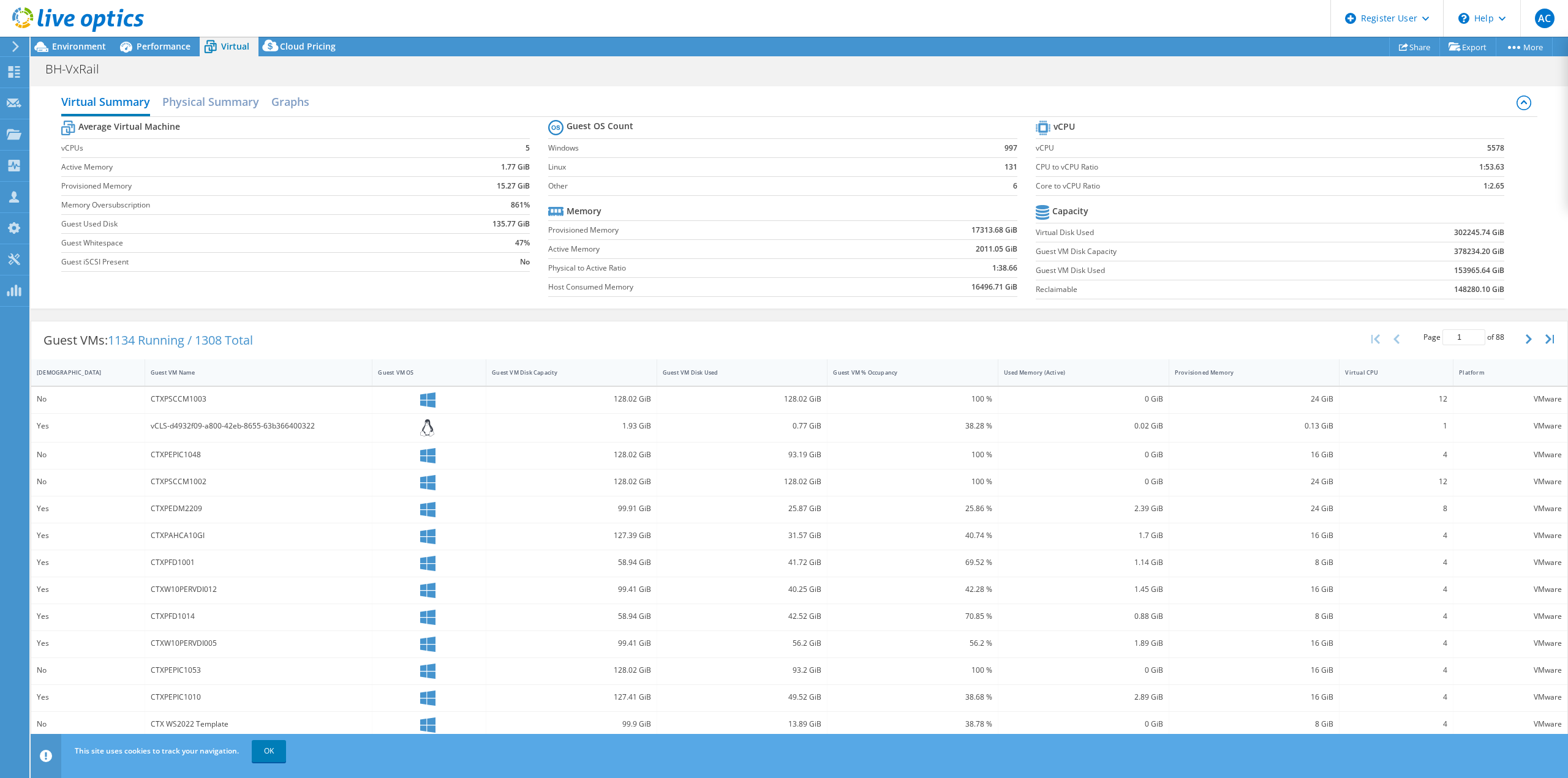
click at [1397, 215] on td at bounding box center [1418, 212] width 171 height 22
click at [232, 103] on h2 "Physical Summary" at bounding box center [211, 102] width 97 height 27
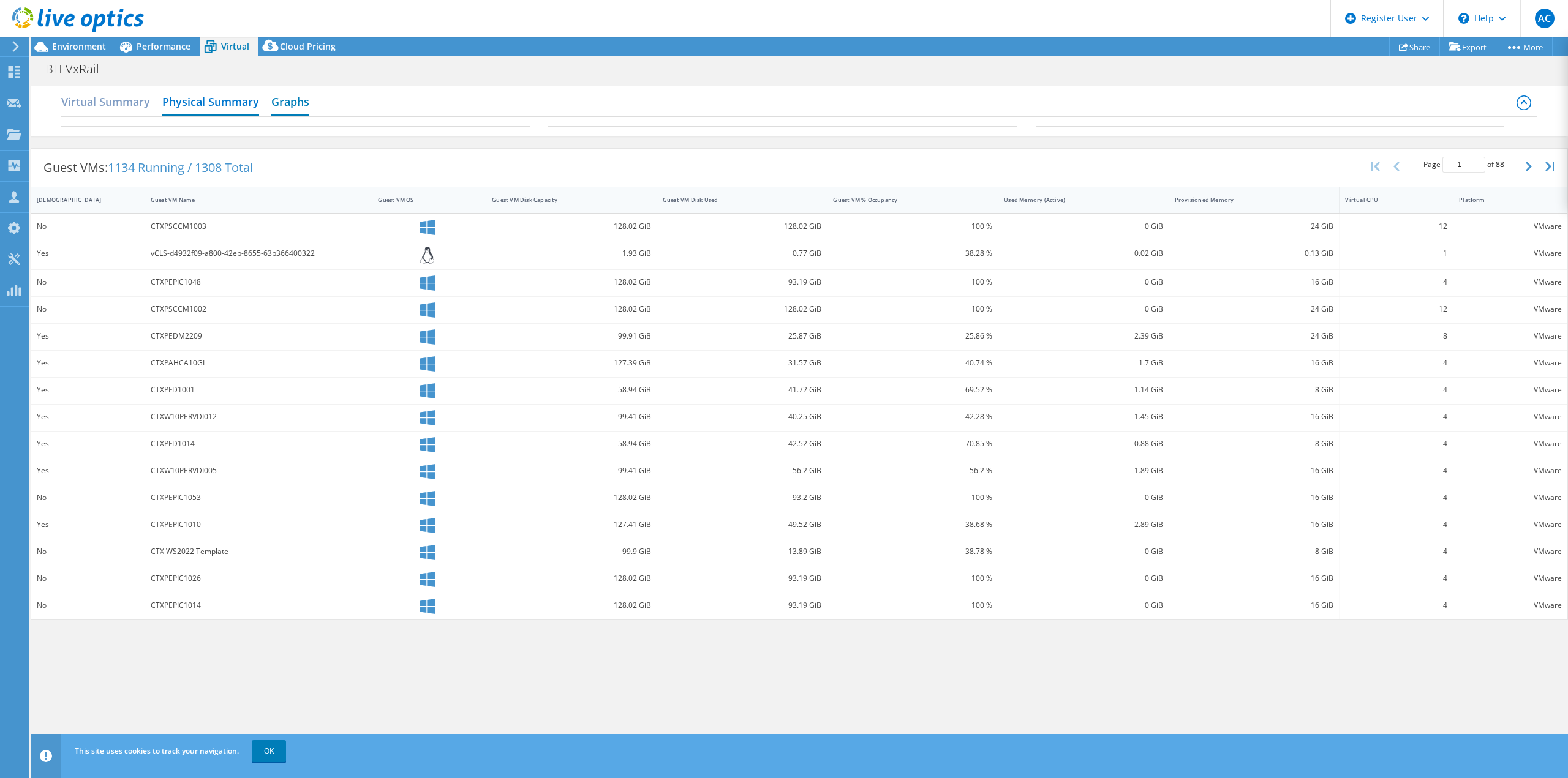
click at [284, 105] on h2 "Graphs" at bounding box center [289, 102] width 38 height 27
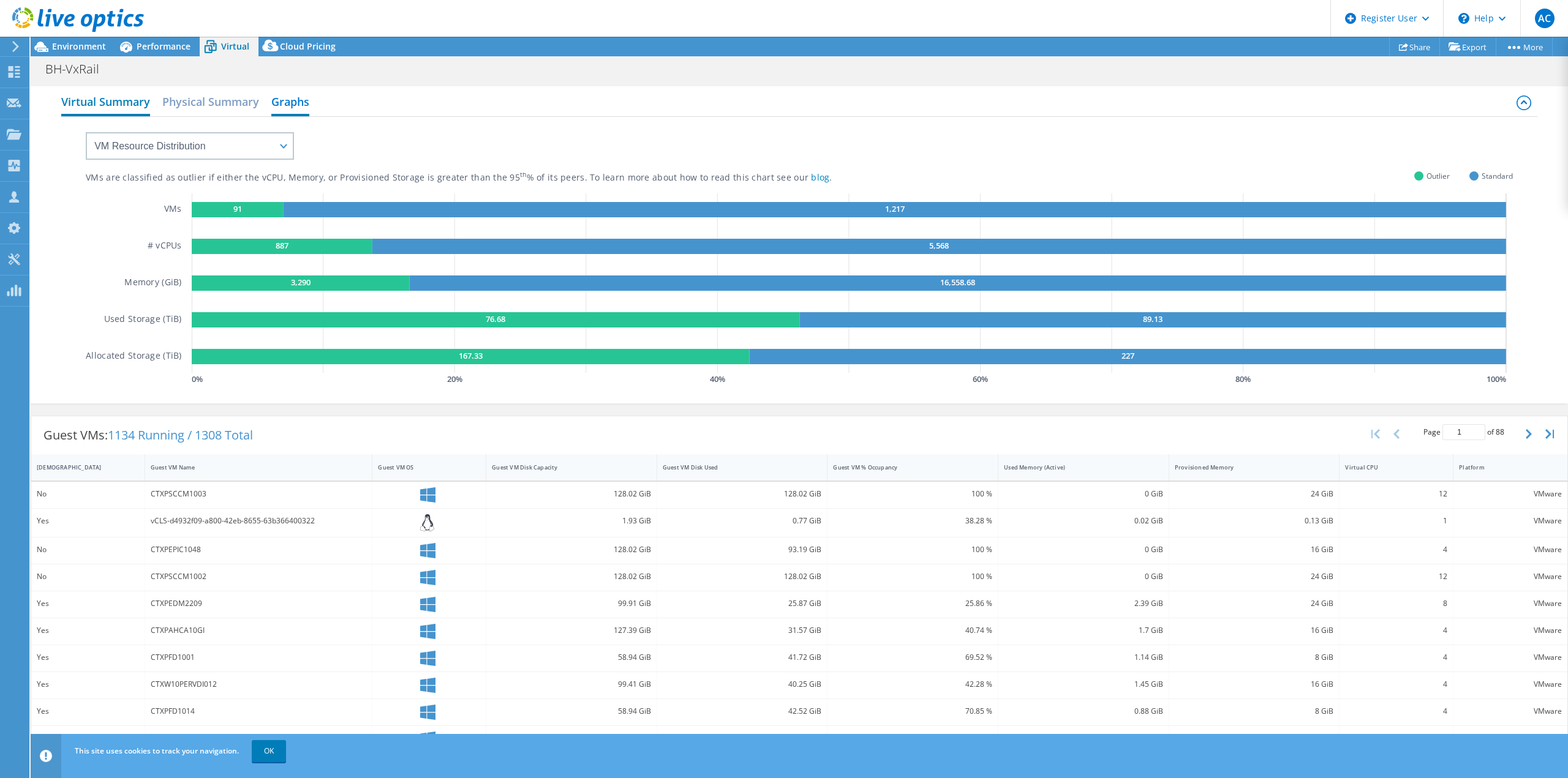
click at [116, 103] on h2 "Virtual Summary" at bounding box center [106, 102] width 89 height 27
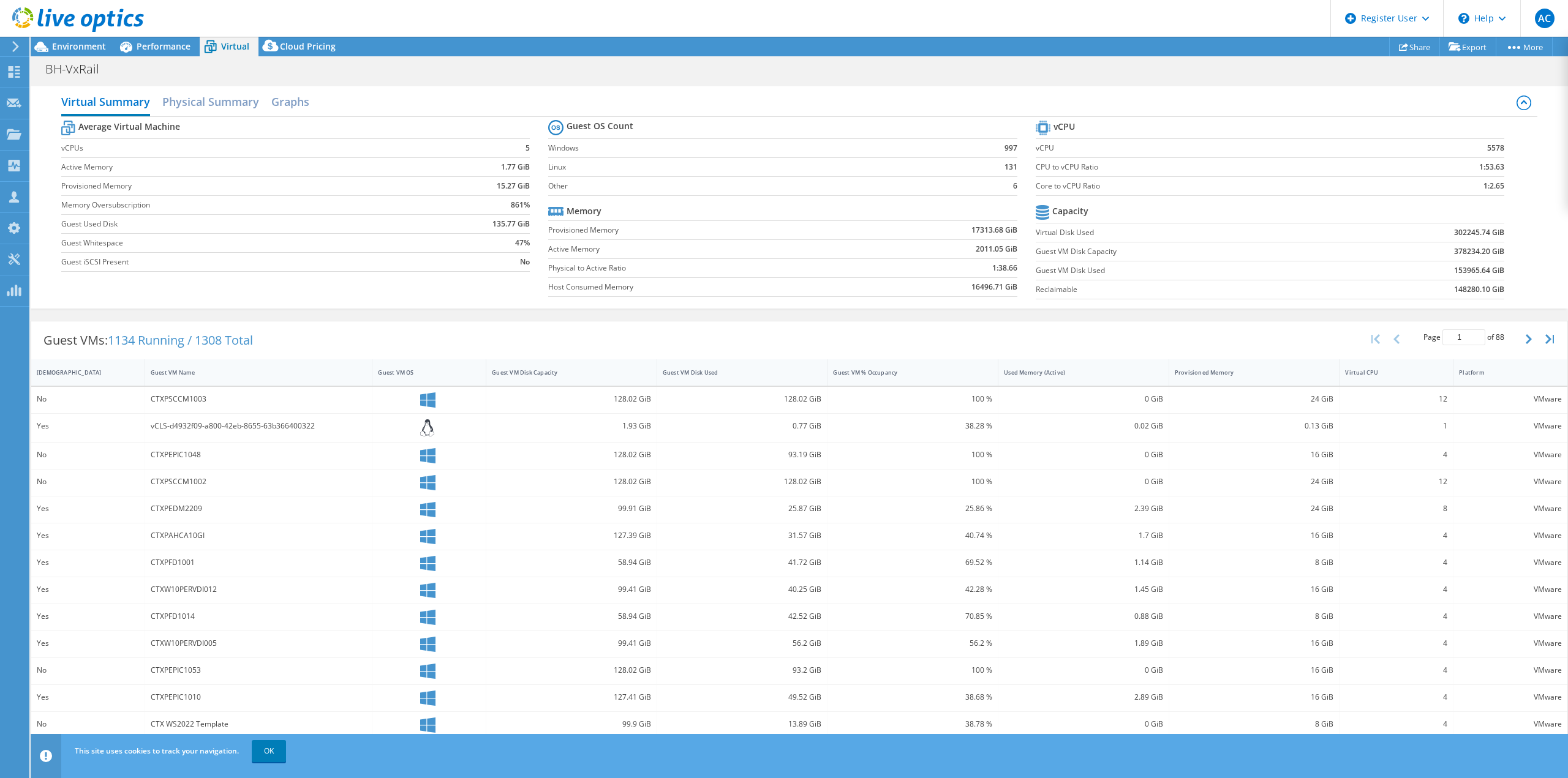
drag, startPoint x: 1405, startPoint y: 193, endPoint x: 1465, endPoint y: 188, distance: 60.2
click at [1465, 189] on td "1:2.65" at bounding box center [1442, 186] width 123 height 19
click at [1495, 182] on section "vCPU vCPU 5578 CPU to vCPU Ratio 1:53.63 Core to vCPU Ratio 1:2.65 Capacity Vir…" at bounding box center [1279, 211] width 487 height 188
drag, startPoint x: 1495, startPoint y: 149, endPoint x: 1478, endPoint y: 146, distance: 17.3
click at [1487, 144] on b "5578" at bounding box center [1495, 148] width 17 height 12
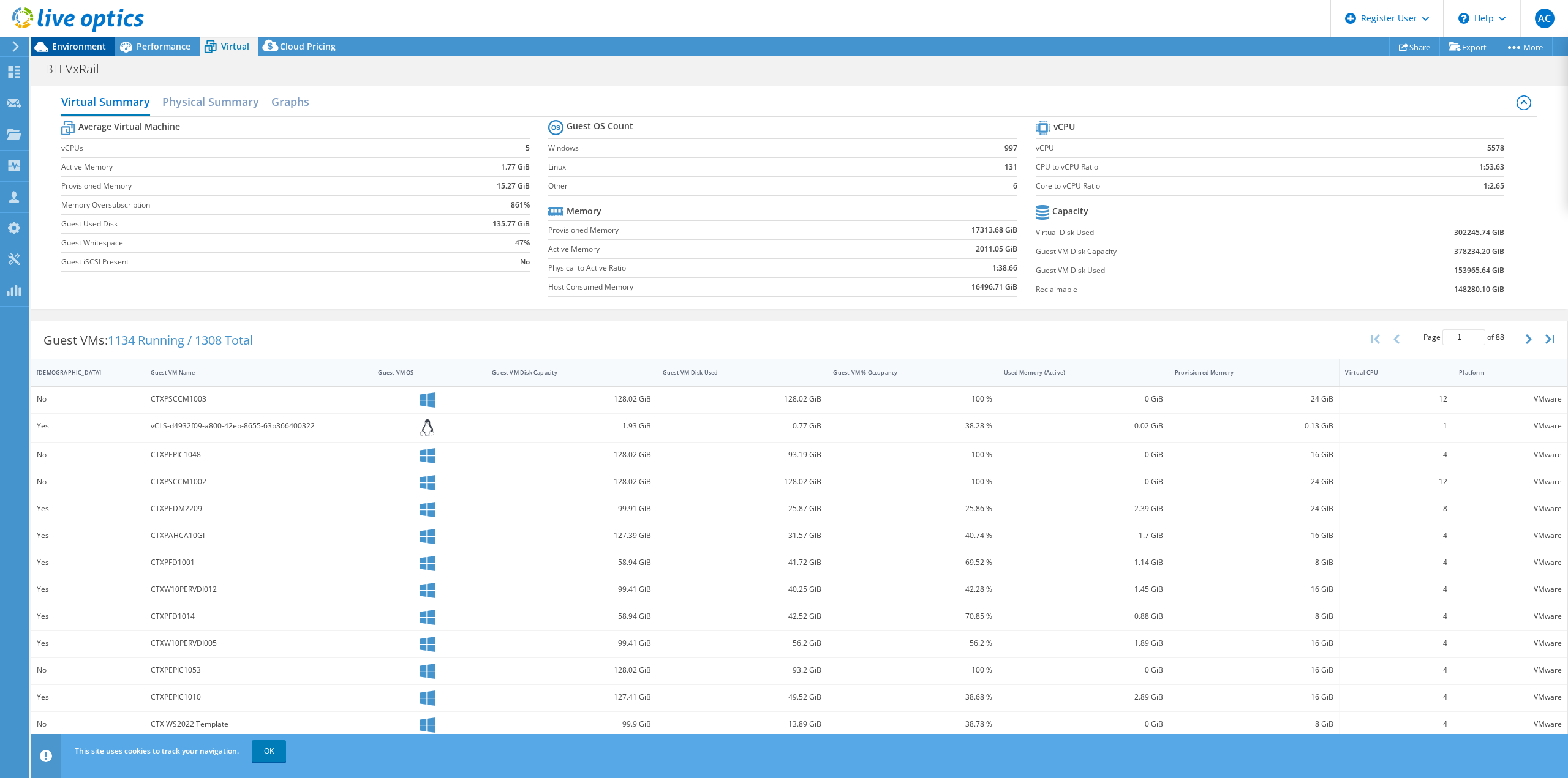
click at [83, 42] on span "Environment" at bounding box center [80, 45] width 54 height 11
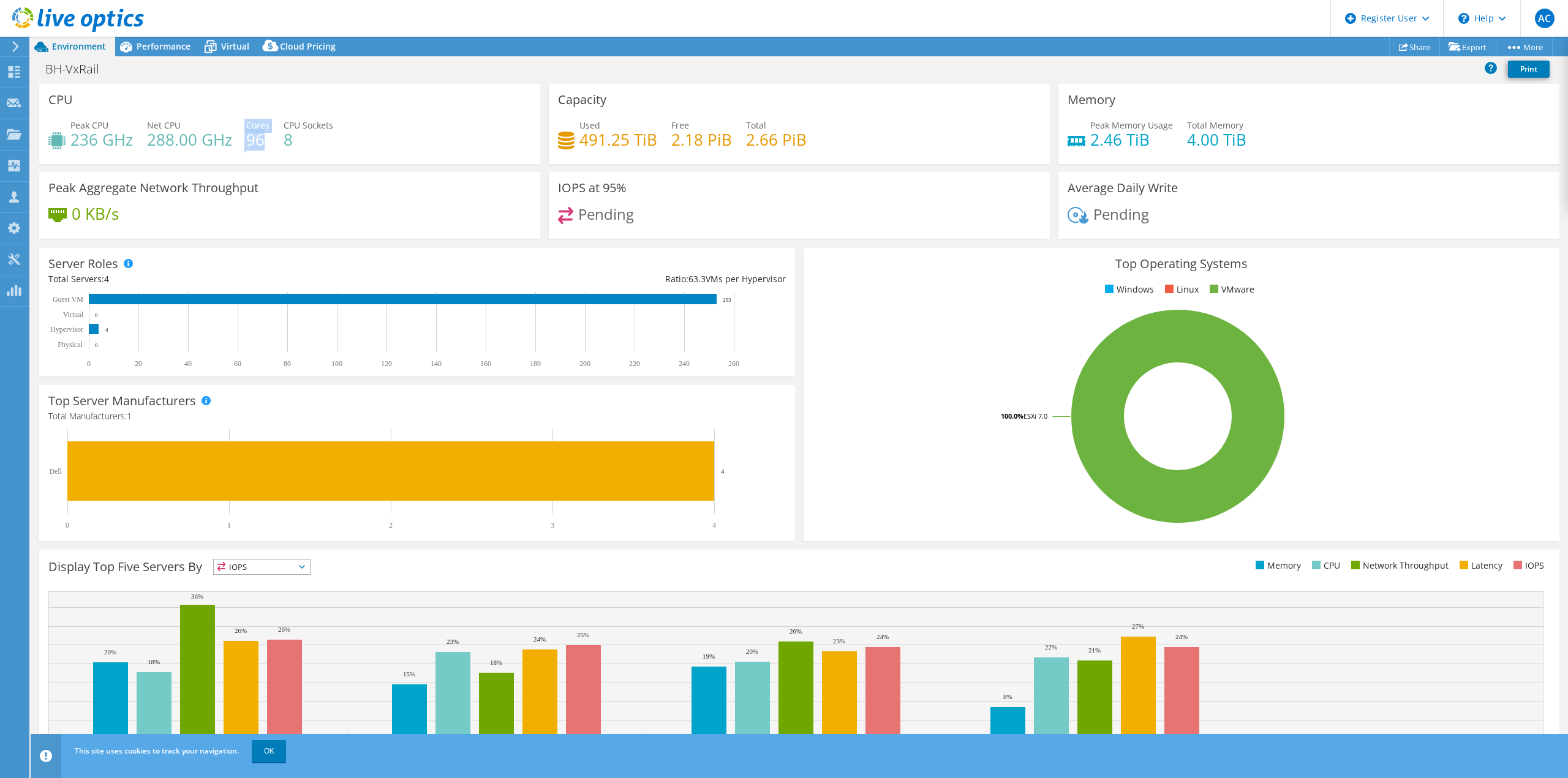
drag, startPoint x: 263, startPoint y: 142, endPoint x: 245, endPoint y: 148, distance: 19.0
click at [240, 137] on div "Peak CPU 236 GHz Net CPU 288.00 GHz Cores 96 CPU Sockets 8" at bounding box center [289, 139] width 483 height 40
drag, startPoint x: 463, startPoint y: 159, endPoint x: 493, endPoint y: 169, distance: 31.6
click at [463, 159] on div "CPU Peak CPU 236 GHz Net CPU 288.00 GHz Cores 96 CPU Sockets 8" at bounding box center [289, 124] width 501 height 80
click at [17, 50] on icon at bounding box center [16, 46] width 10 height 11
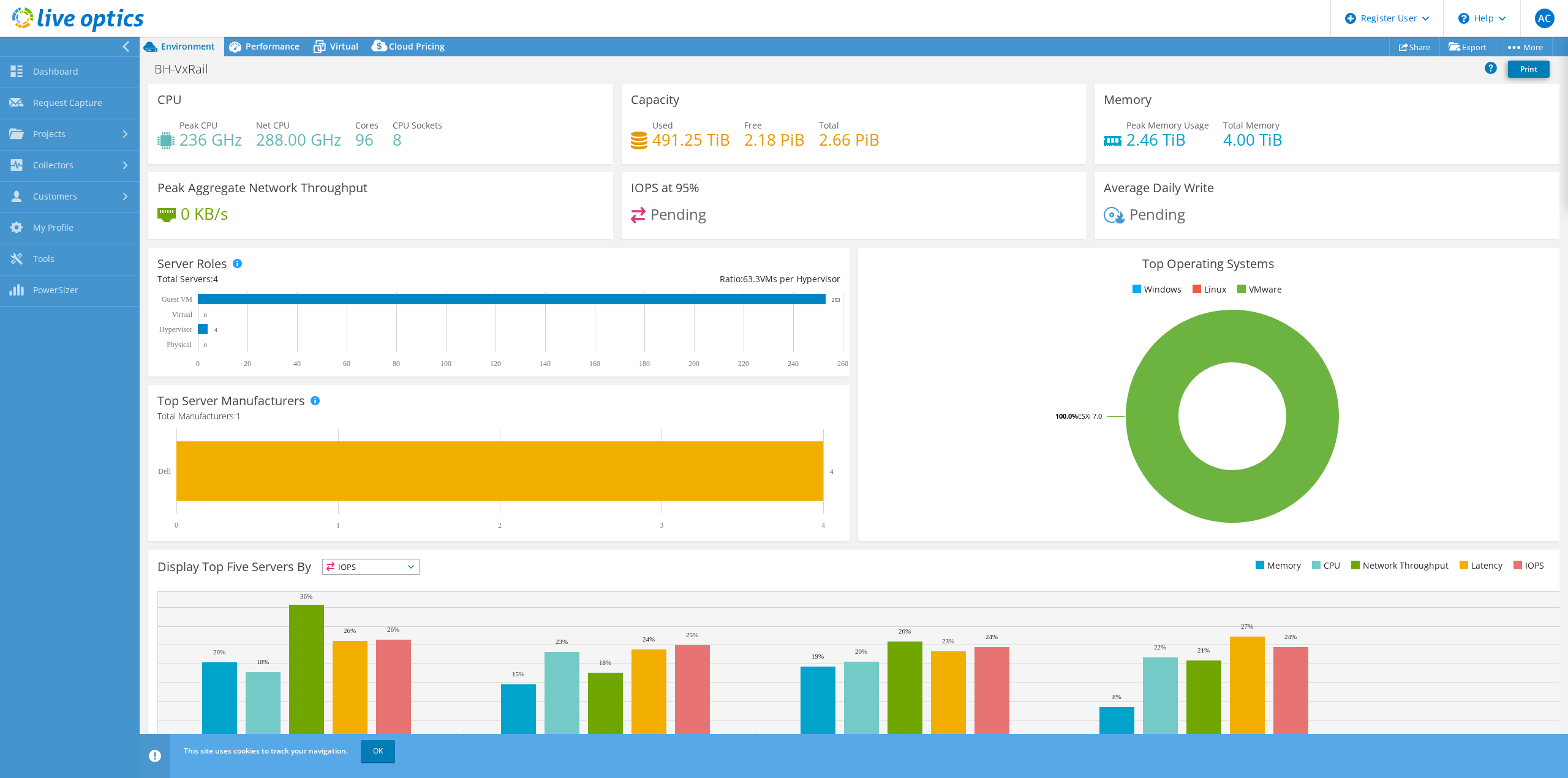
click at [110, 42] on div at bounding box center [66, 46] width 140 height 19
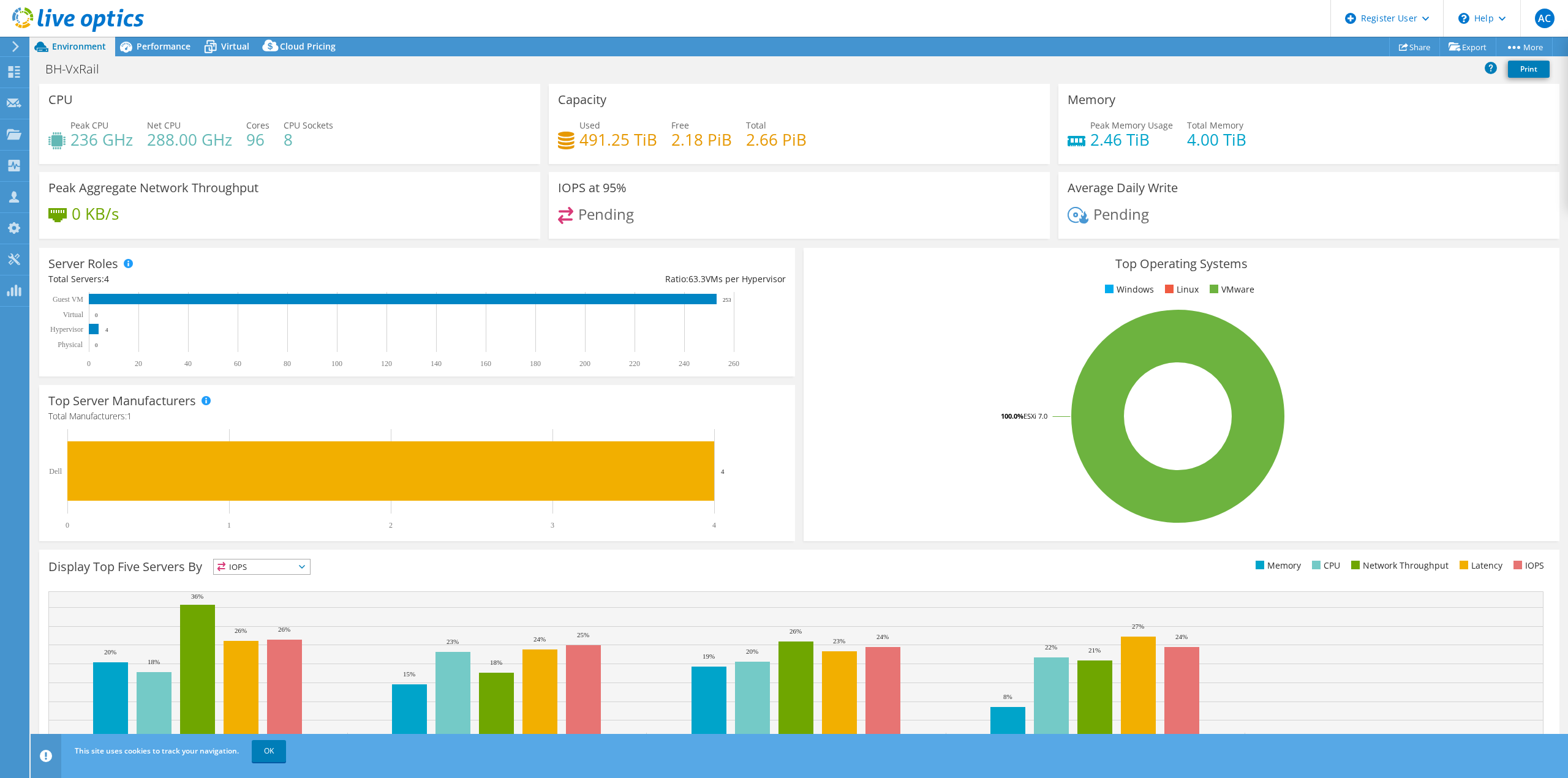
scroll to position [0, 0]
drag, startPoint x: 147, startPoint y: 48, endPoint x: 136, endPoint y: 48, distance: 11.0
click at [147, 48] on span "Performance" at bounding box center [164, 45] width 54 height 11
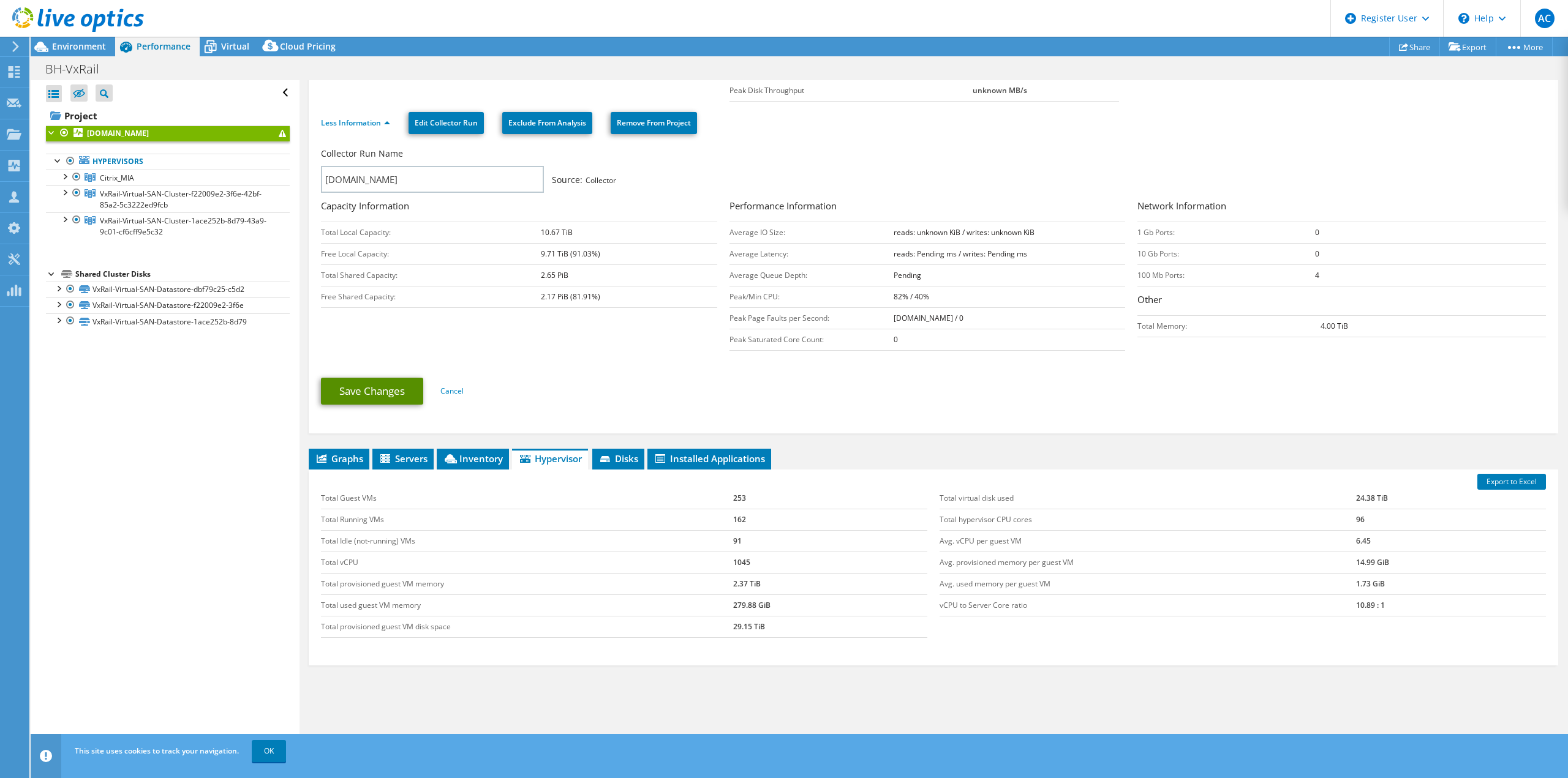
click at [387, 384] on link "Save Changes" at bounding box center [372, 391] width 102 height 27
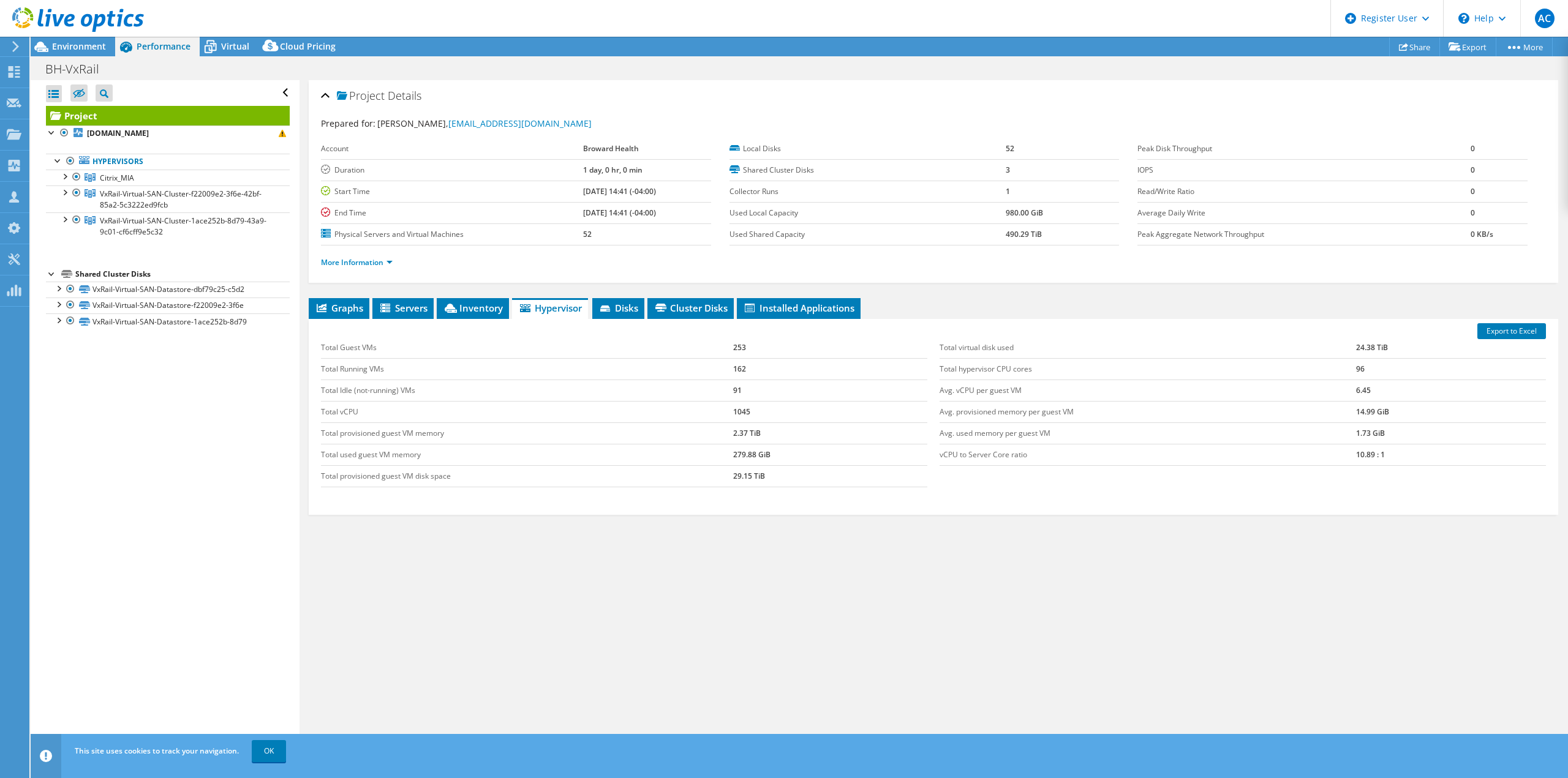
drag, startPoint x: 129, startPoint y: 456, endPoint x: 192, endPoint y: 370, distance: 106.6
click at [129, 456] on div "Open All Close All Hide Excluded Nodes Project Tree Filter" at bounding box center [164, 417] width 268 height 674
click at [83, 48] on span "Environment" at bounding box center [80, 45] width 54 height 11
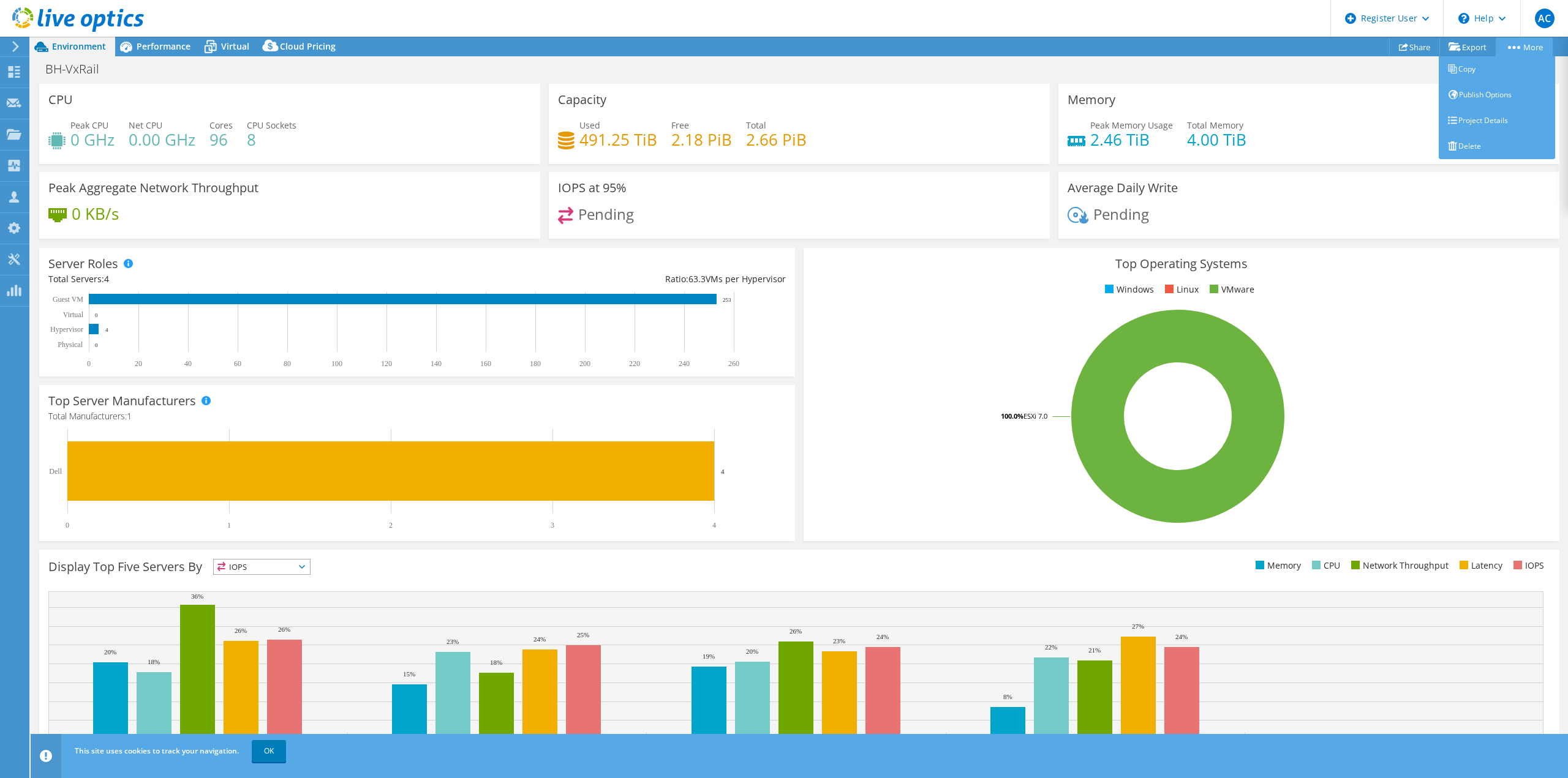
click at [1525, 42] on link "More" at bounding box center [1523, 47] width 57 height 19
click at [1091, 38] on div "Project Actions Project Actions Share Export vSAN ReadyNode Sizer PSS Solution …" at bounding box center [799, 46] width 1537 height 19
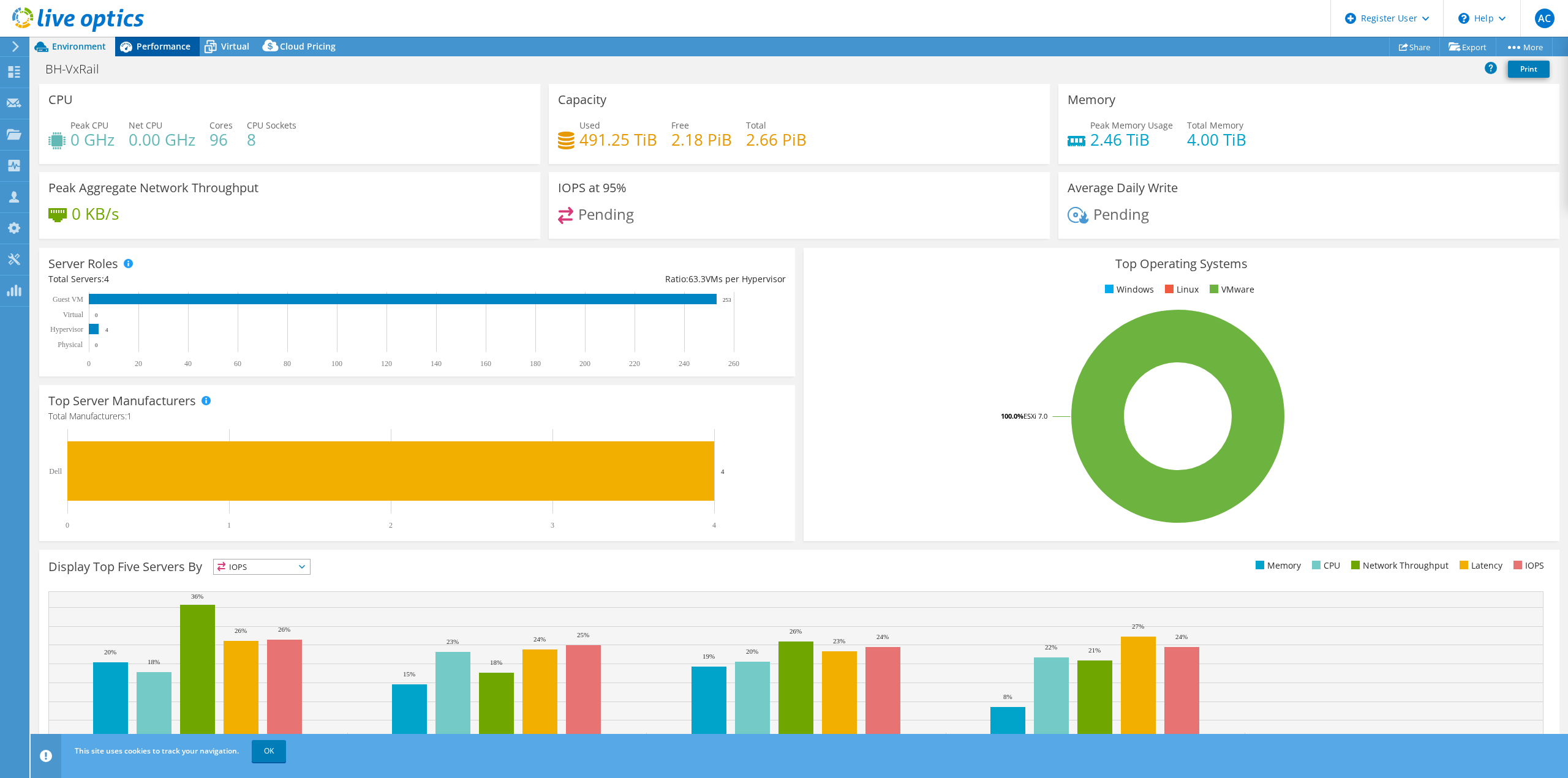
click at [164, 48] on span "Performance" at bounding box center [164, 45] width 54 height 11
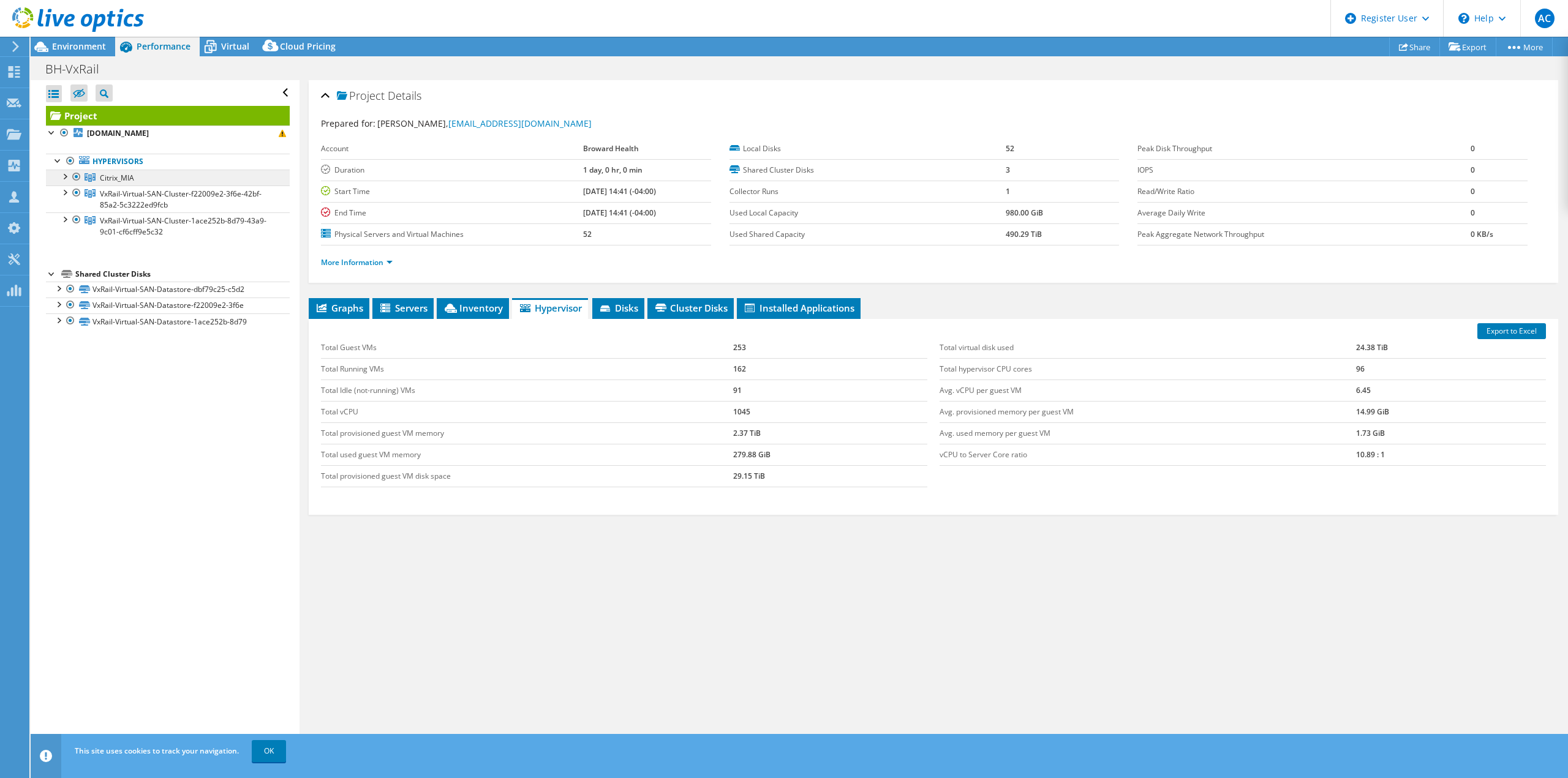
click at [171, 170] on link "Citrix_MIA" at bounding box center [168, 177] width 244 height 16
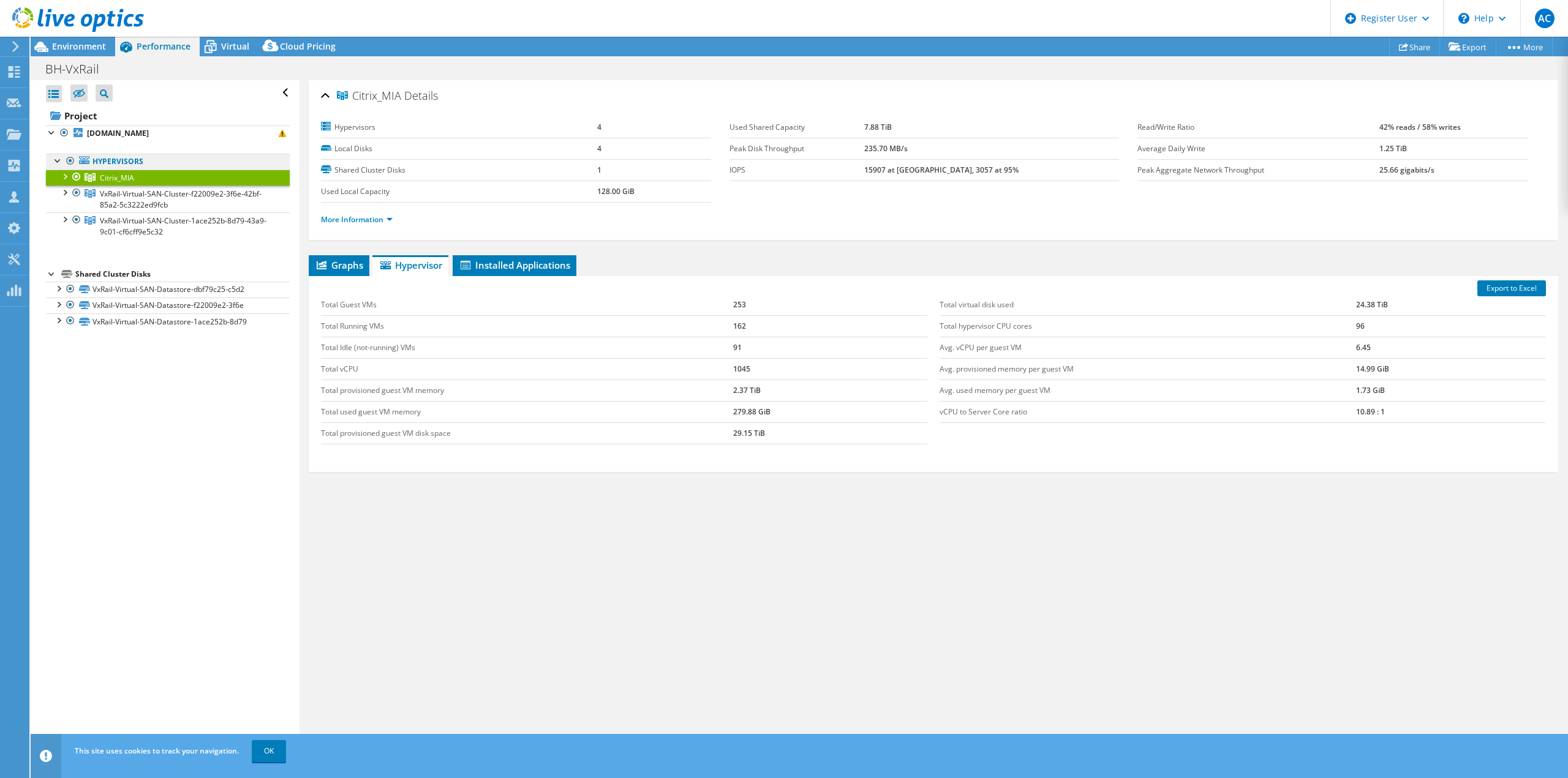
click at [178, 163] on link "Hypervisors" at bounding box center [168, 162] width 244 height 16
click at [128, 158] on link "Hypervisors" at bounding box center [168, 162] width 244 height 16
click at [112, 160] on link "Hypervisors" at bounding box center [168, 162] width 244 height 16
click at [138, 129] on b "[DOMAIN_NAME]" at bounding box center [117, 133] width 62 height 10
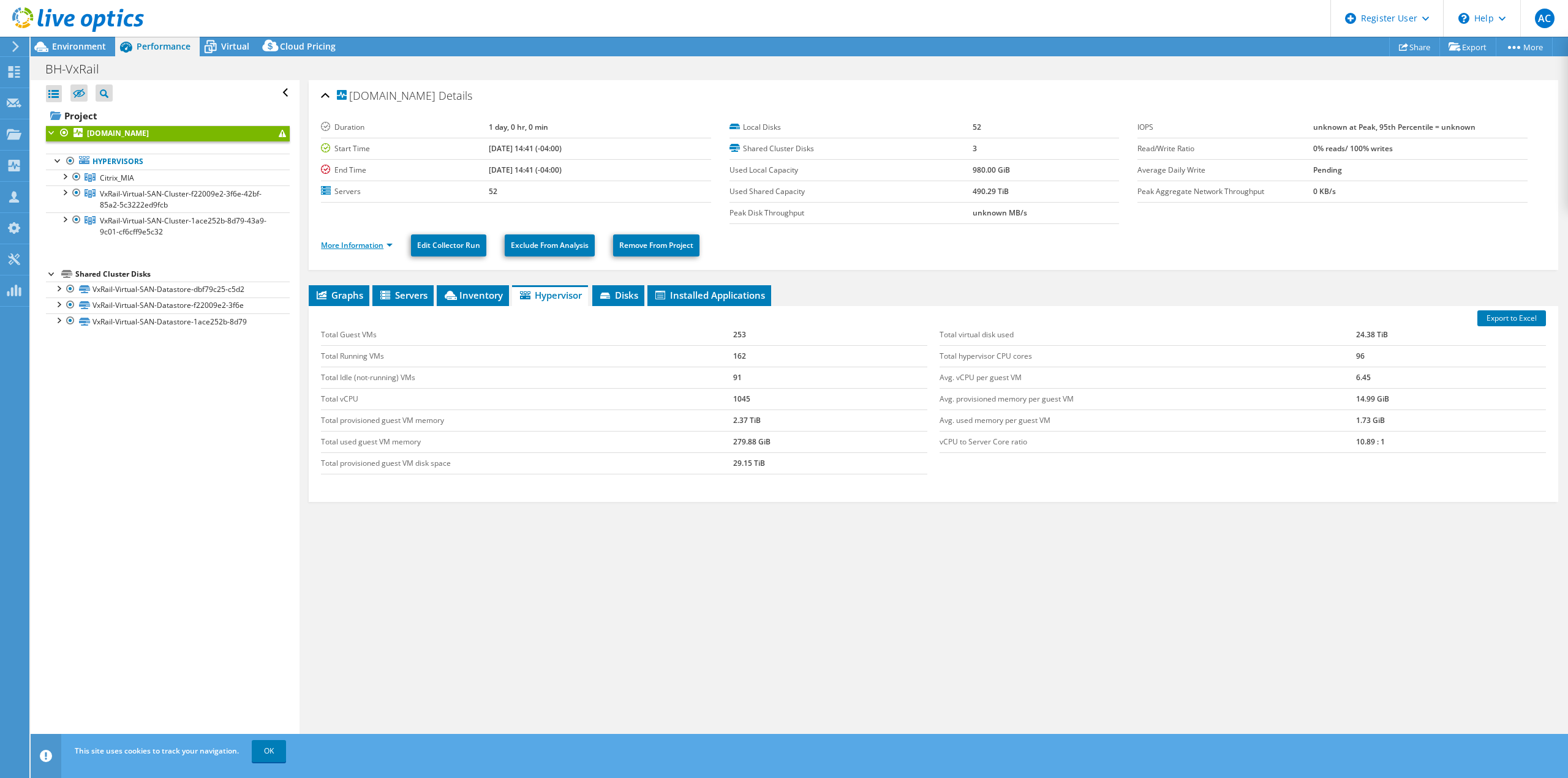
click at [373, 245] on link "More Information" at bounding box center [357, 246] width 72 height 10
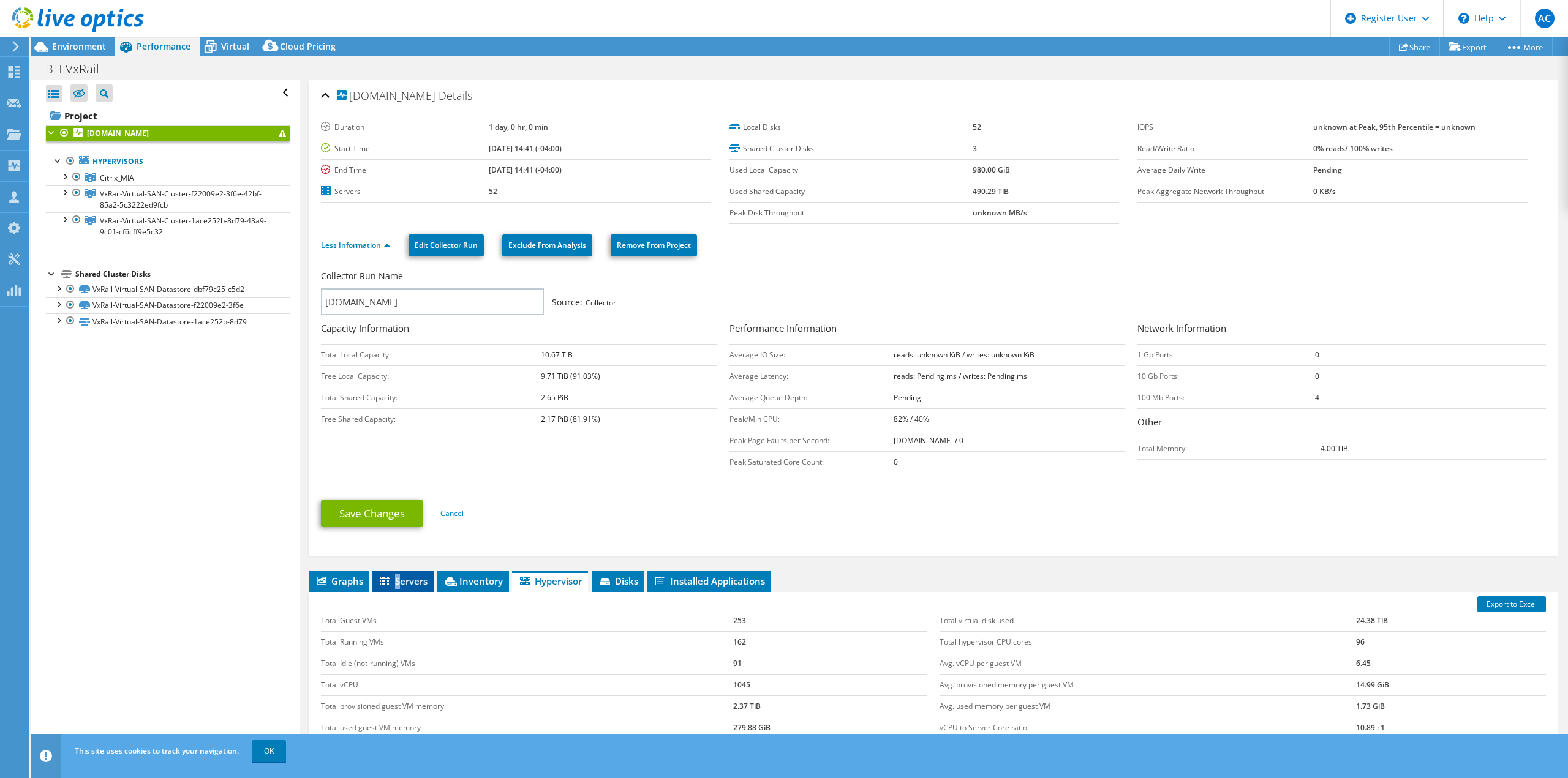
click at [398, 575] on span "Servers" at bounding box center [403, 581] width 49 height 12
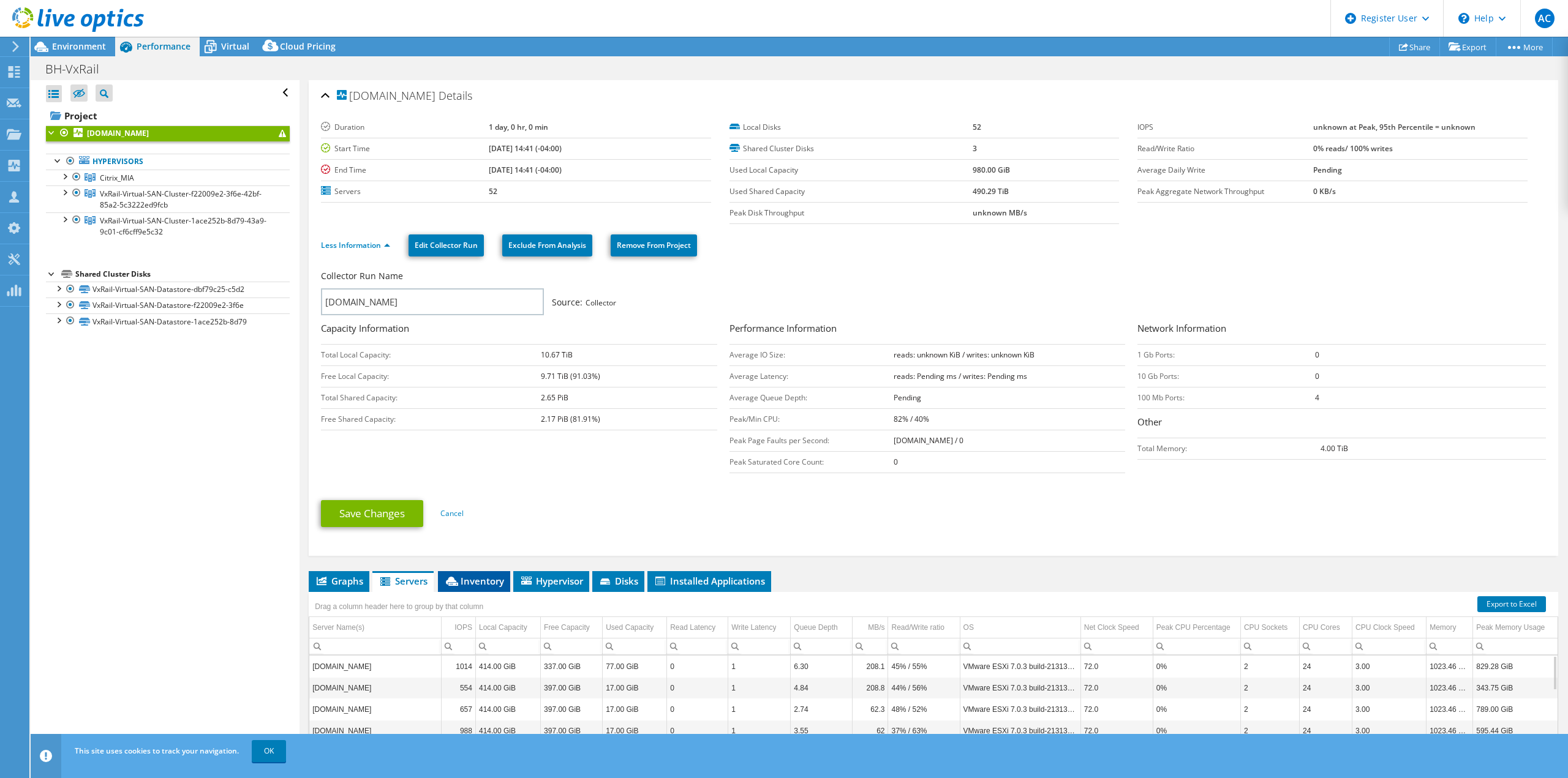
click at [484, 583] on span "Inventory" at bounding box center [474, 581] width 60 height 12
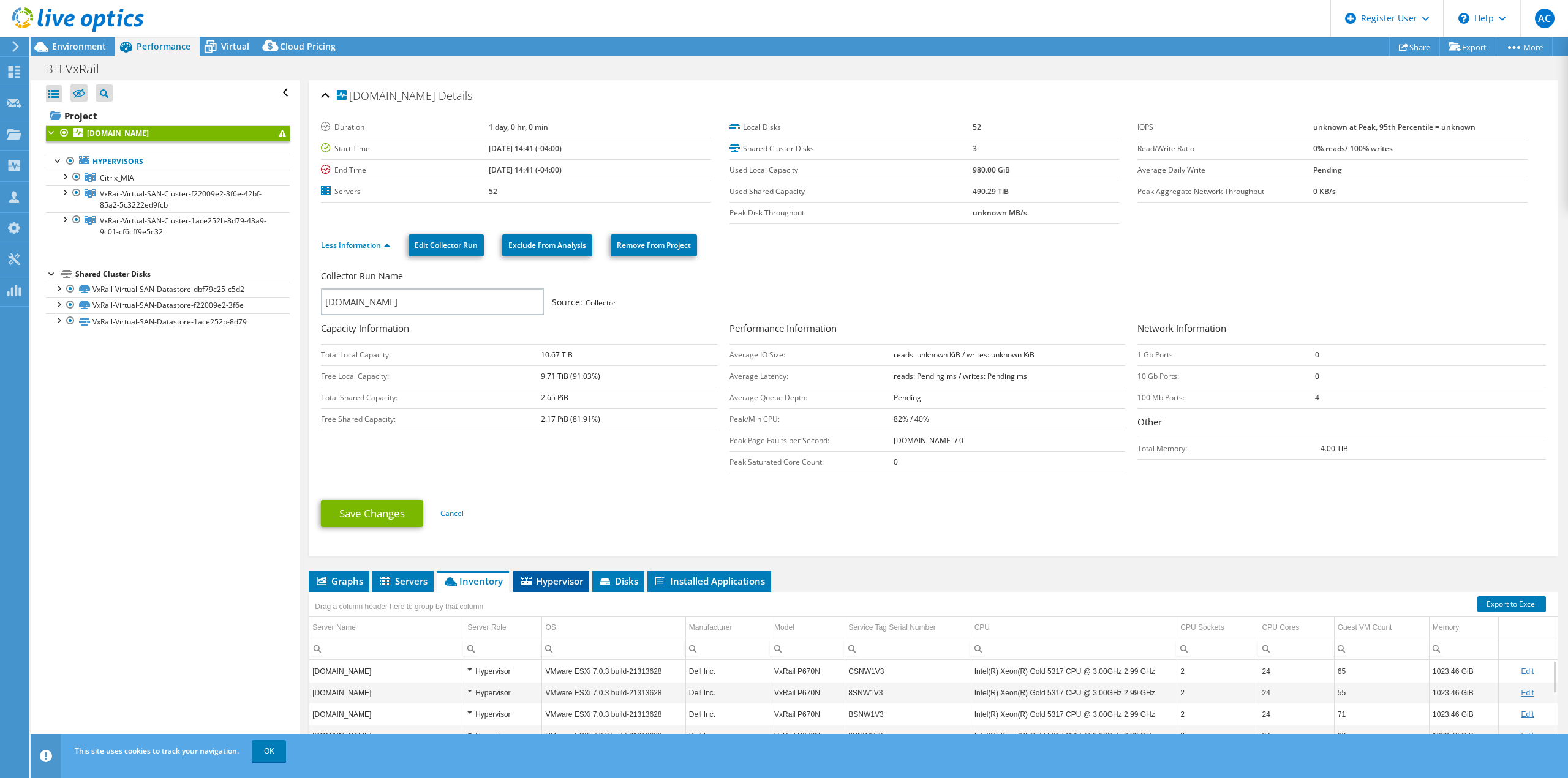
click at [541, 576] on span "Hypervisor" at bounding box center [551, 581] width 64 height 12
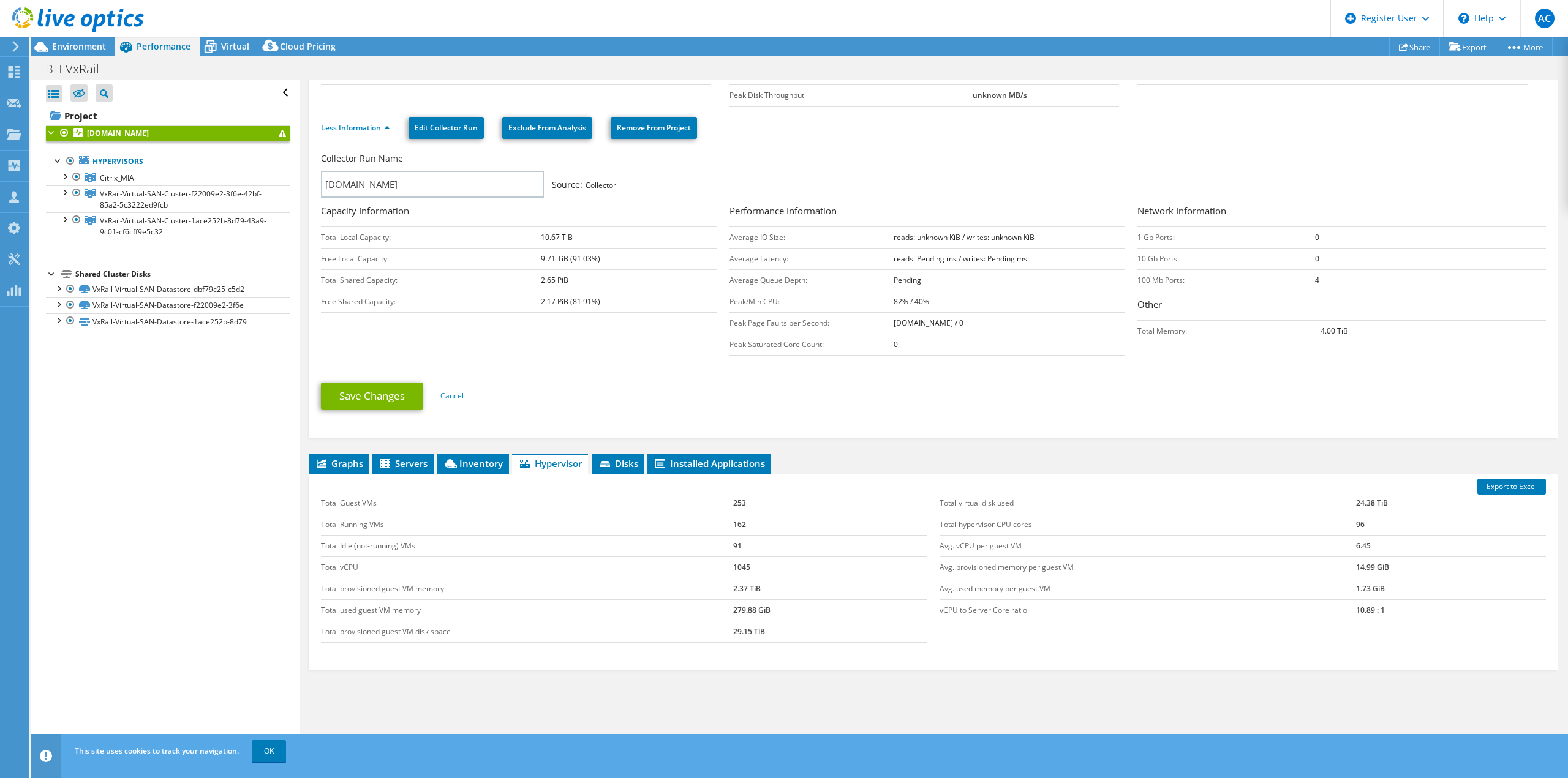
scroll to position [122, 0]
